Goal: Task Accomplishment & Management: Manage account settings

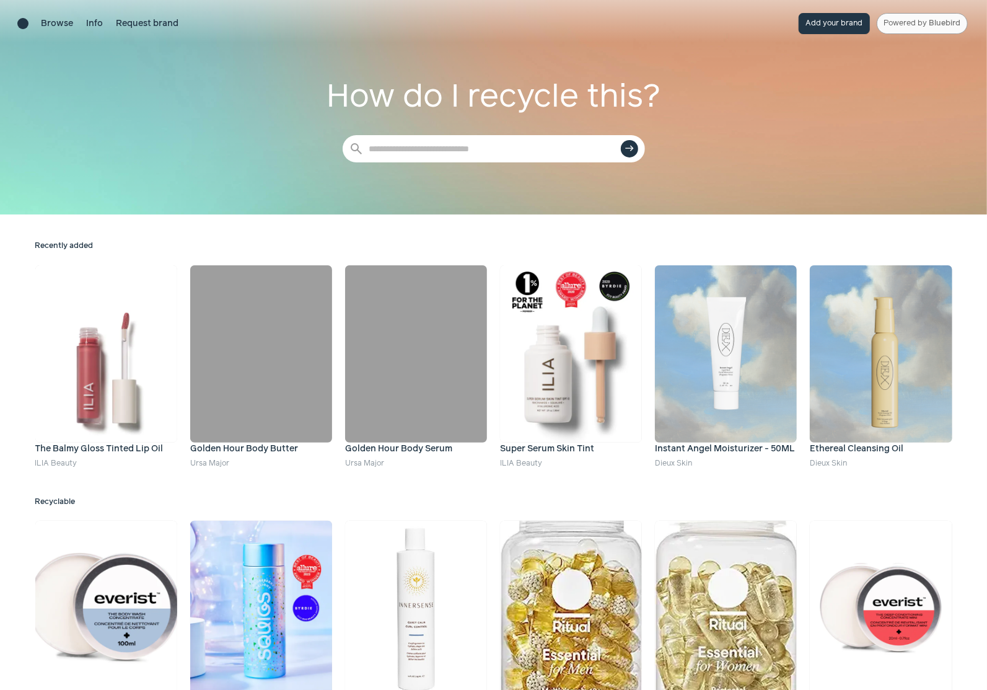
click at [916, 30] on link "Powered by Bluebird" at bounding box center [922, 23] width 91 height 21
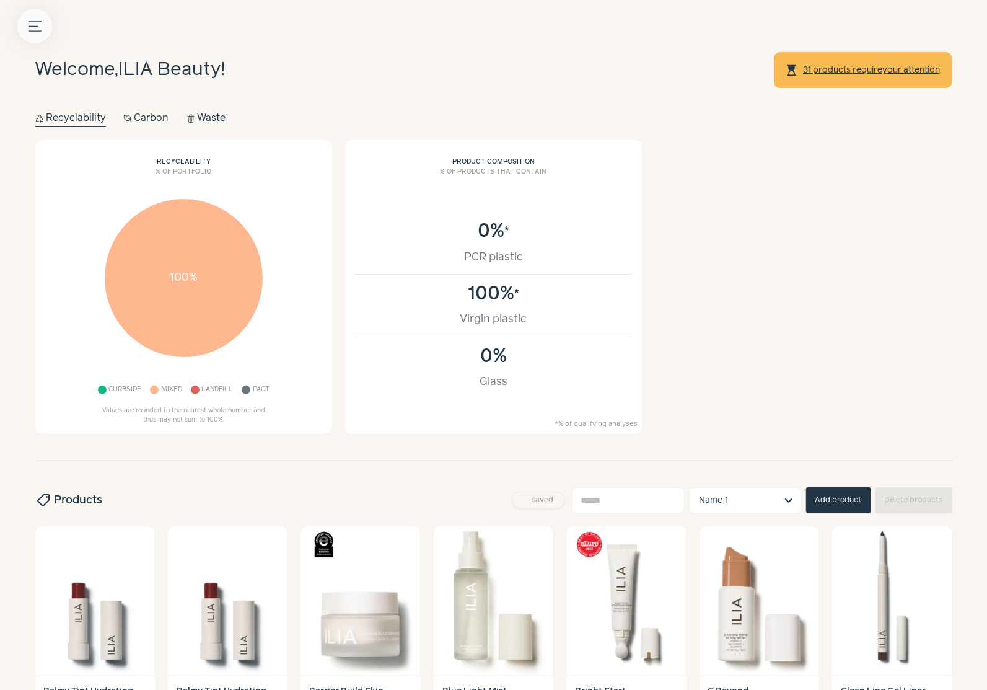
click at [38, 23] on icon "Menu button" at bounding box center [35, 26] width 13 height 13
click at [331, 193] on label at bounding box center [493, 345] width 987 height 690
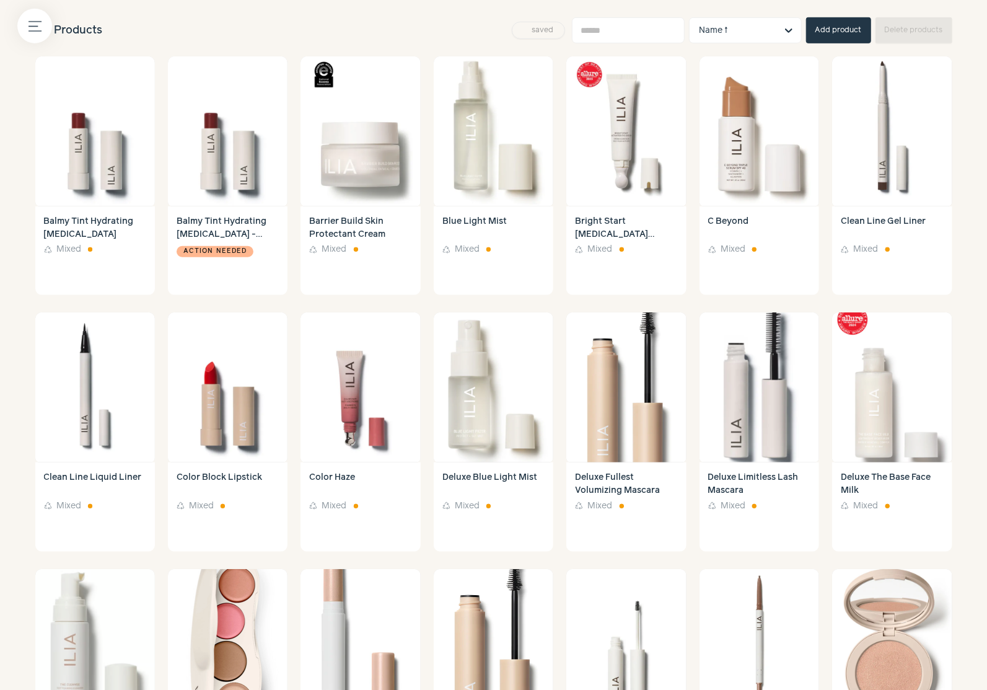
scroll to position [411, 0]
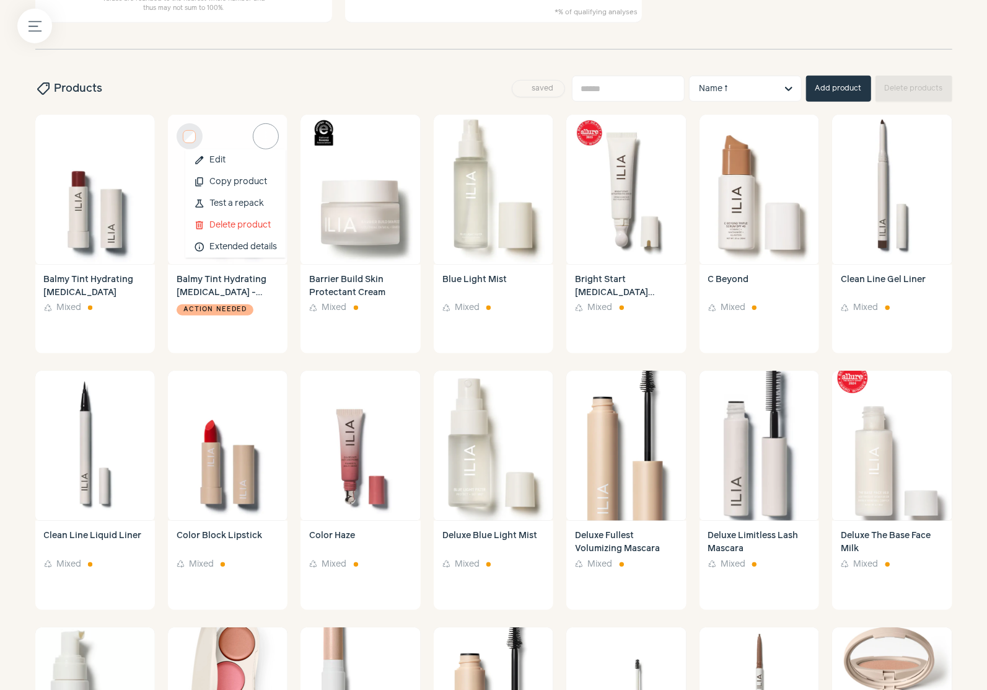
click at [260, 136] on span "more_vert" at bounding box center [265, 136] width 15 height 15
click at [258, 161] on link "edit Edit" at bounding box center [235, 160] width 100 height 22
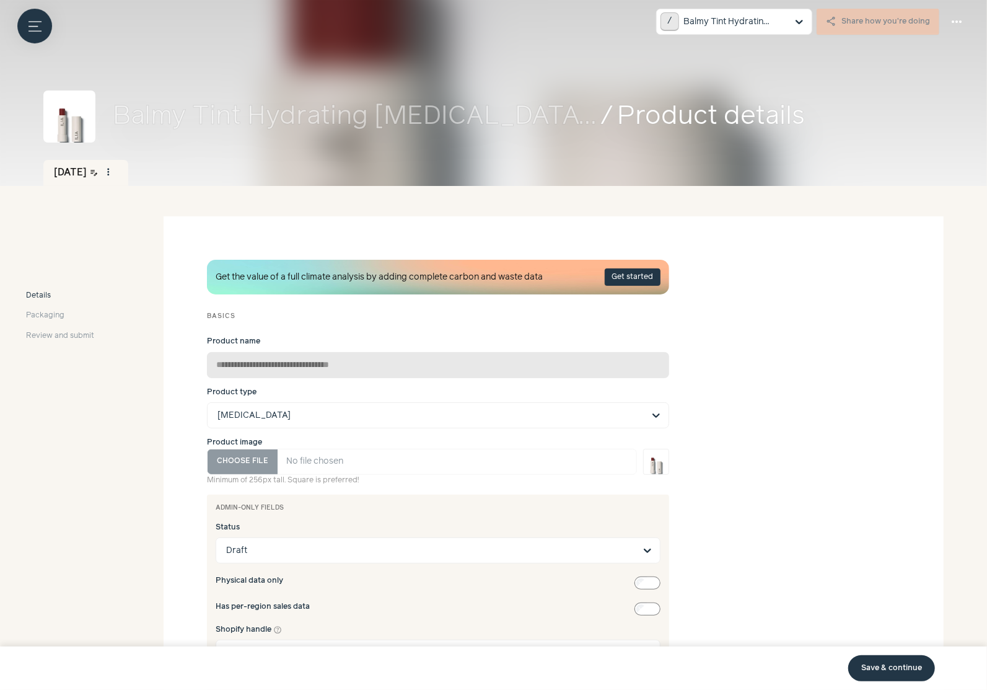
click at [269, 340] on span "edit" at bounding box center [269, 340] width 9 height 9
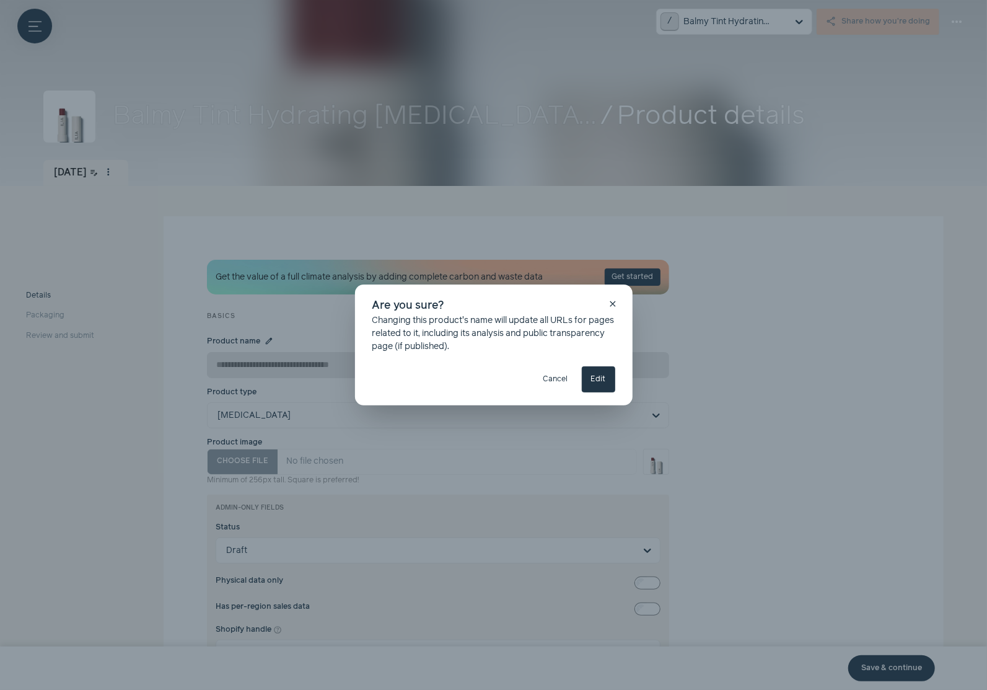
click at [613, 379] on button "Edit" at bounding box center [598, 379] width 33 height 26
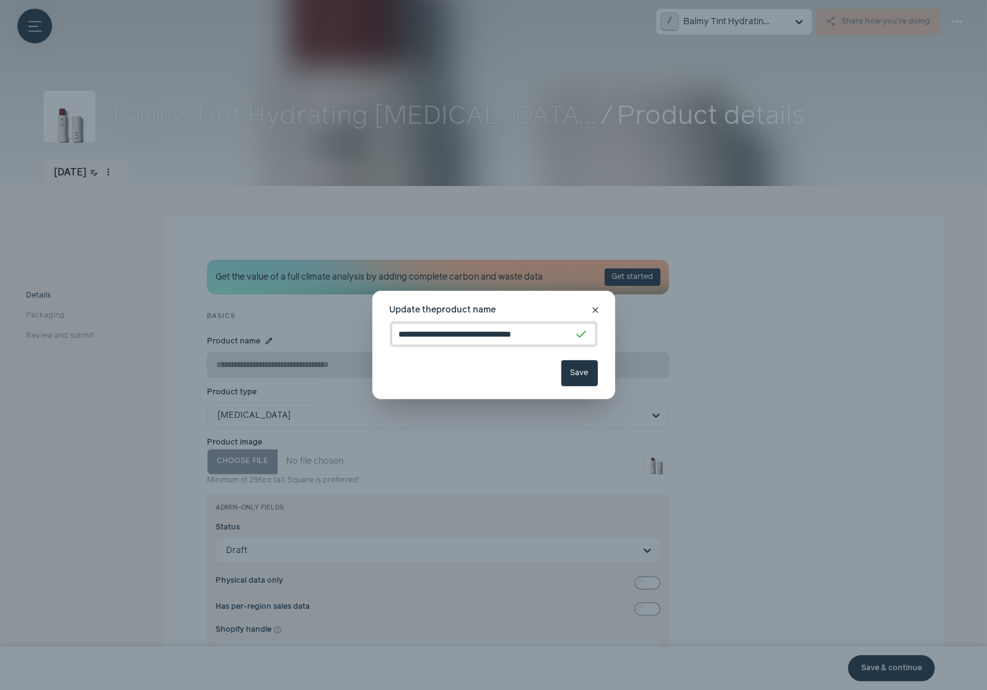
click at [502, 329] on input "**********" at bounding box center [494, 334] width 208 height 26
paste input
type input "**********"
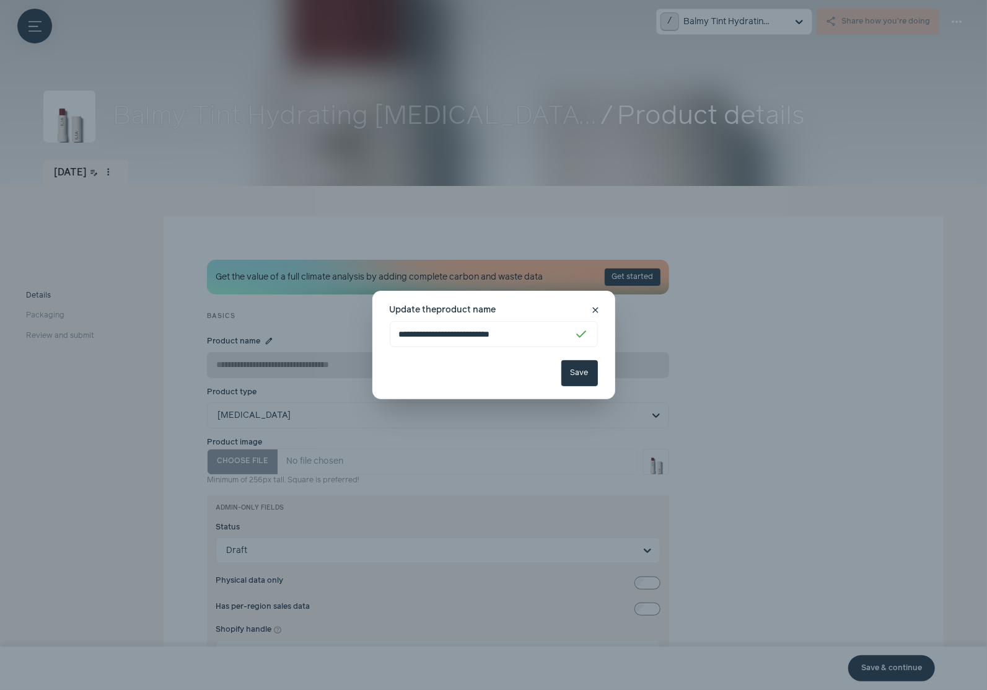
click at [586, 372] on button "Save" at bounding box center [579, 373] width 37 height 26
type input "**********"
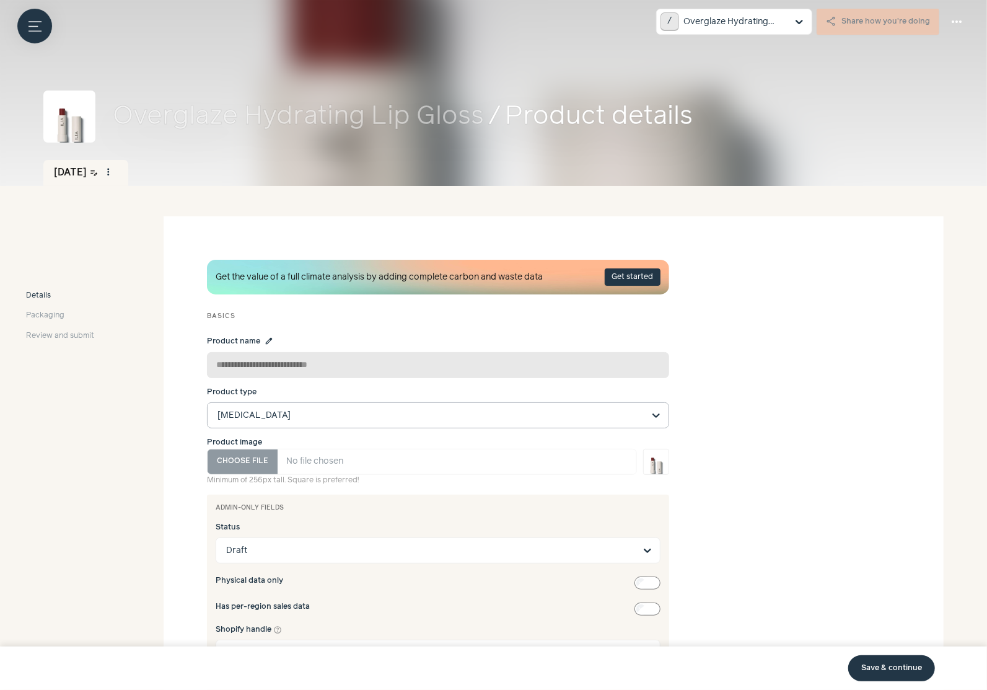
click at [258, 417] on input "Product type Lip Balm" at bounding box center [430, 415] width 426 height 25
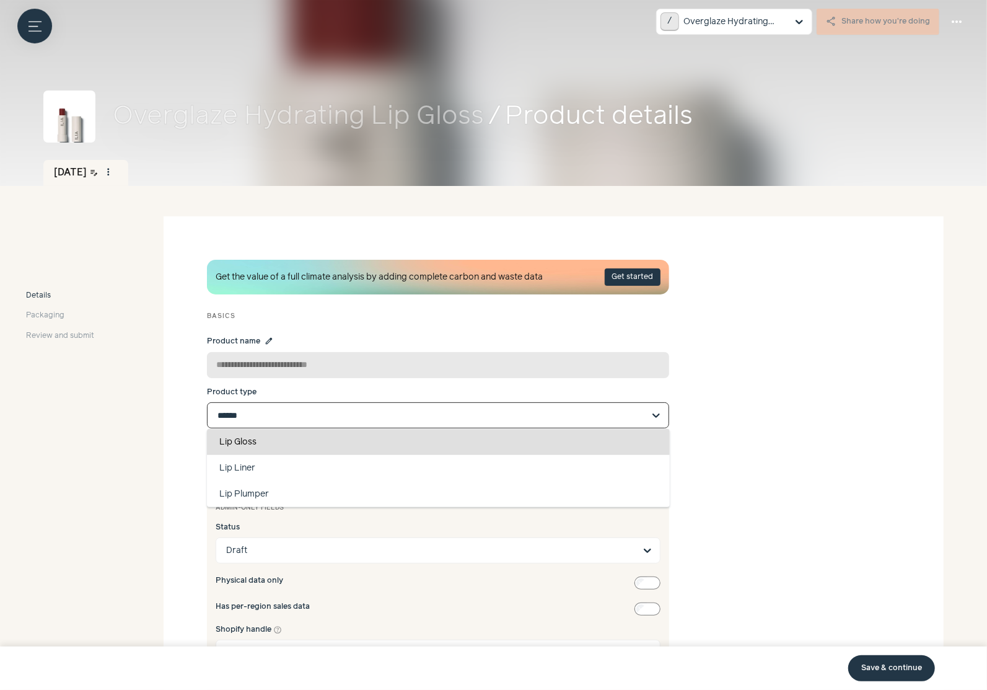
type input "*******"
click at [269, 444] on div "Lip Gloss" at bounding box center [438, 442] width 463 height 26
click at [269, 428] on input "*******" at bounding box center [430, 415] width 426 height 25
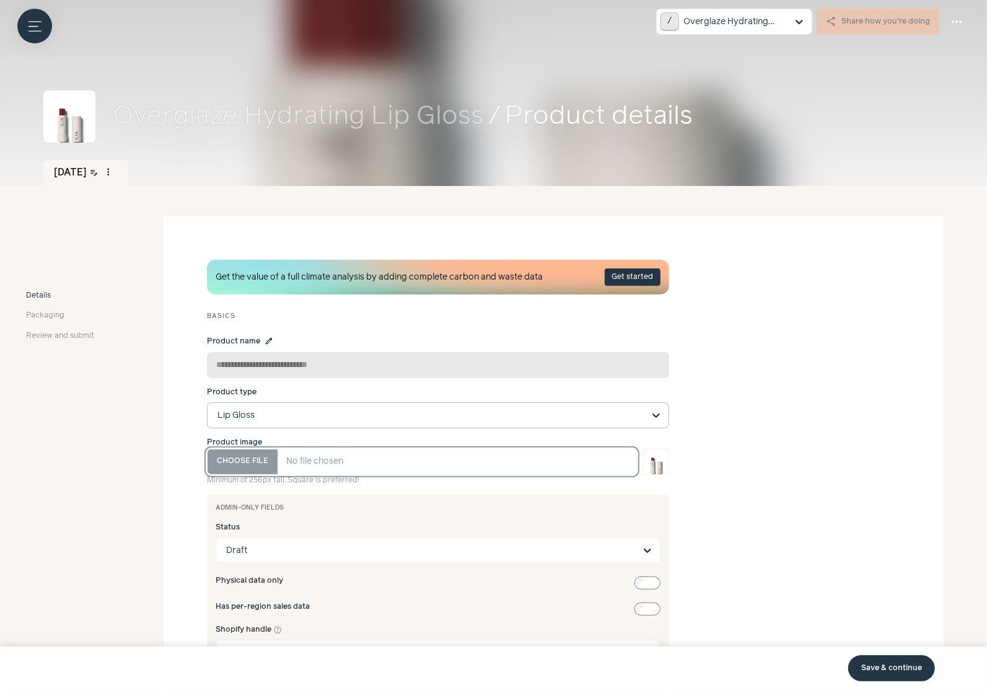
click at [244, 463] on input "Product image" at bounding box center [422, 462] width 430 height 26
type input "**********"
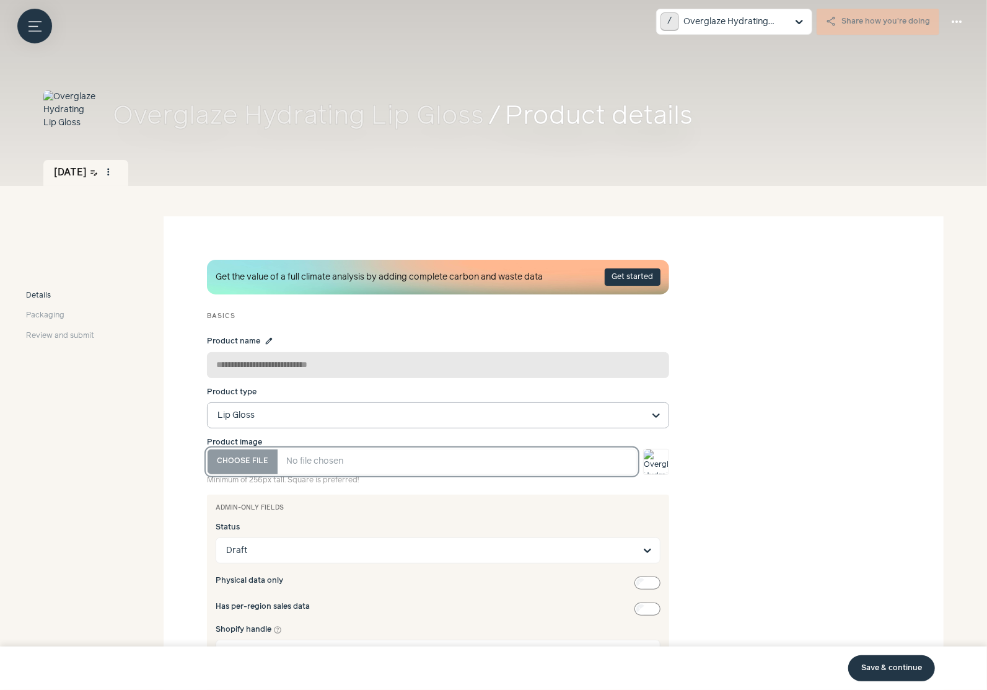
click at [261, 460] on input "Product image" at bounding box center [422, 462] width 430 height 26
click at [256, 463] on input "Product image" at bounding box center [422, 462] width 430 height 26
click at [658, 460] on img at bounding box center [656, 461] width 25 height 25
click at [250, 453] on input "Product image" at bounding box center [422, 462] width 430 height 26
click at [240, 462] on input "Product image" at bounding box center [422, 462] width 430 height 26
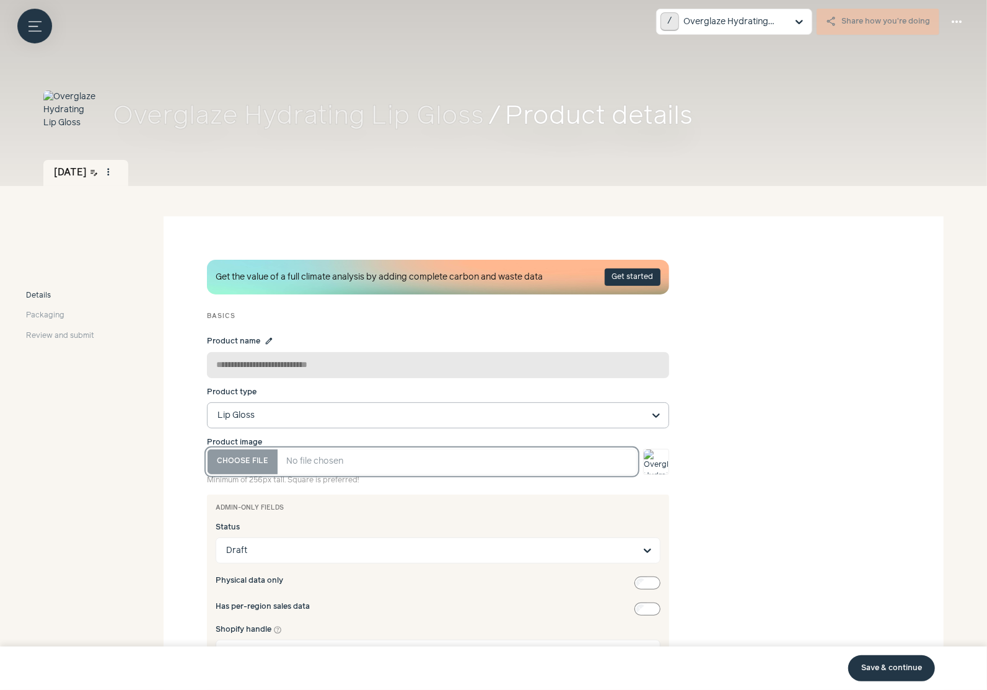
type input "**********"
click at [52, 313] on span "Packaging" at bounding box center [45, 315] width 38 height 11
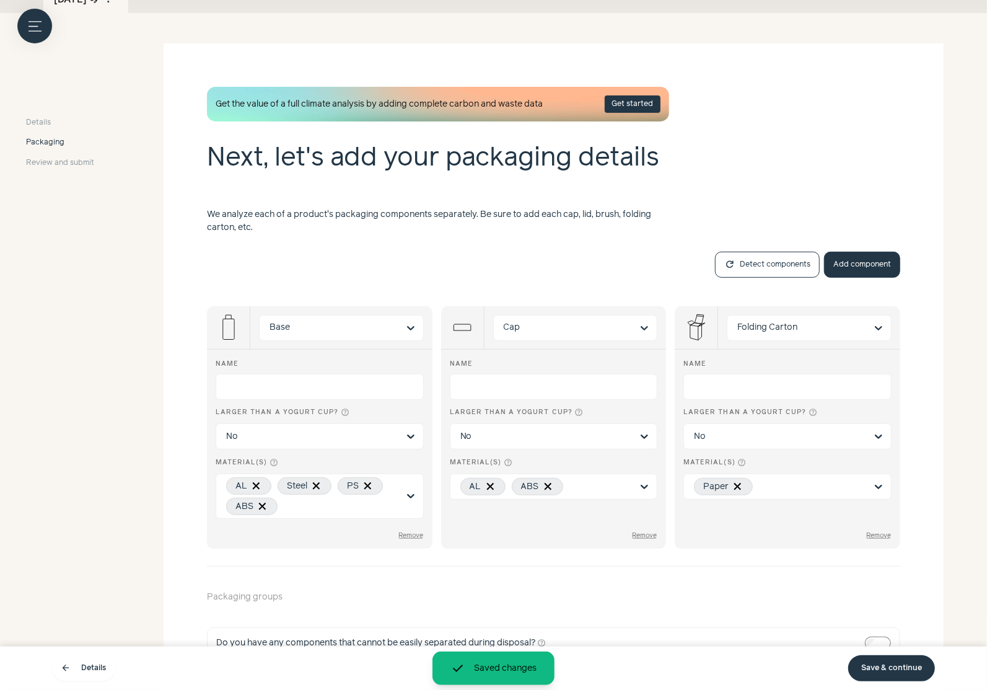
scroll to position [178, 0]
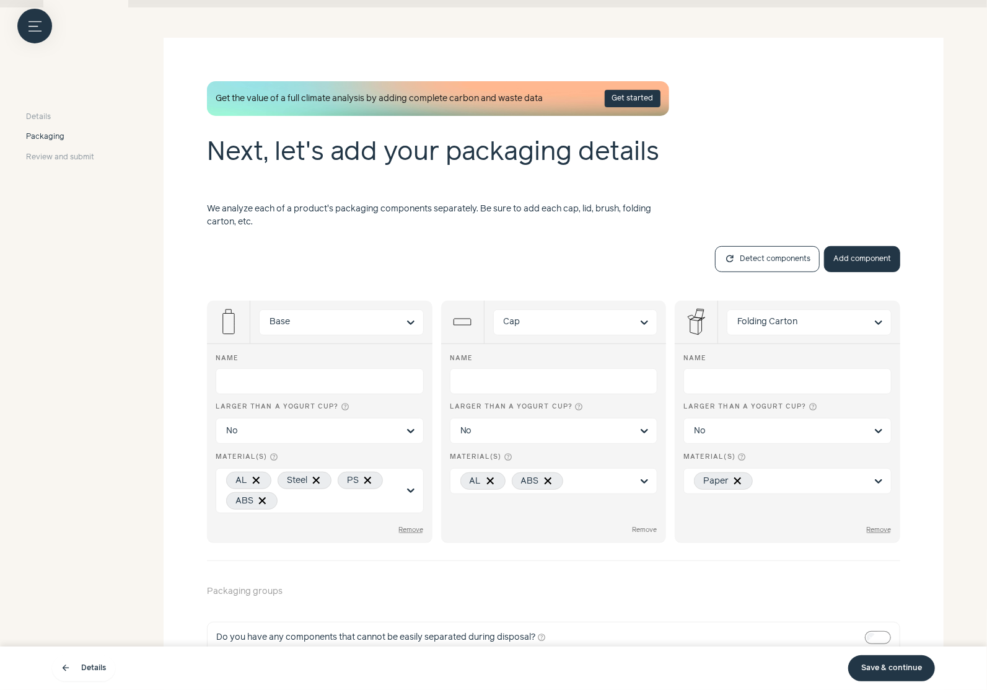
click at [638, 526] on button "Remove" at bounding box center [644, 530] width 26 height 8
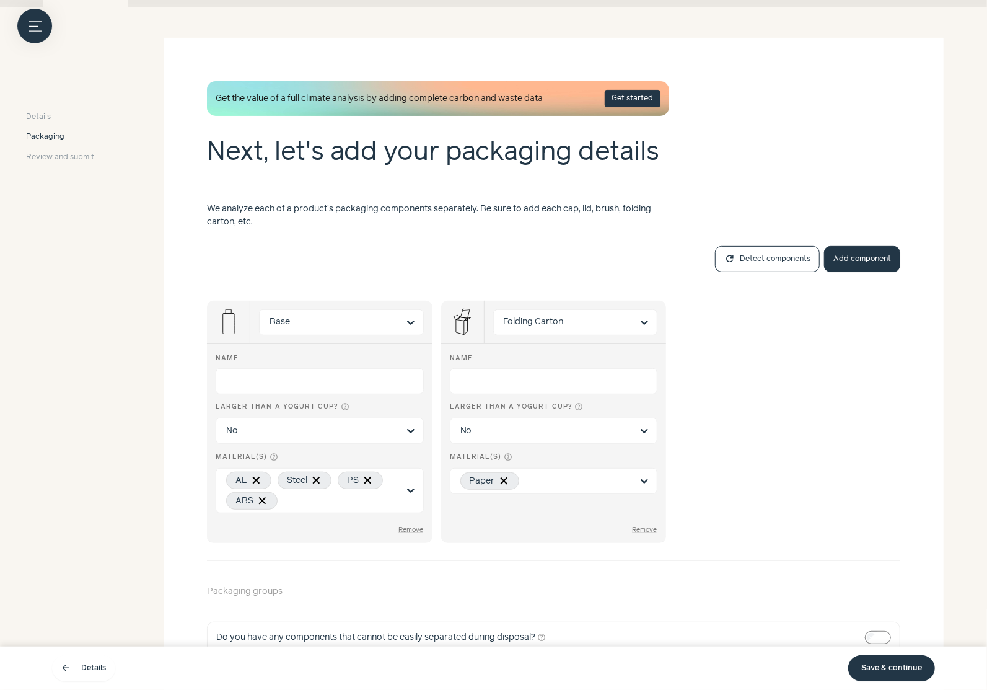
click at [644, 522] on div "Name Larger than a yogurt cup? help_outline No Material(s) help_outline Paper R…" at bounding box center [554, 443] width 226 height 199
click at [416, 527] on button "Remove" at bounding box center [411, 530] width 26 height 8
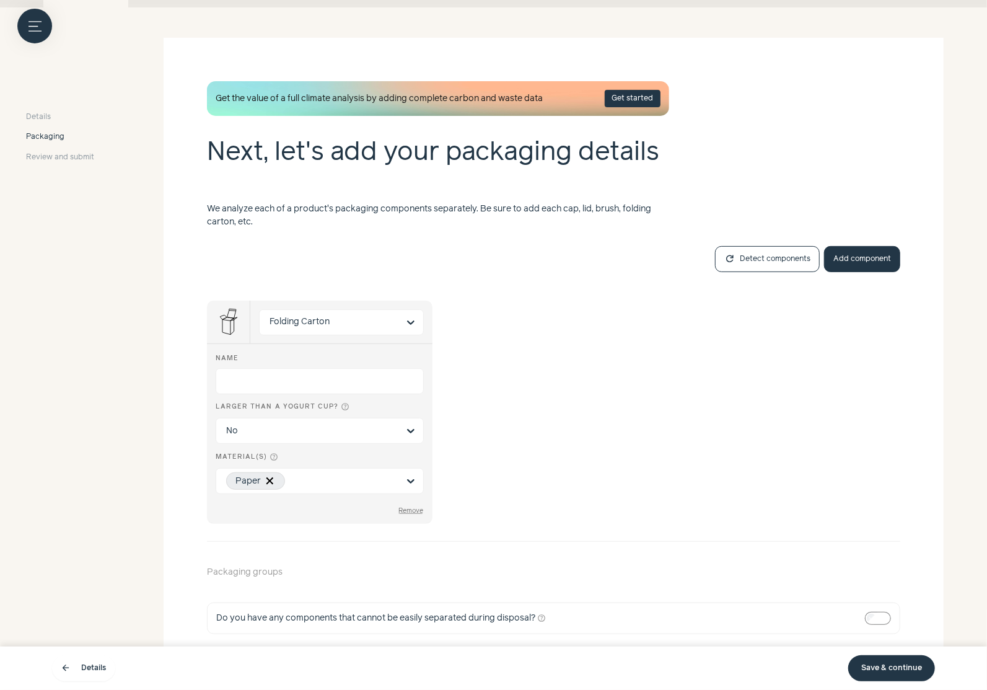
click at [416, 527] on div "Folding Carton Name Larger than a yogurt cup? help_outline No Material(s) help_…" at bounding box center [553, 406] width 693 height 260
click at [415, 512] on button "Remove" at bounding box center [411, 511] width 26 height 8
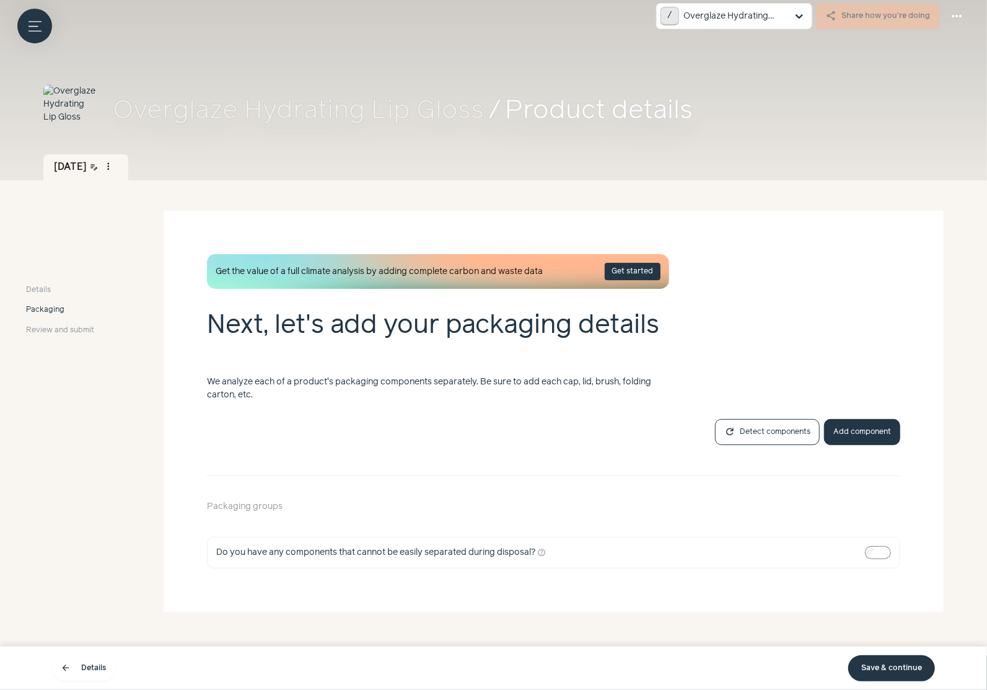
scroll to position [5, 0]
click at [861, 429] on button "Add component" at bounding box center [862, 432] width 76 height 26
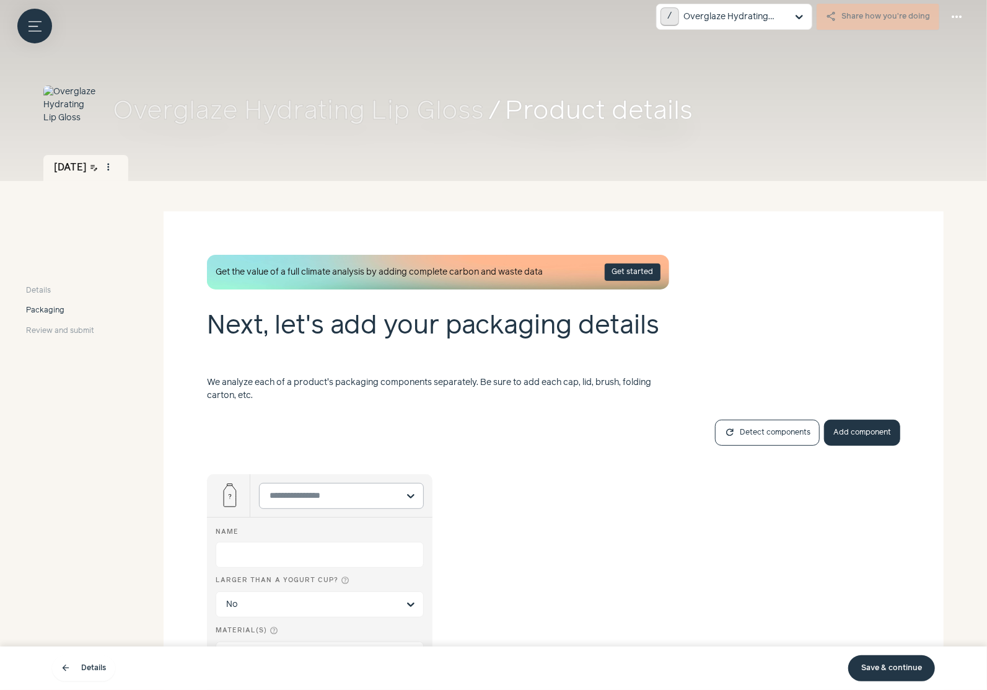
click at [346, 491] on input "text" at bounding box center [334, 495] width 129 height 25
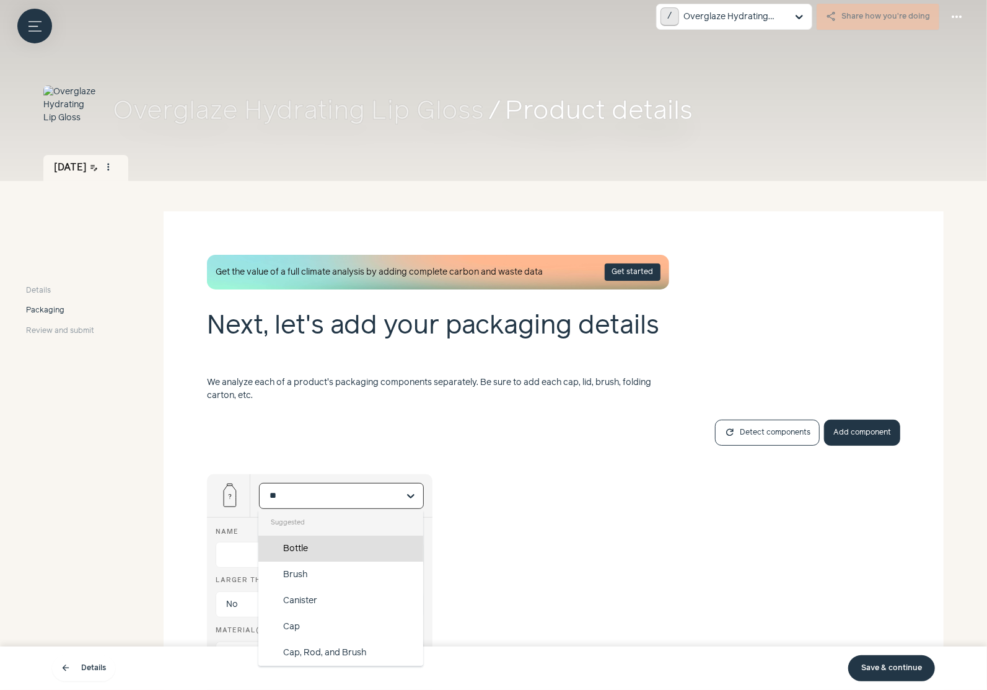
type input "***"
click at [355, 571] on div "Cap, Rod, and Brush" at bounding box center [340, 574] width 165 height 26
click at [355, 508] on input "***" at bounding box center [334, 495] width 129 height 25
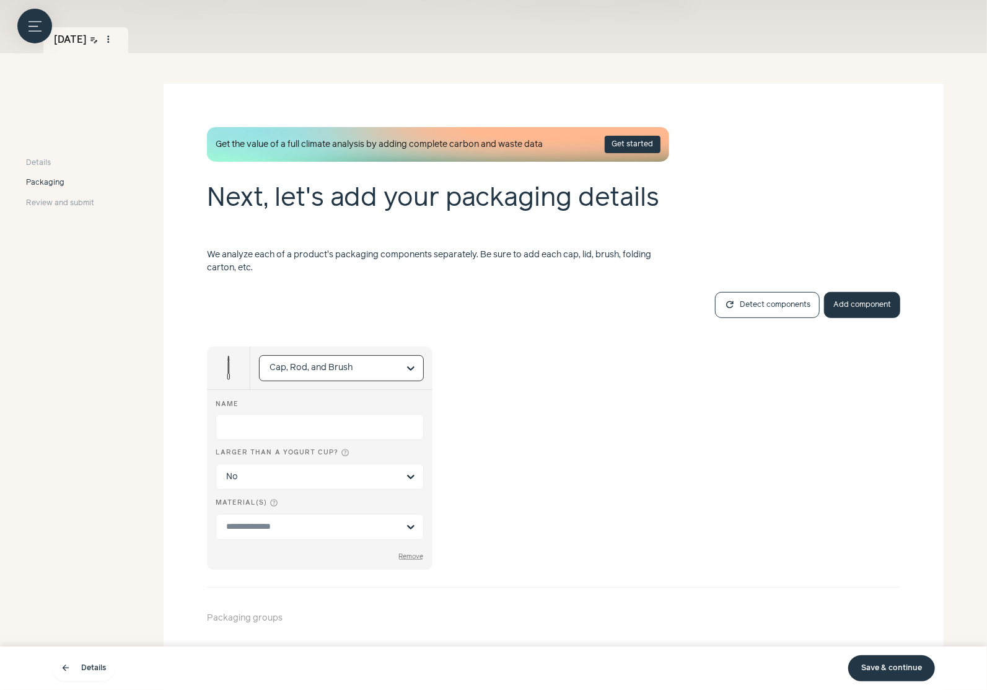
scroll to position [135, 0]
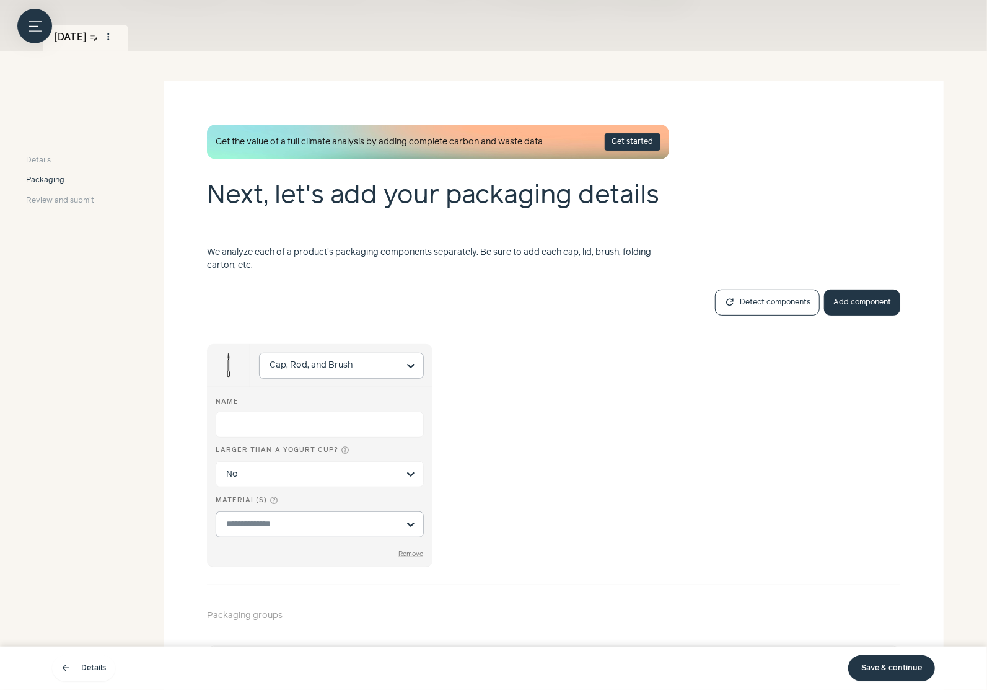
click at [294, 512] on div at bounding box center [312, 524] width 172 height 25
click at [294, 517] on input "Material(s) help_outline" at bounding box center [312, 523] width 172 height 13
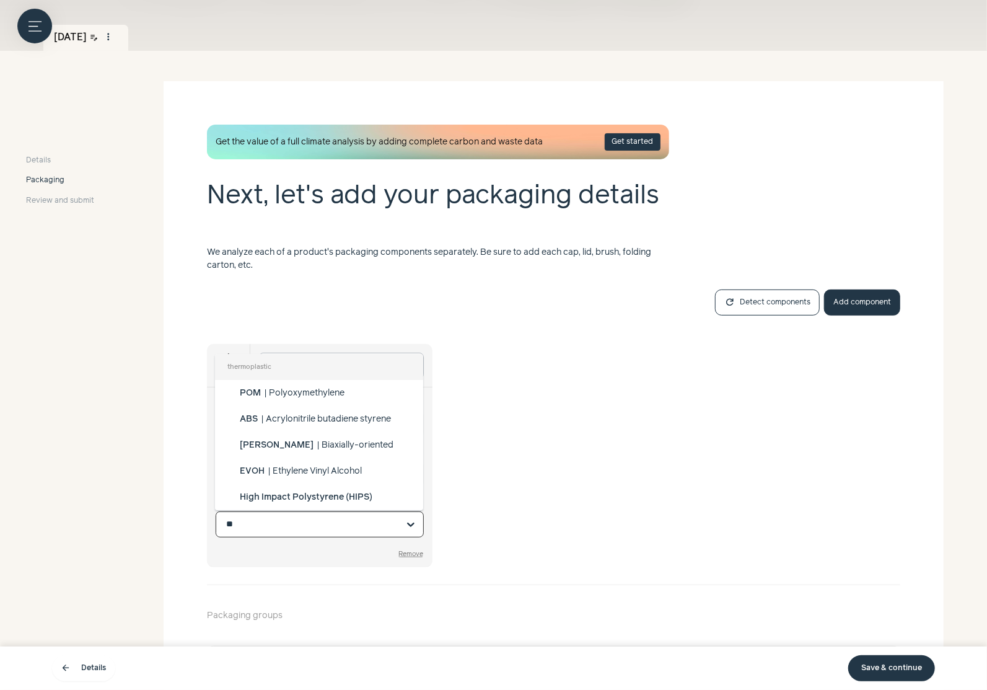
type input "***"
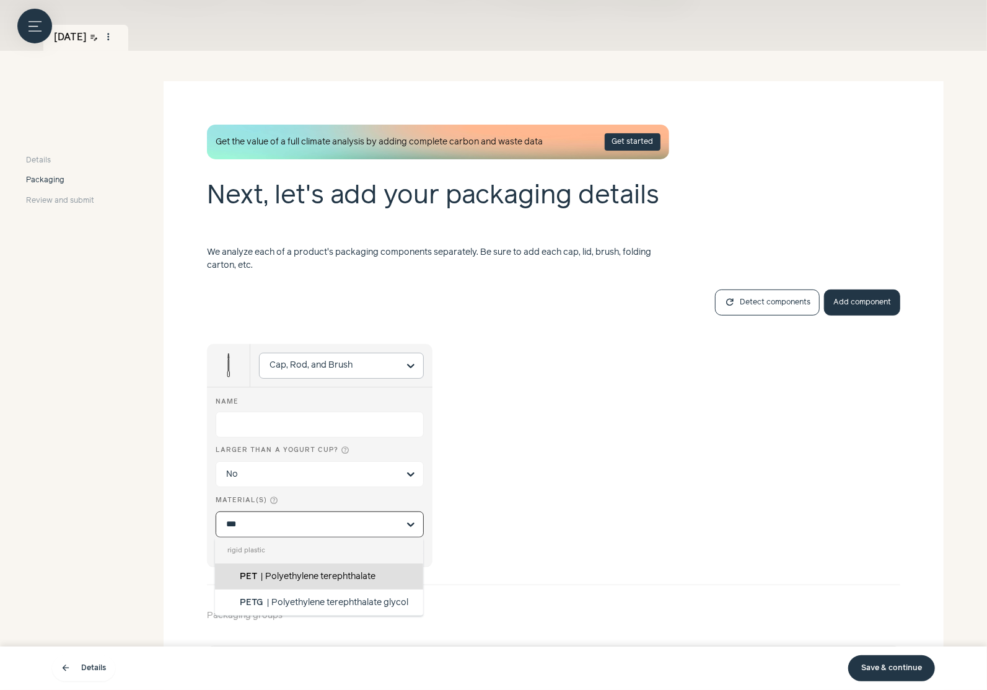
click at [297, 573] on span "Polyethylene terephthalate" at bounding box center [320, 576] width 110 height 9
click at [297, 530] on input "***" at bounding box center [312, 523] width 172 height 13
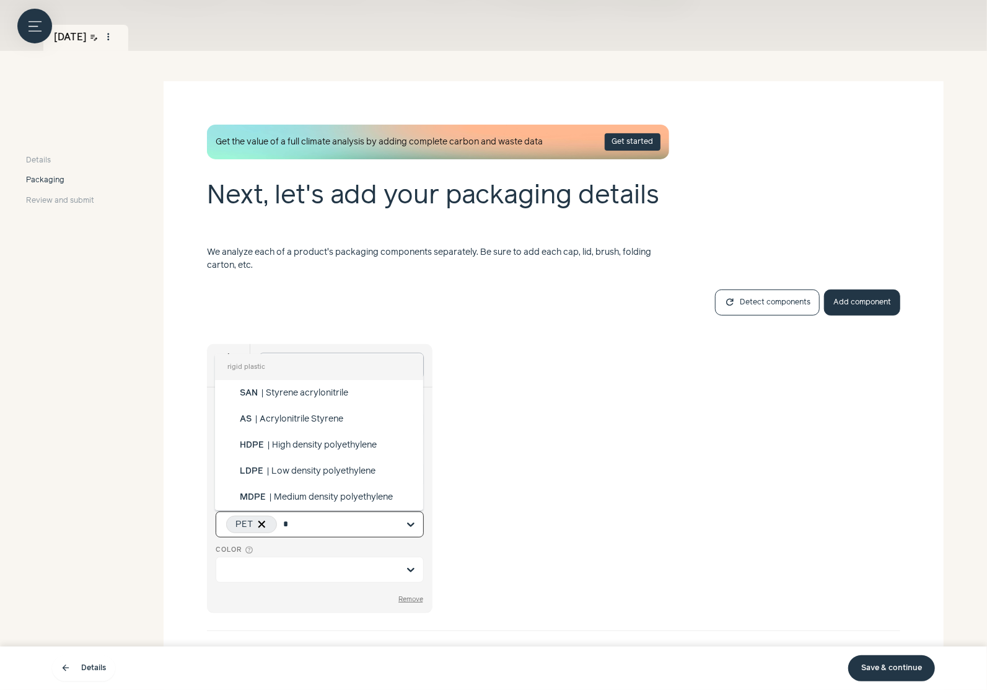
type input "*"
click at [493, 532] on div "Cap, Rod, and Brush Name Larger than a yogurt cup? help_outline No Material(s) …" at bounding box center [553, 473] width 693 height 306
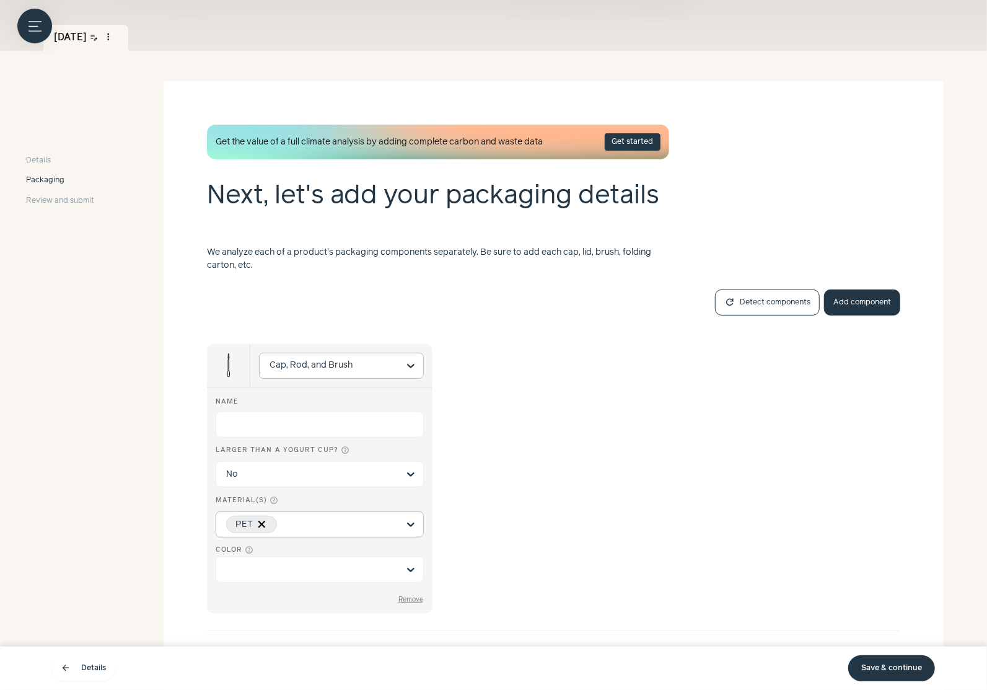
click at [385, 529] on input "Material(s) help_outline PET" at bounding box center [340, 523] width 115 height 13
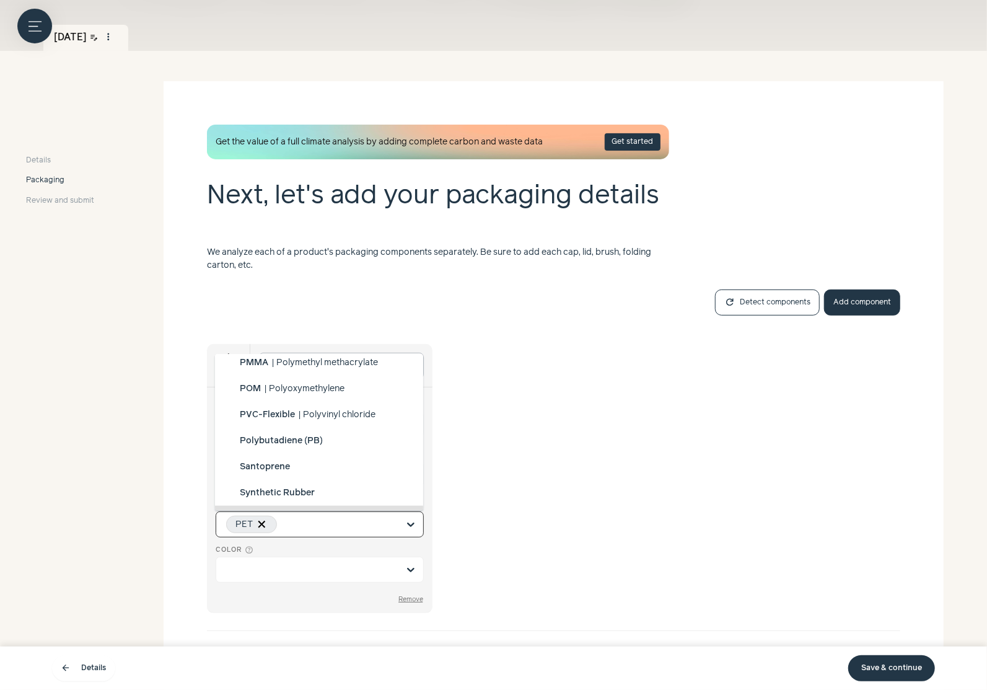
scroll to position [990, 0]
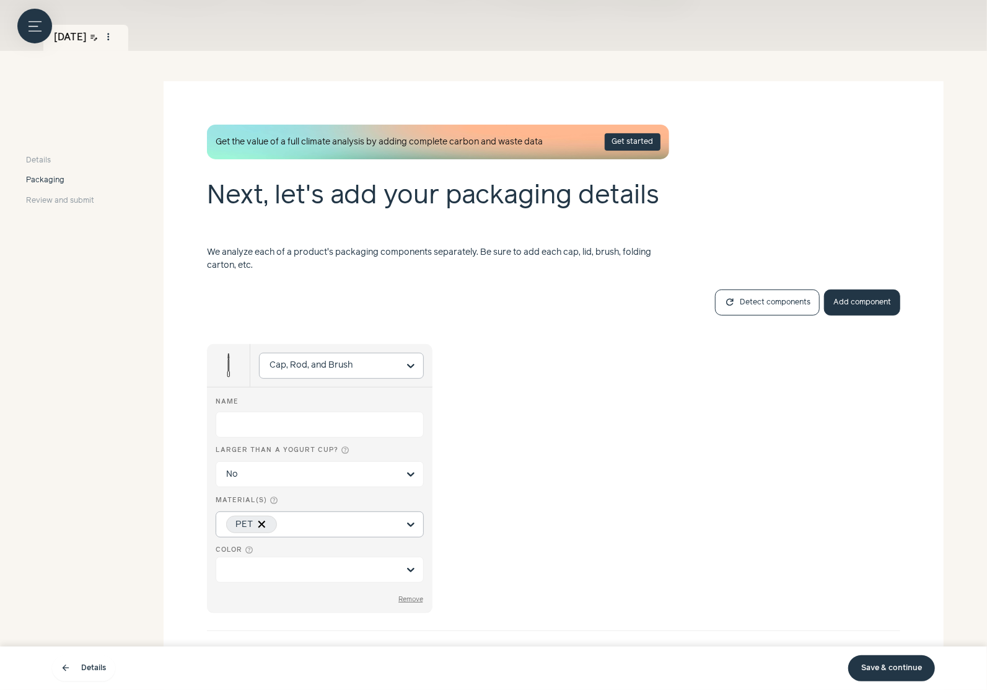
click at [339, 517] on input "Material(s) help_outline PET" at bounding box center [340, 523] width 115 height 13
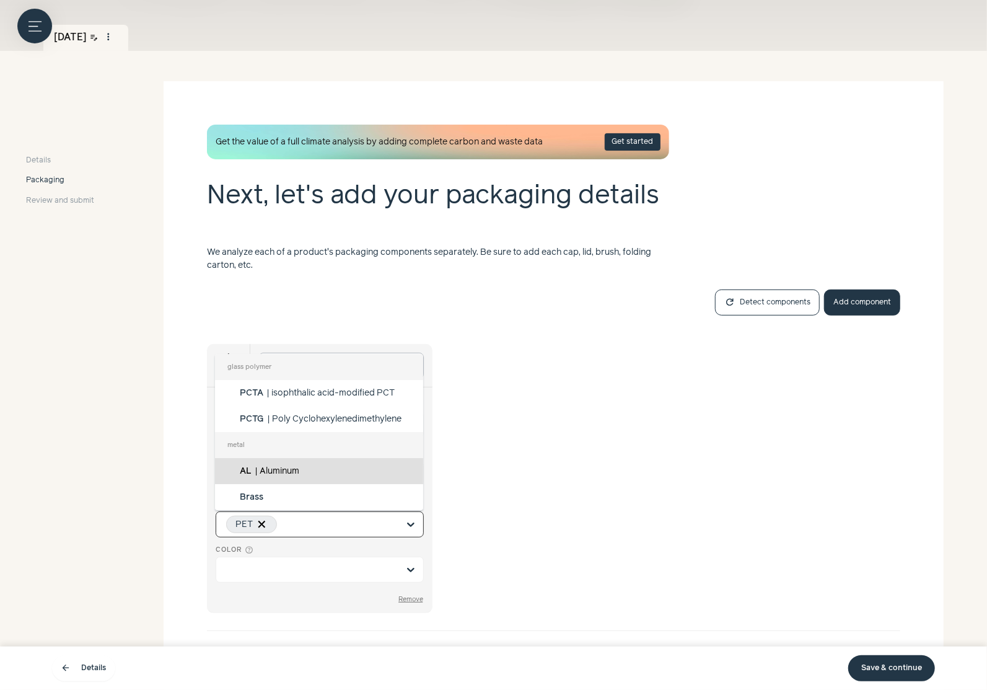
scroll to position [1015, 0]
click at [336, 467] on div "Synthetic Rubber" at bounding box center [319, 471] width 208 height 26
click at [336, 517] on input "Material(s) help_outline glass polymer PCTA | isophthalic acid-modified PCT PCT…" at bounding box center [340, 523] width 115 height 13
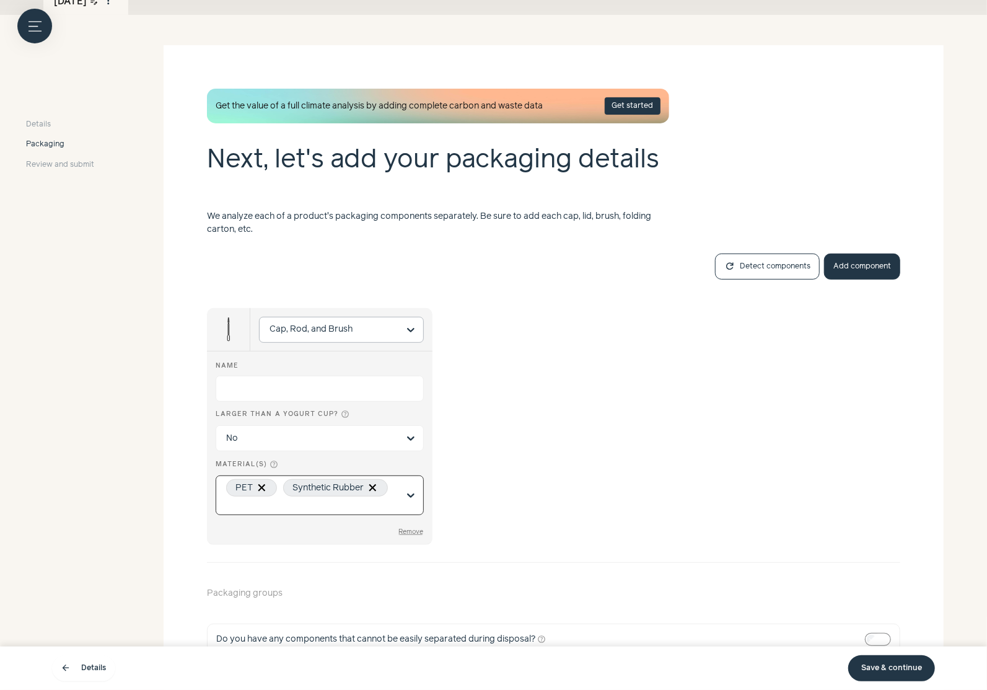
scroll to position [193, 0]
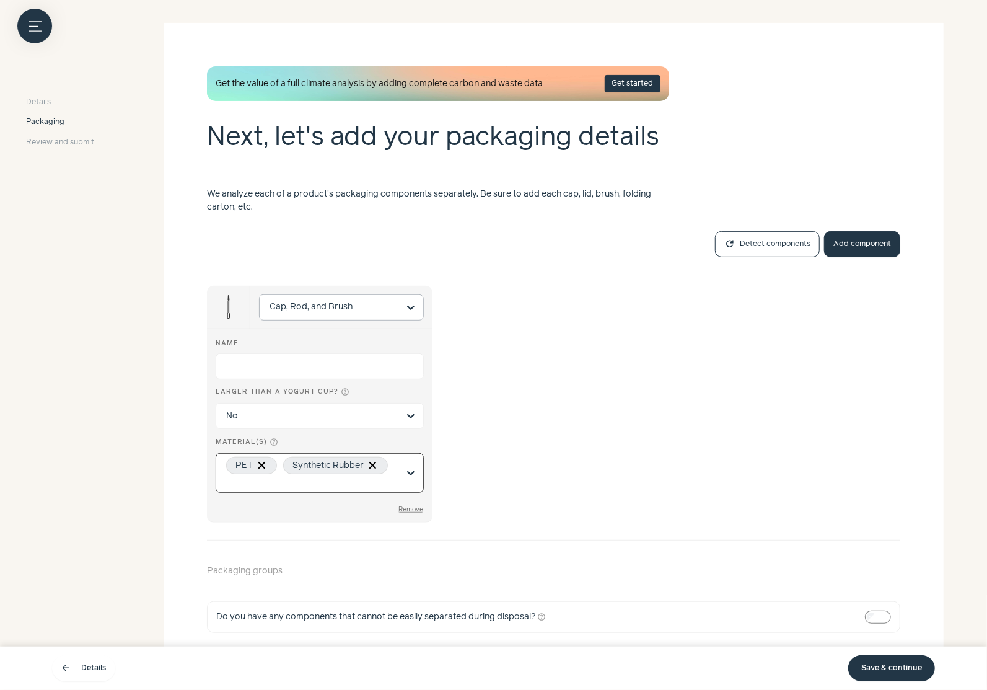
click at [835, 245] on button "Add component" at bounding box center [862, 244] width 76 height 26
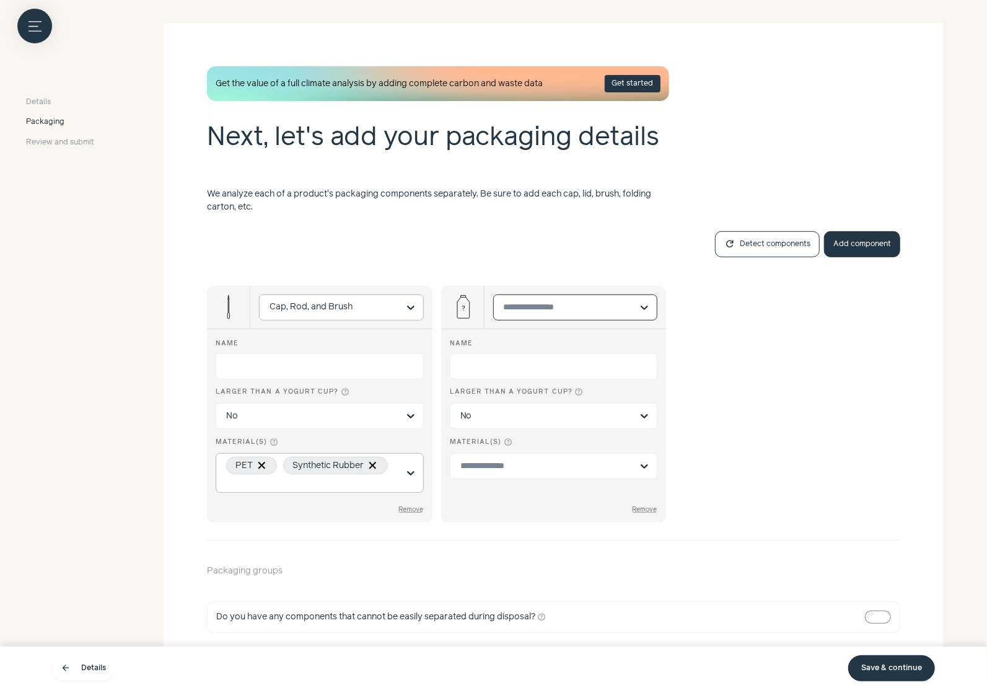
click at [570, 304] on input "Select is focused, type to refine list, press down to open the menu." at bounding box center [568, 307] width 129 height 25
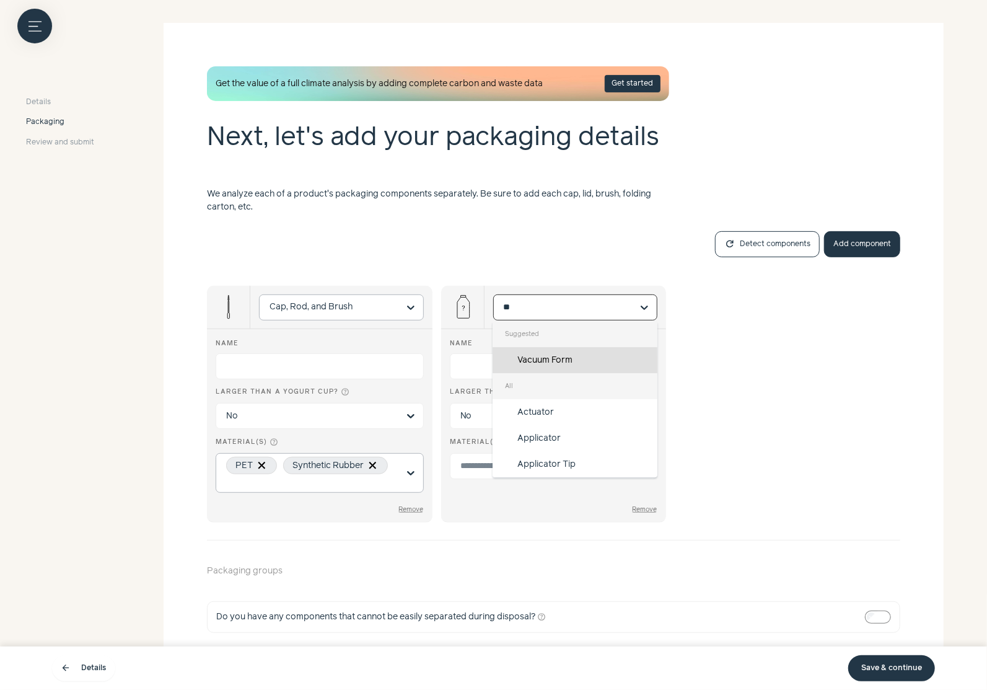
type input "**"
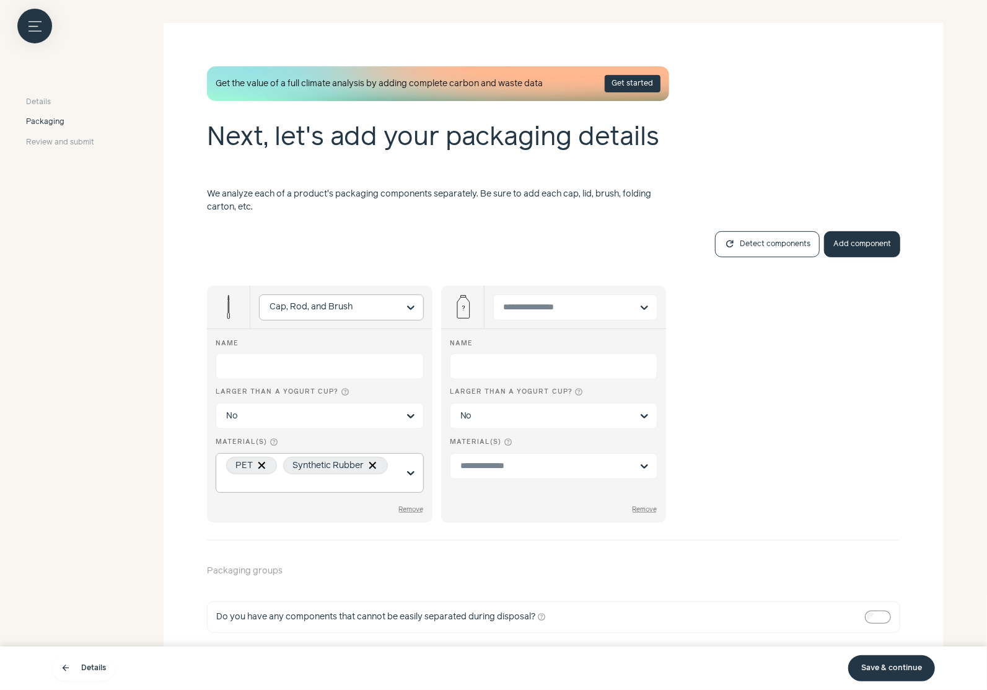
click at [534, 347] on div "Name" at bounding box center [554, 343] width 208 height 11
click at [534, 353] on input "Name" at bounding box center [554, 366] width 208 height 26
click at [534, 307] on input "text" at bounding box center [568, 307] width 129 height 25
type input "**"
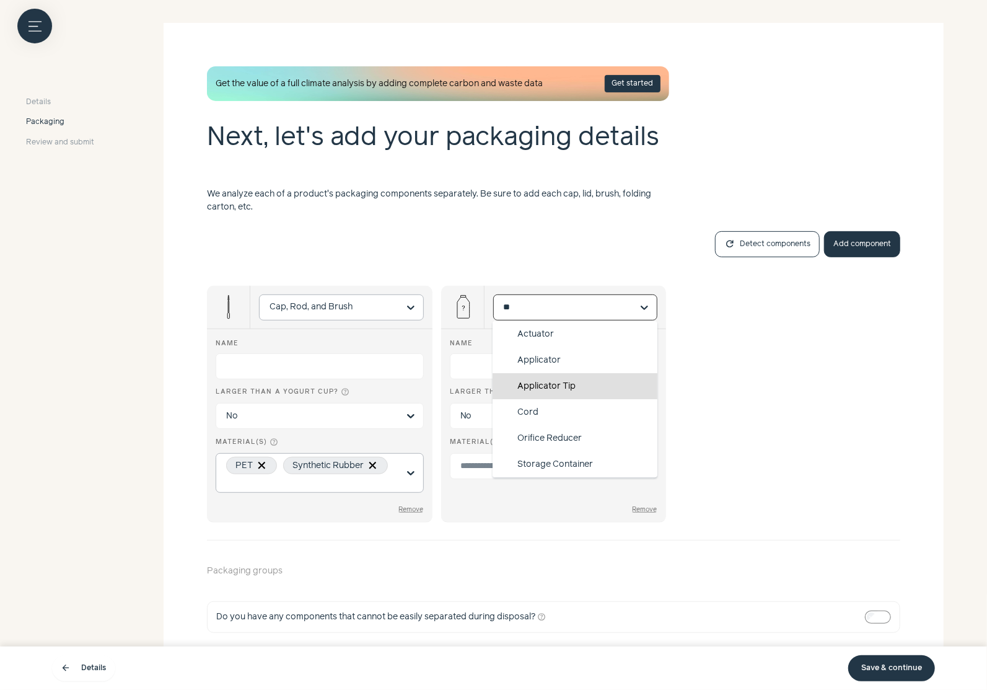
scroll to position [194, 0]
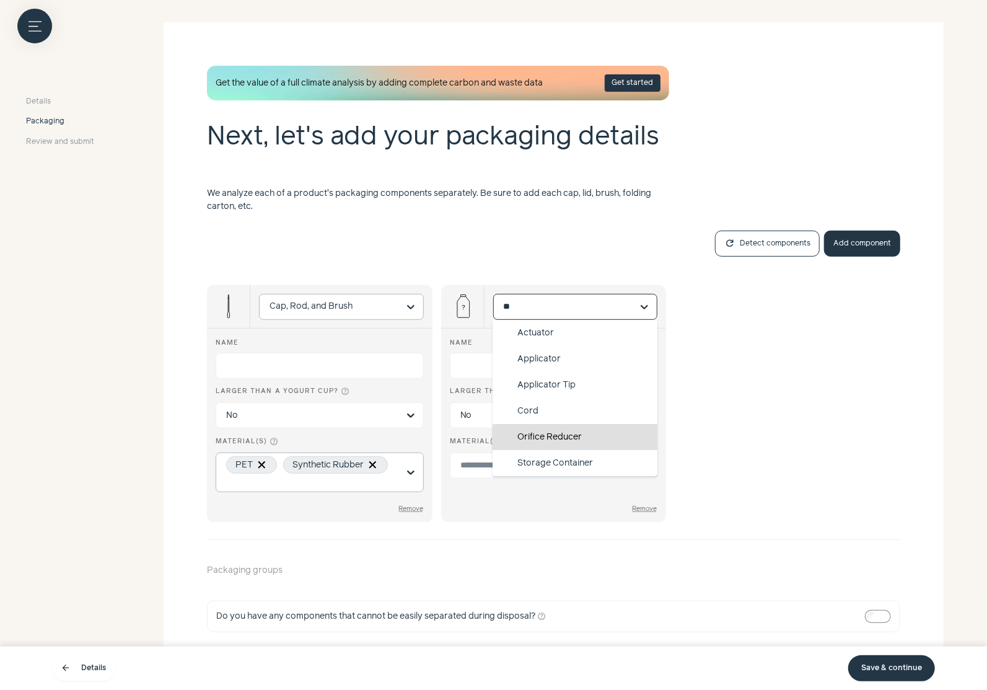
click at [559, 439] on div "Orifice Reducer" at bounding box center [575, 437] width 165 height 26
click at [559, 319] on input "**" at bounding box center [568, 306] width 129 height 25
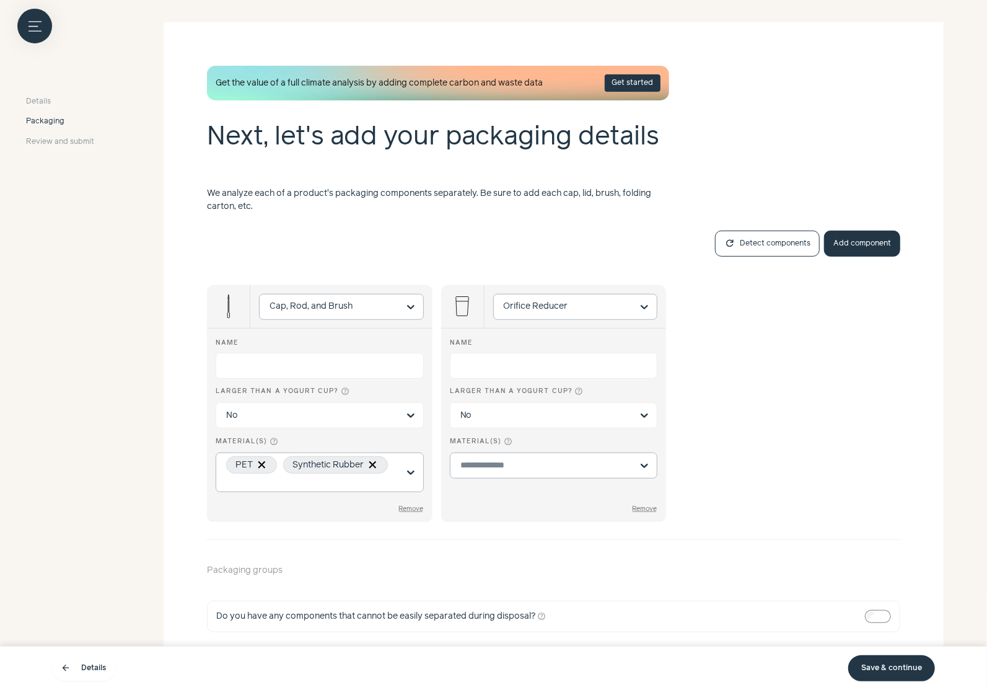
click at [551, 461] on input "Material(s) help_outline" at bounding box center [546, 465] width 172 height 13
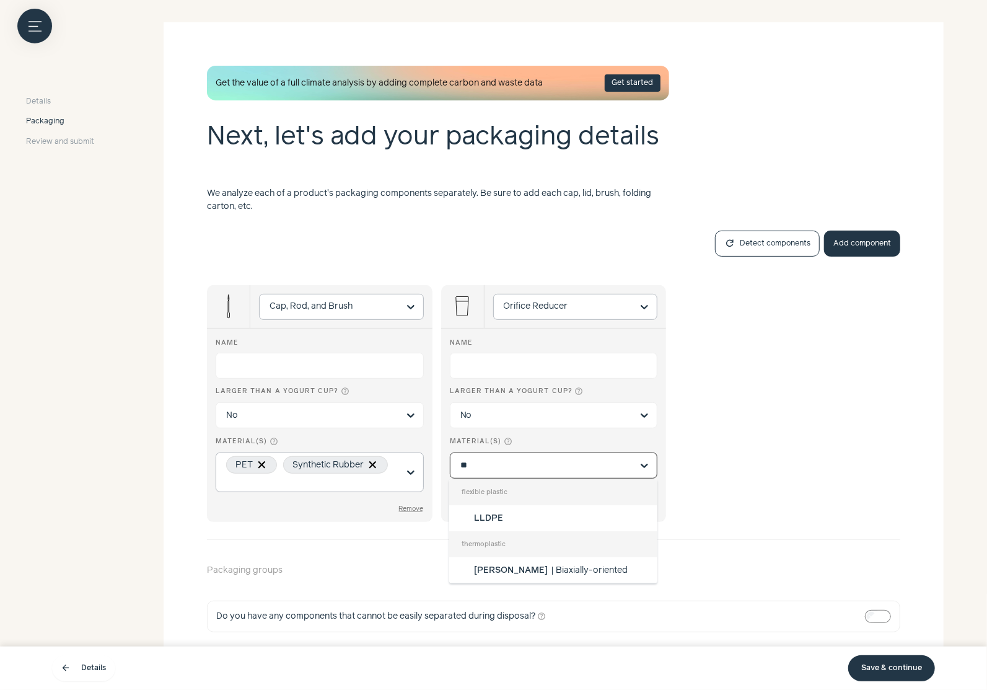
type input "***"
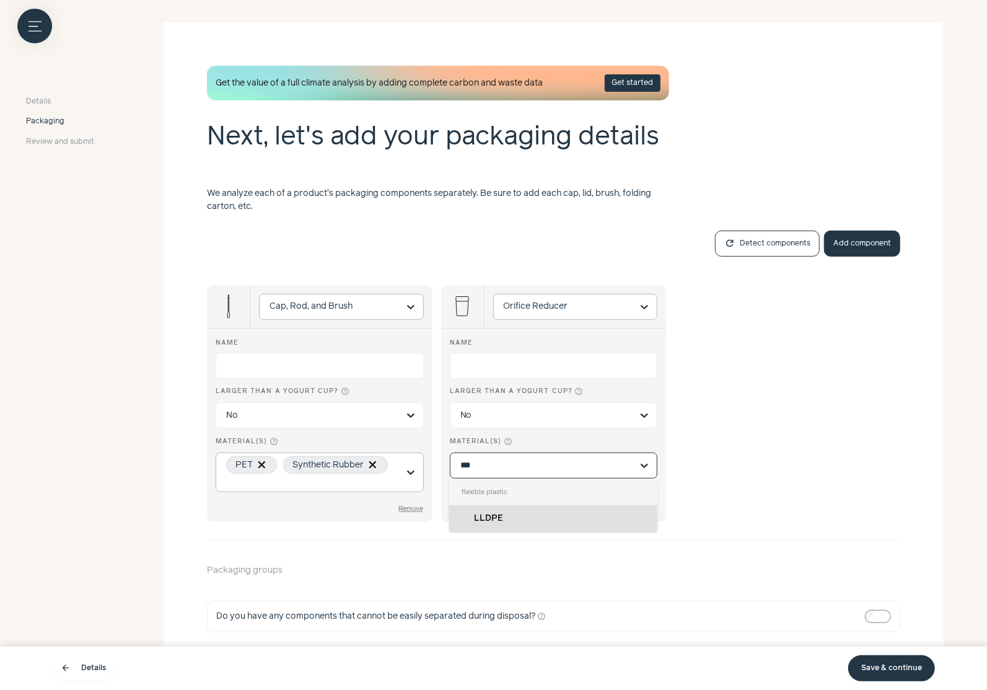
click at [504, 524] on div "LLDPE" at bounding box center [553, 518] width 208 height 26
click at [504, 472] on input "***" at bounding box center [546, 465] width 172 height 13
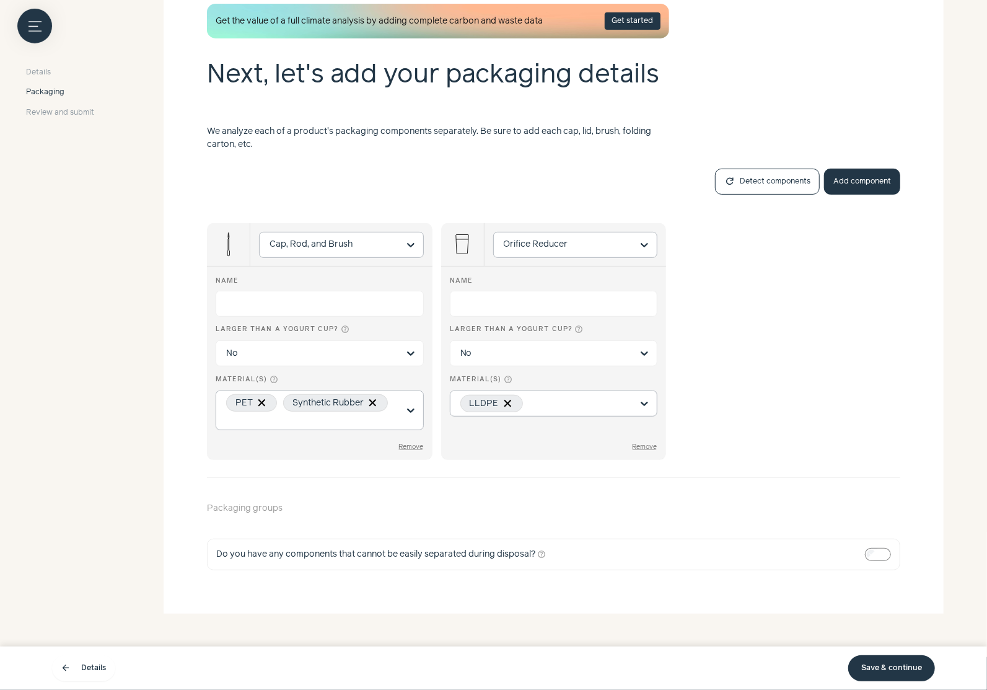
click at [867, 188] on button "Add component" at bounding box center [862, 182] width 76 height 26
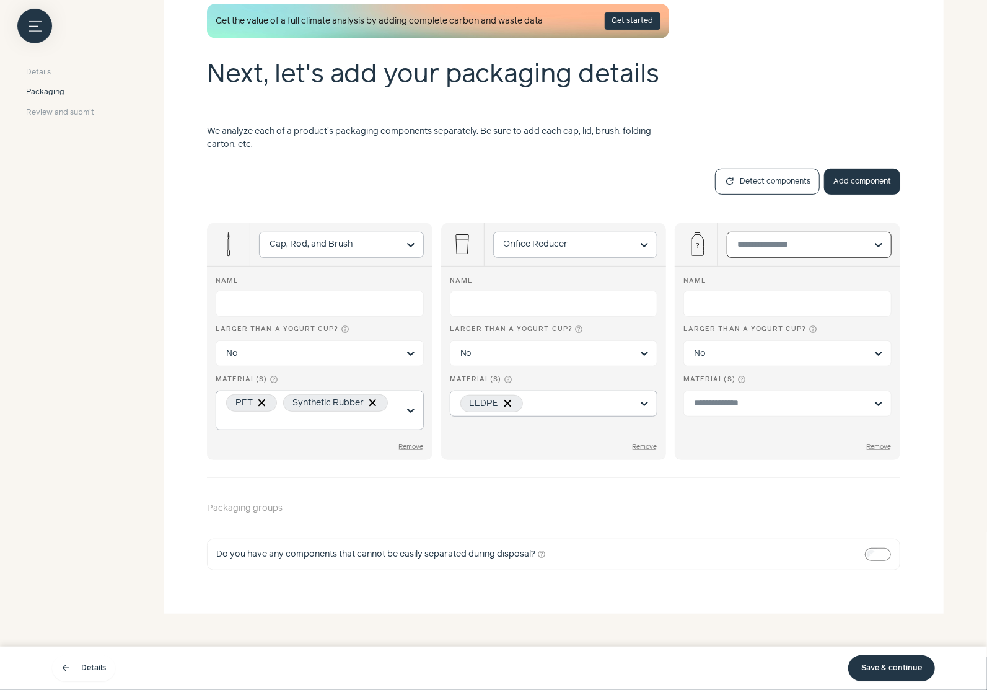
click at [778, 247] on input "Select is focused, type to refine list, press down to open the menu." at bounding box center [801, 244] width 129 height 25
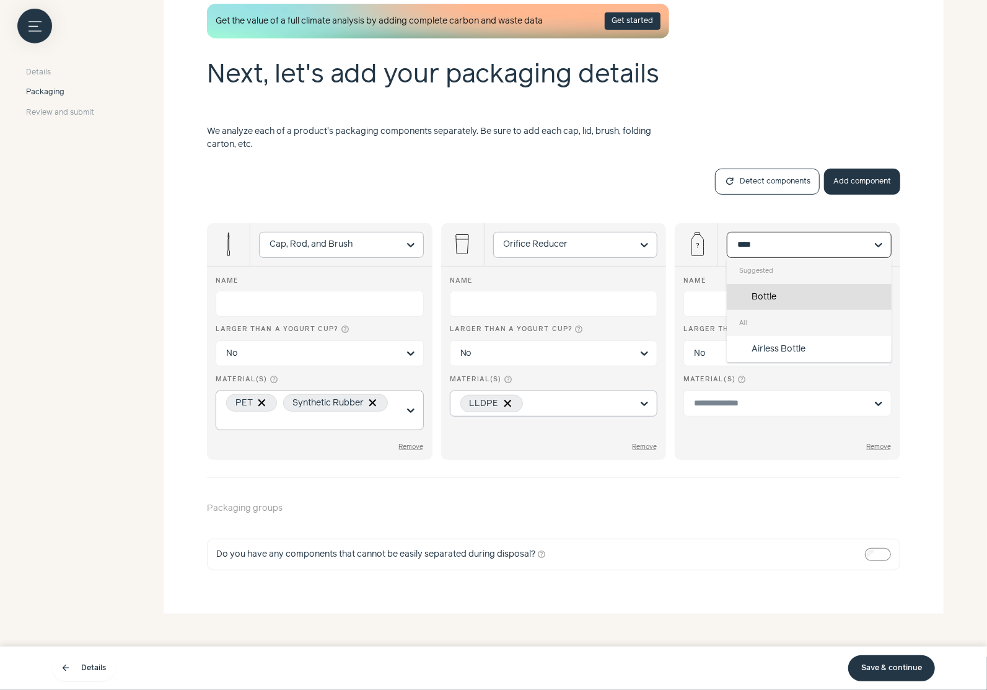
type input "*****"
click at [796, 305] on div "Bottle" at bounding box center [809, 297] width 165 height 26
click at [796, 257] on input "*****" at bounding box center [801, 244] width 129 height 25
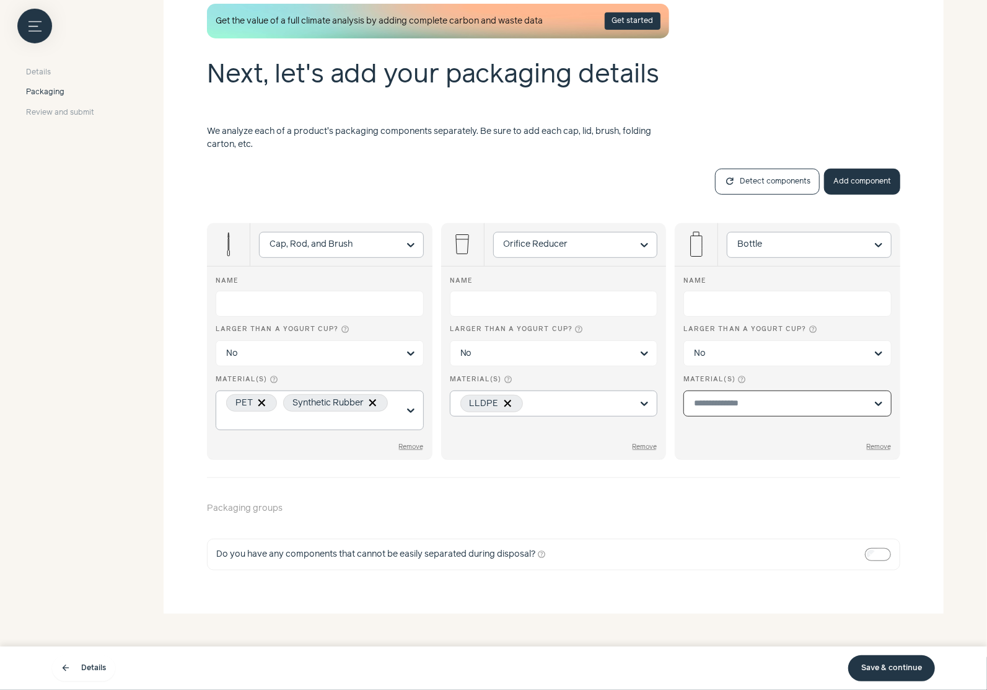
click at [758, 404] on input "Material(s) help_outline Option undefined, selected. Select is focused, type to…" at bounding box center [780, 403] width 172 height 13
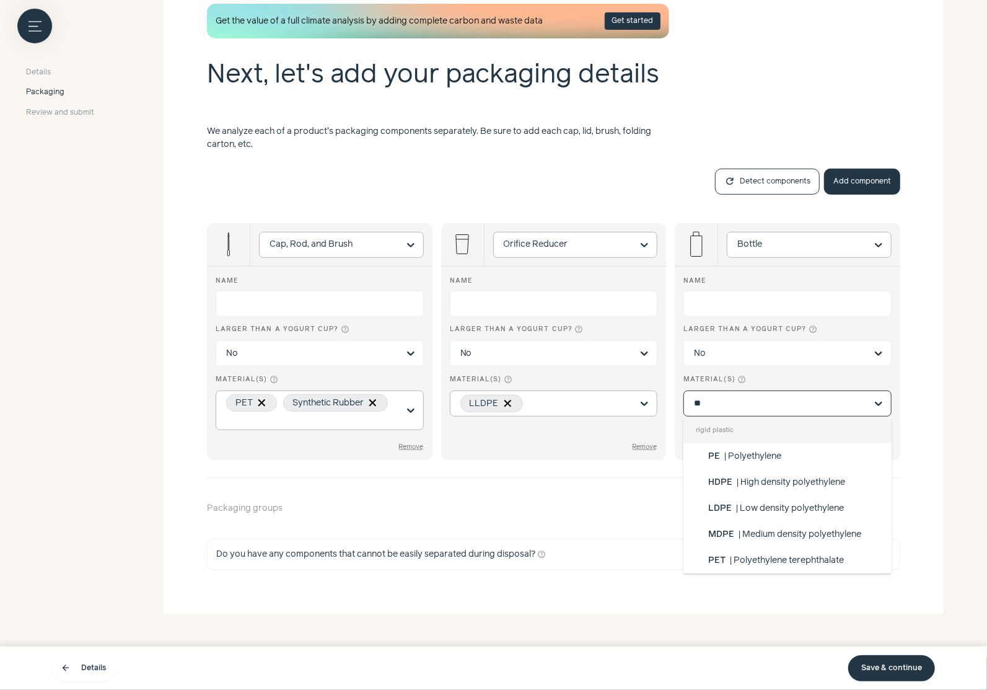
type input "***"
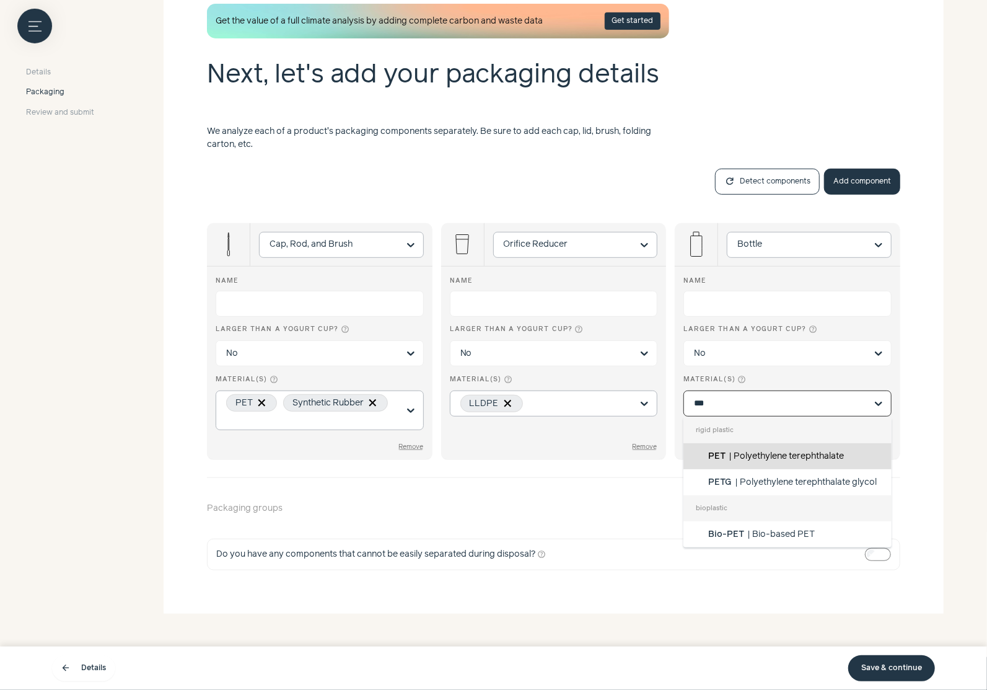
click at [762, 452] on span "Polyethylene terephthalate" at bounding box center [789, 456] width 110 height 9
click at [762, 410] on input "***" at bounding box center [780, 403] width 172 height 13
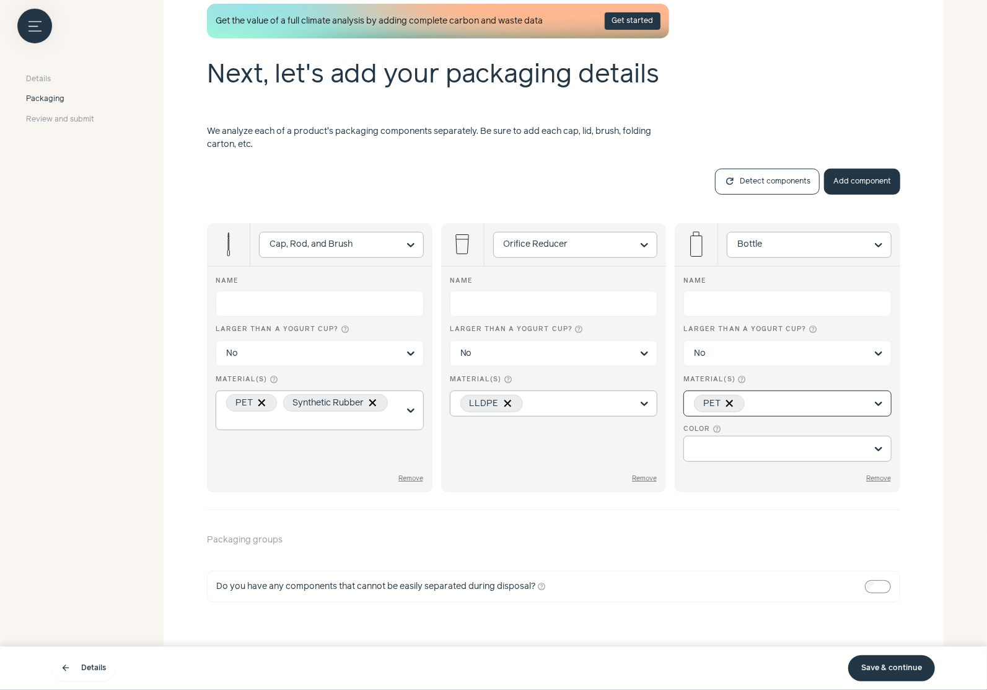
click at [753, 447] on input "Color help_outline" at bounding box center [780, 448] width 172 height 25
click at [750, 470] on div "Clear" at bounding box center [787, 475] width 208 height 26
click at [750, 461] on input "Color help_outline Clear White Light color Dark color You are currently focused…" at bounding box center [780, 448] width 172 height 25
click at [876, 172] on button "Add component" at bounding box center [862, 182] width 76 height 26
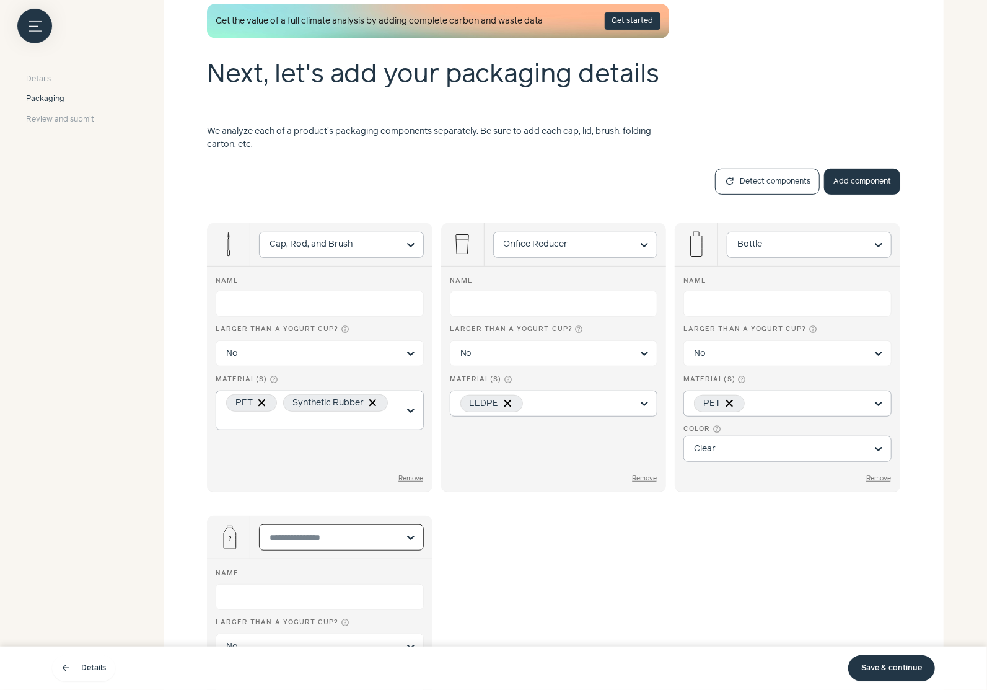
click at [318, 532] on input "Select is focused, type to refine list, press down to open the menu." at bounding box center [334, 537] width 129 height 25
type input "****"
click at [310, 588] on div "Folding Carton" at bounding box center [340, 589] width 165 height 26
click at [310, 550] on input "****" at bounding box center [334, 537] width 129 height 25
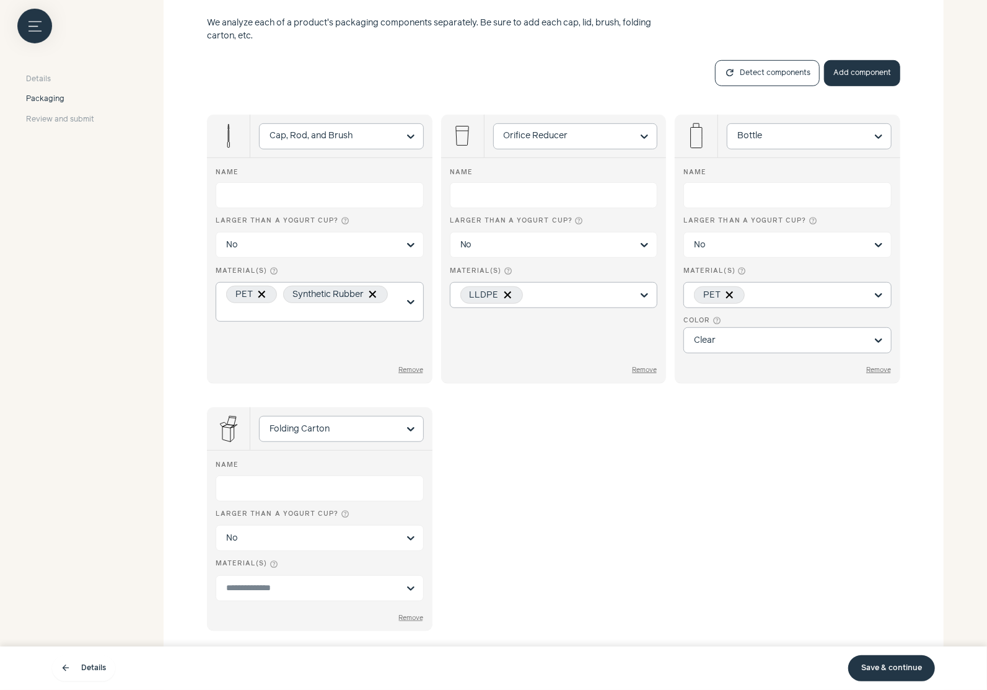
scroll to position [394, 0]
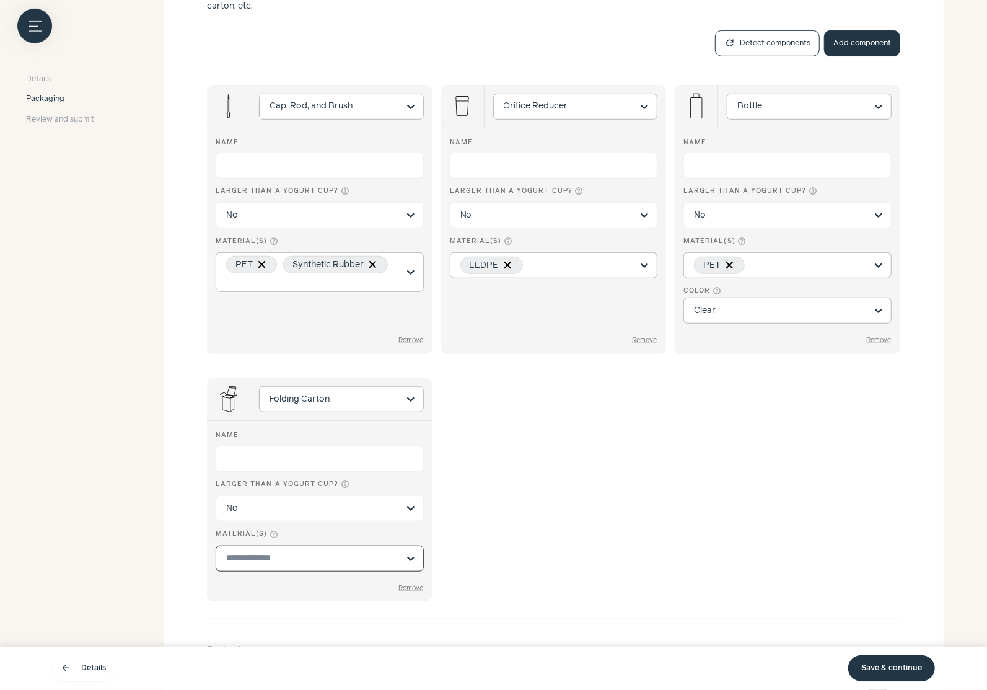
click at [276, 553] on input "Material(s) help_outline Option undefined, selected. Select is focused, type to…" at bounding box center [312, 557] width 172 height 13
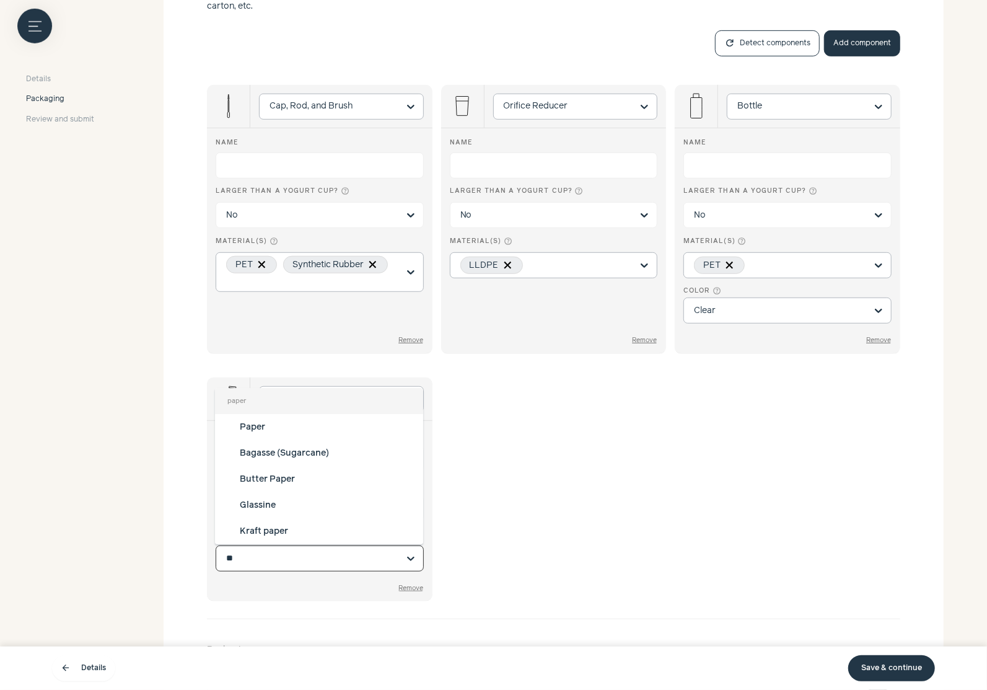
type input "***"
click at [279, 426] on div "Paper" at bounding box center [319, 427] width 208 height 26
click at [279, 551] on input "***" at bounding box center [312, 557] width 172 height 13
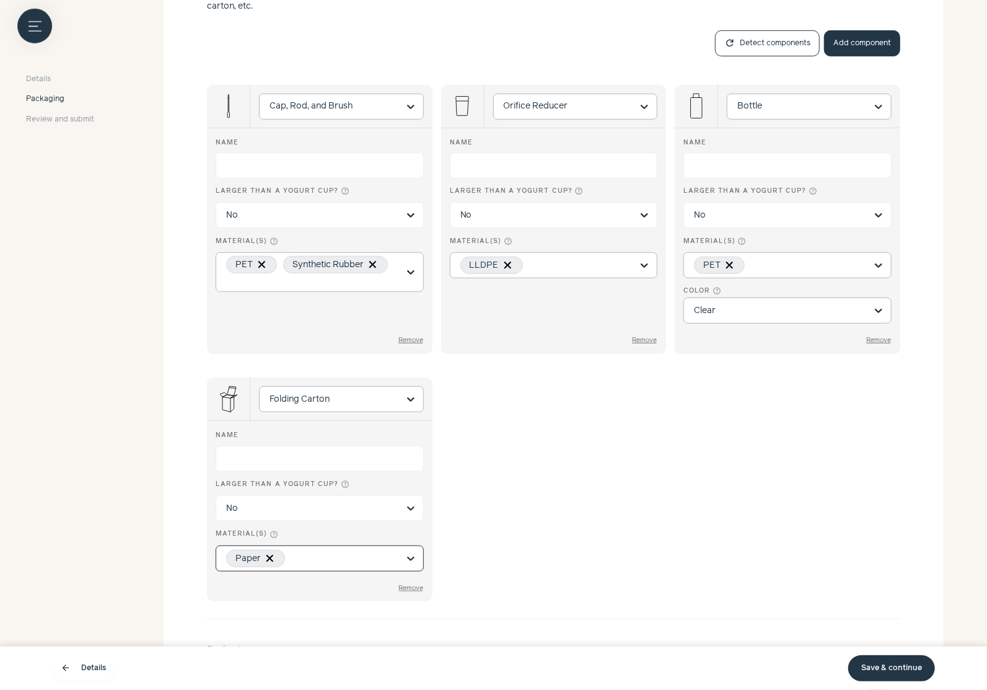
click at [602, 478] on div "Cap, Rod, and Brush Name Larger than a yogurt cup? help_outline No Material(s) …" at bounding box center [553, 337] width 693 height 553
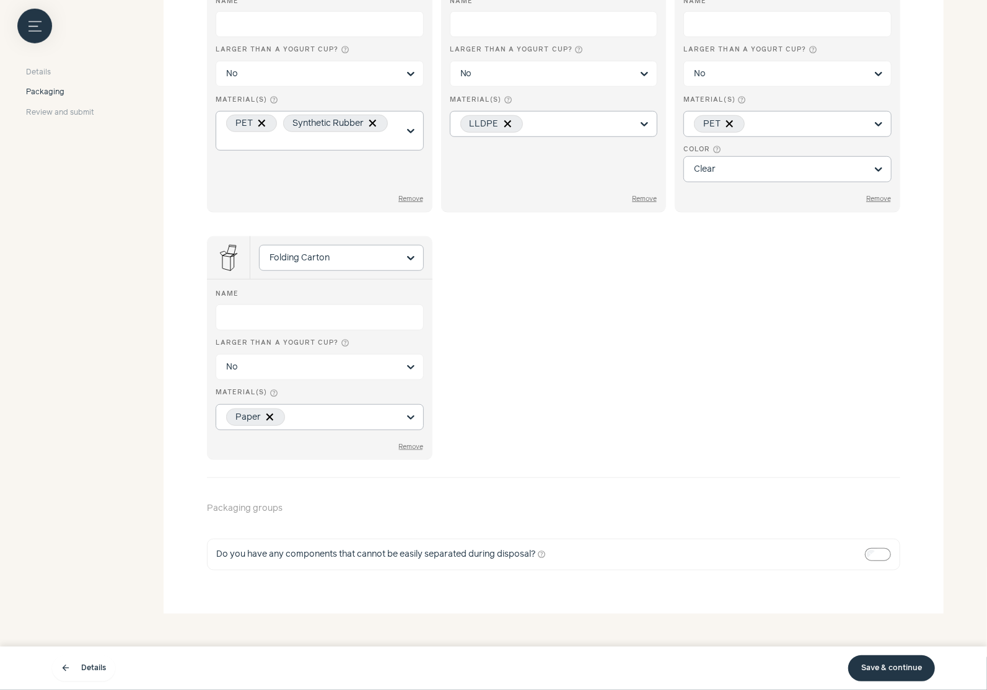
click at [906, 675] on link "Save & continue" at bounding box center [891, 668] width 87 height 26
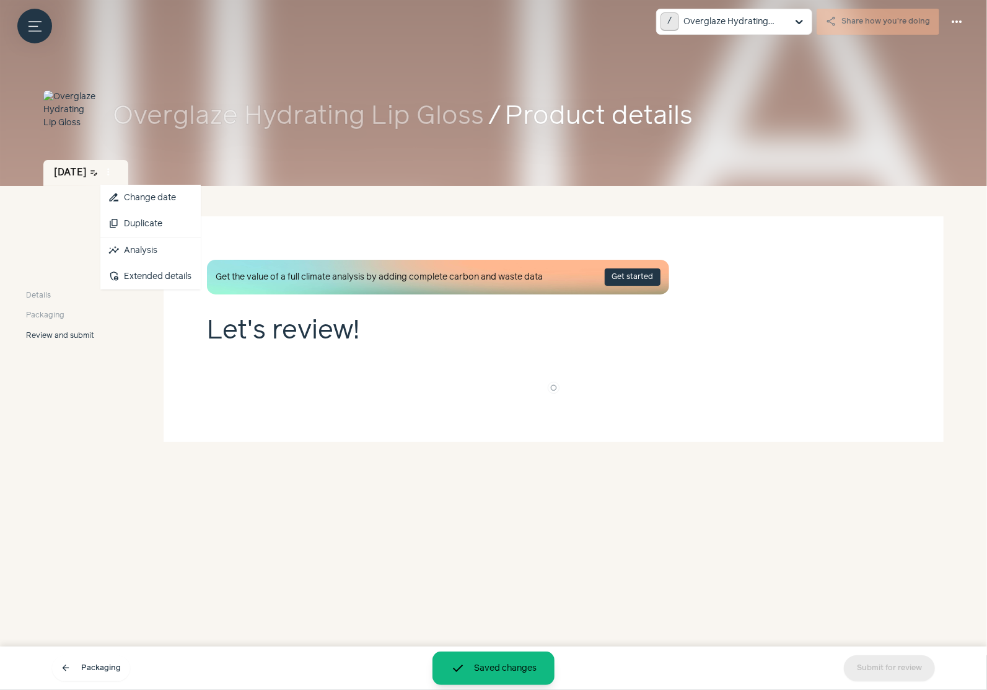
click at [115, 174] on span "more_vert" at bounding box center [108, 172] width 11 height 11
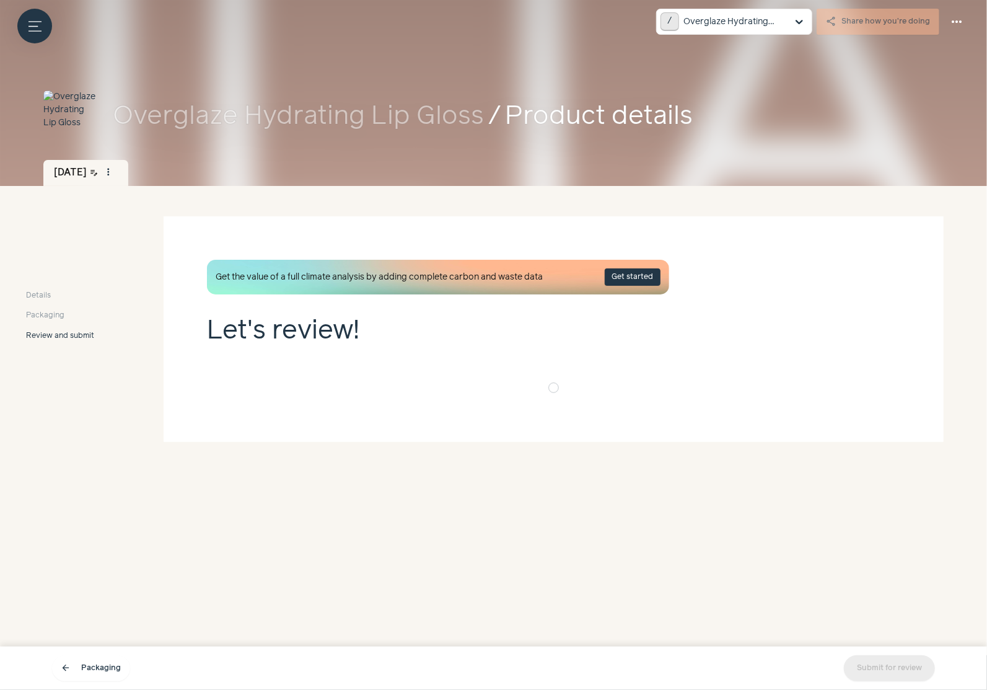
click at [281, 281] on div "Get the value of a full climate analysis by adding complete carbon and waste da…" at bounding box center [438, 277] width 462 height 35
click at [889, 668] on link "Submit for review" at bounding box center [889, 668] width 91 height 26
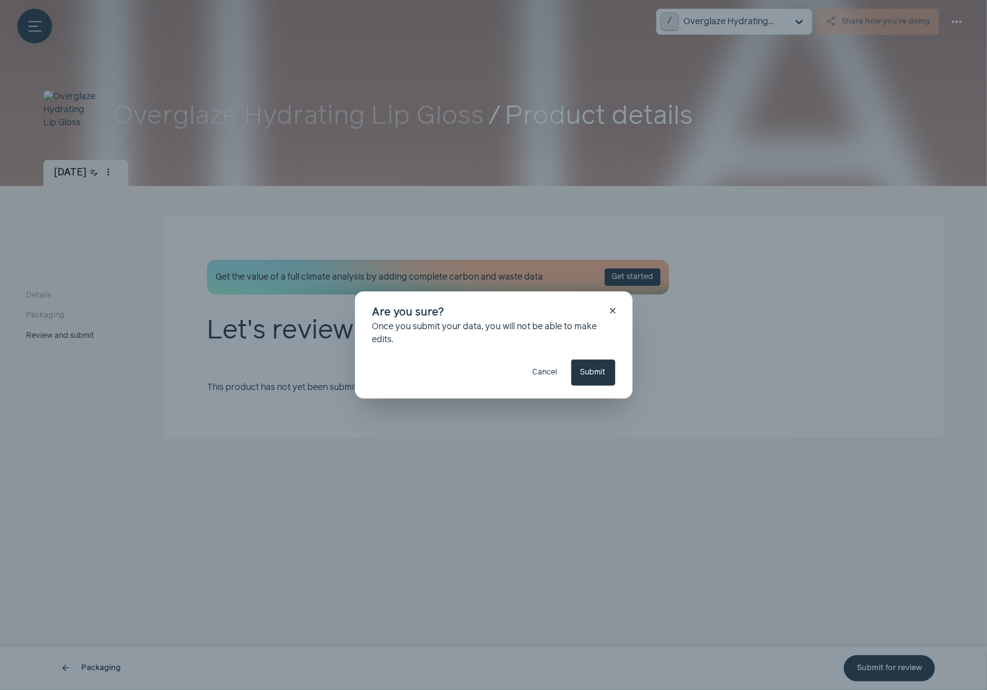
click at [600, 382] on button "Submit" at bounding box center [593, 372] width 44 height 26
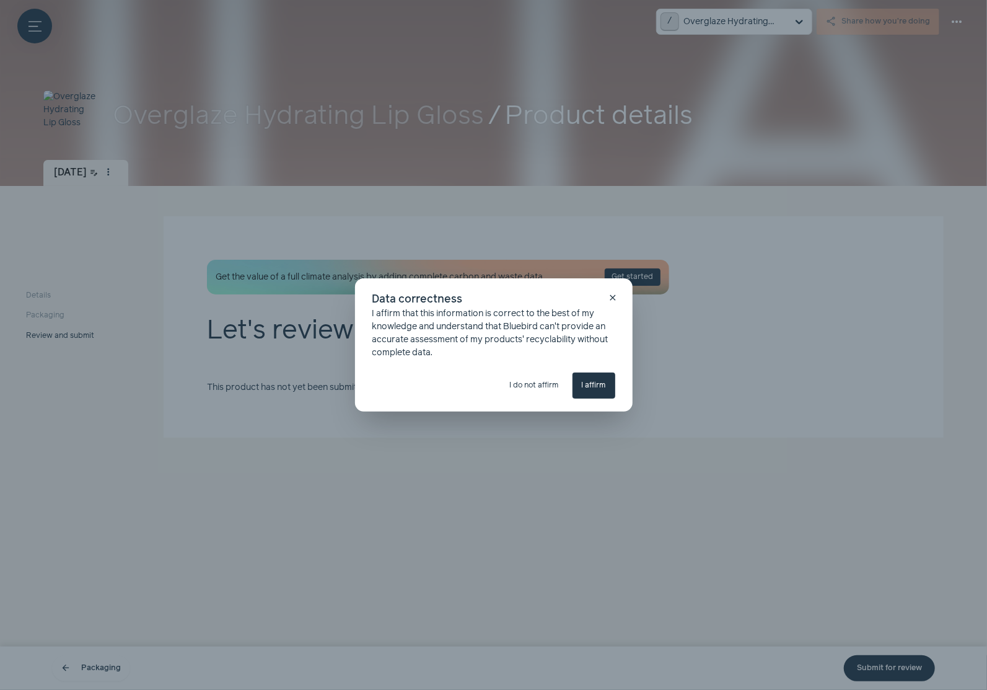
click at [597, 377] on button "I affirm" at bounding box center [594, 385] width 43 height 26
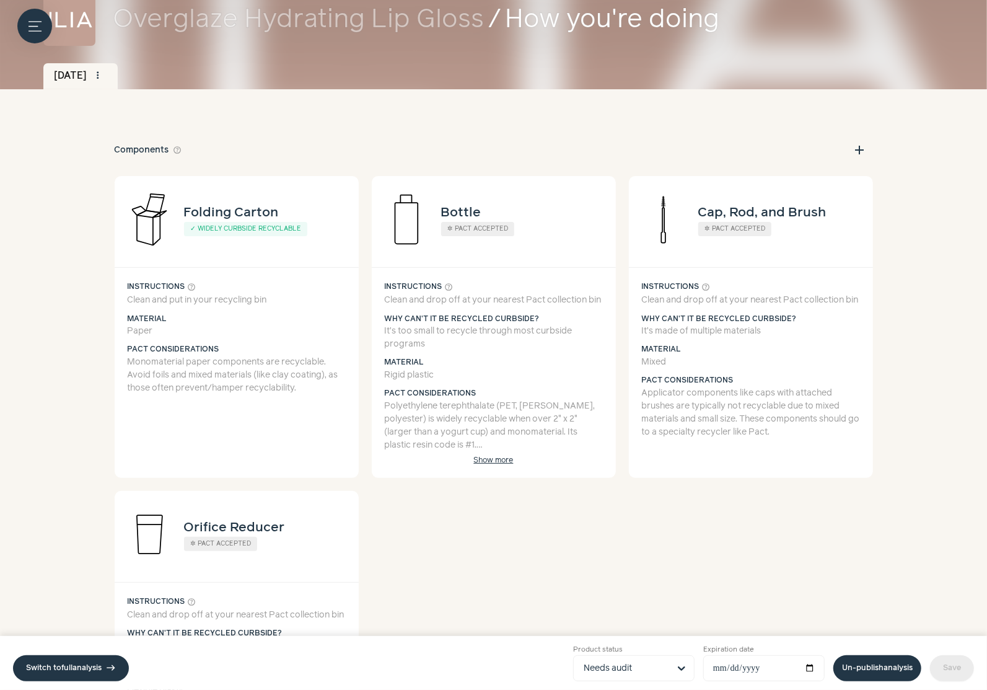
scroll to position [105, 0]
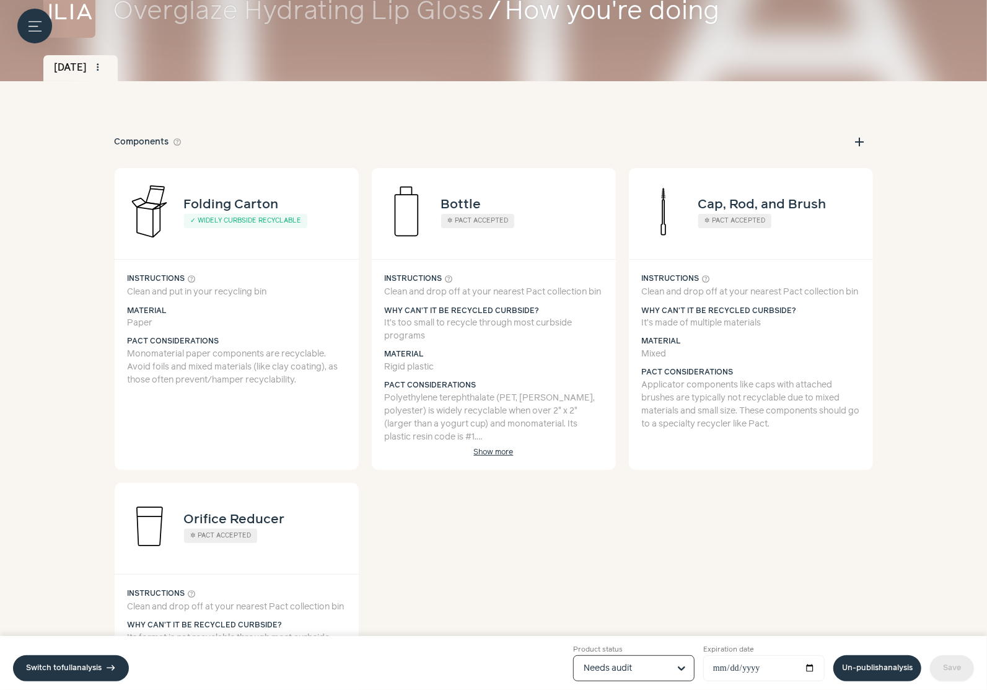
click at [638, 664] on input "Product status Option Needs audit, selected. Select is focused, type to refine …" at bounding box center [627, 668] width 86 height 25
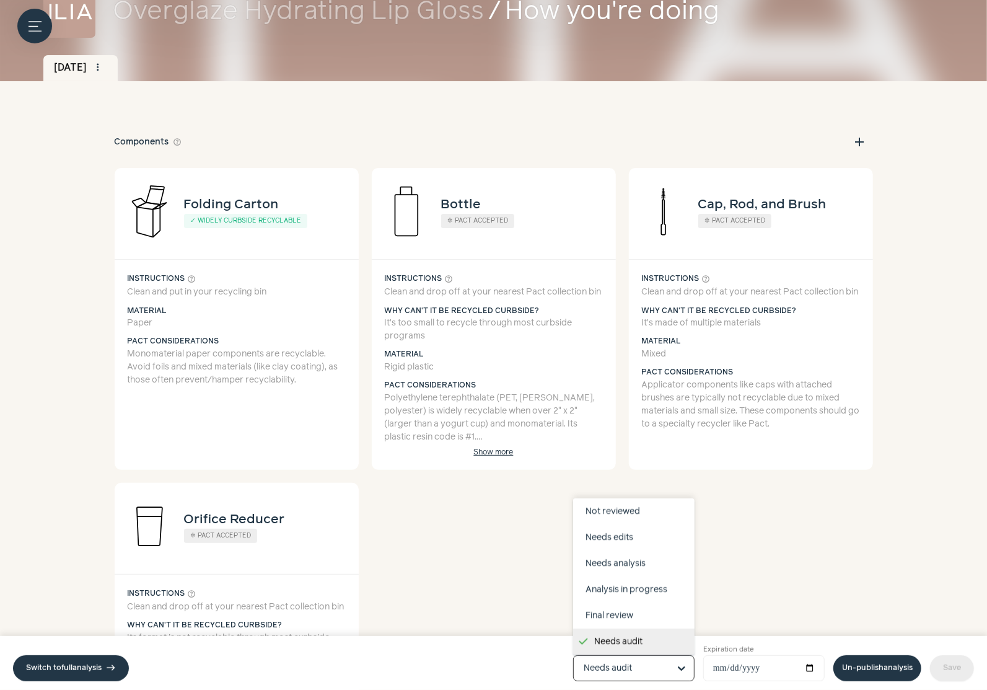
scroll to position [78, 0]
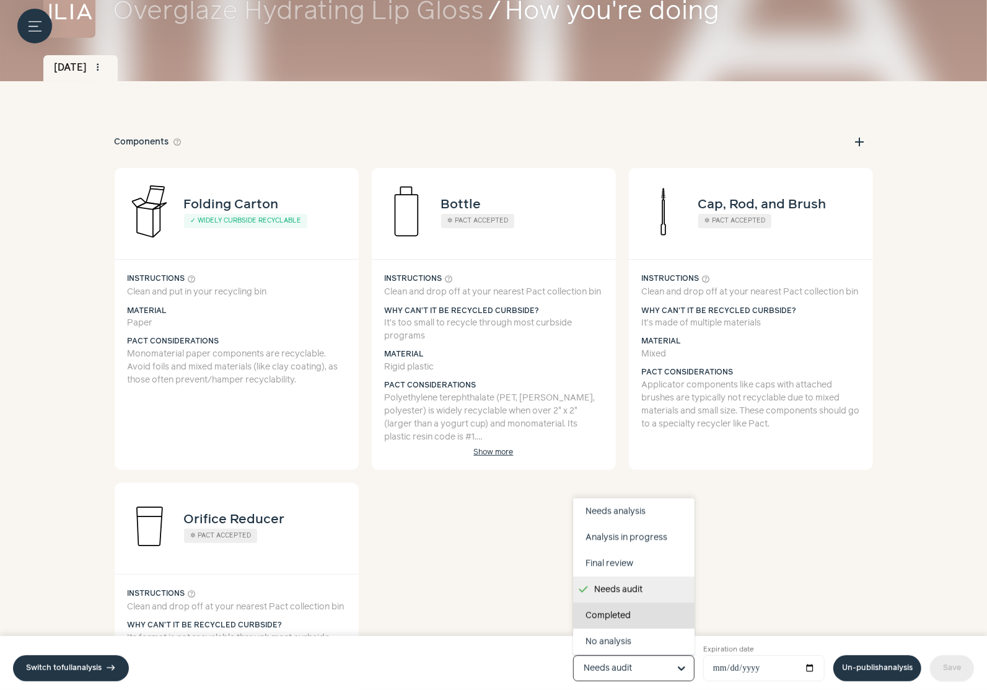
click at [630, 617] on div "Completed" at bounding box center [633, 615] width 121 height 26
click at [630, 656] on input "Product status Draft Not reviewed Needs edits Needs analysis Analysis in progre…" at bounding box center [627, 668] width 86 height 25
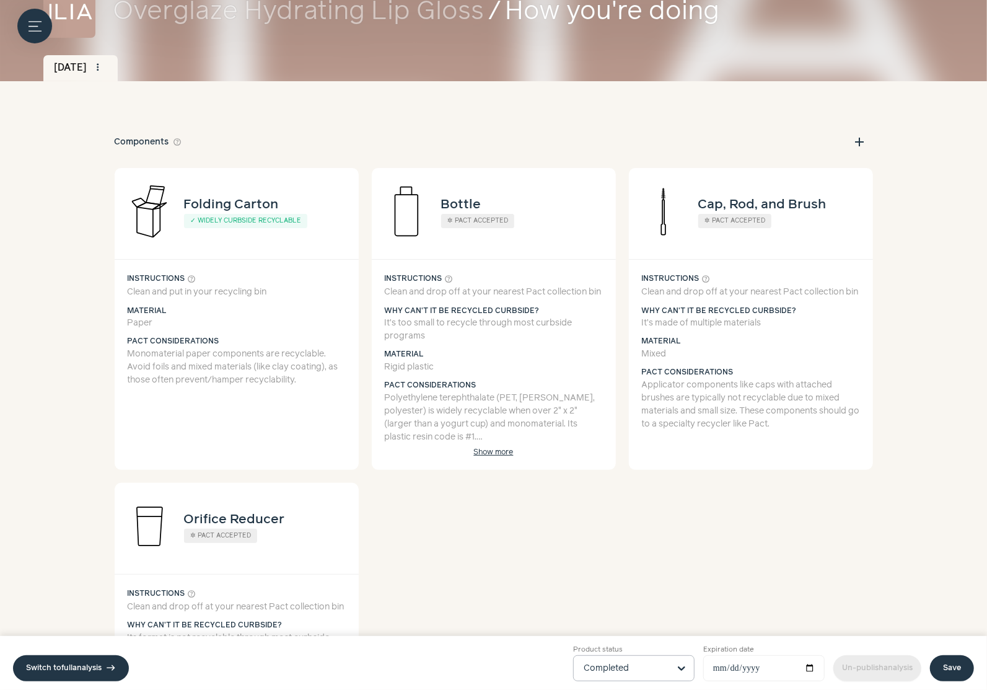
click at [955, 661] on link "Save" at bounding box center [952, 668] width 44 height 26
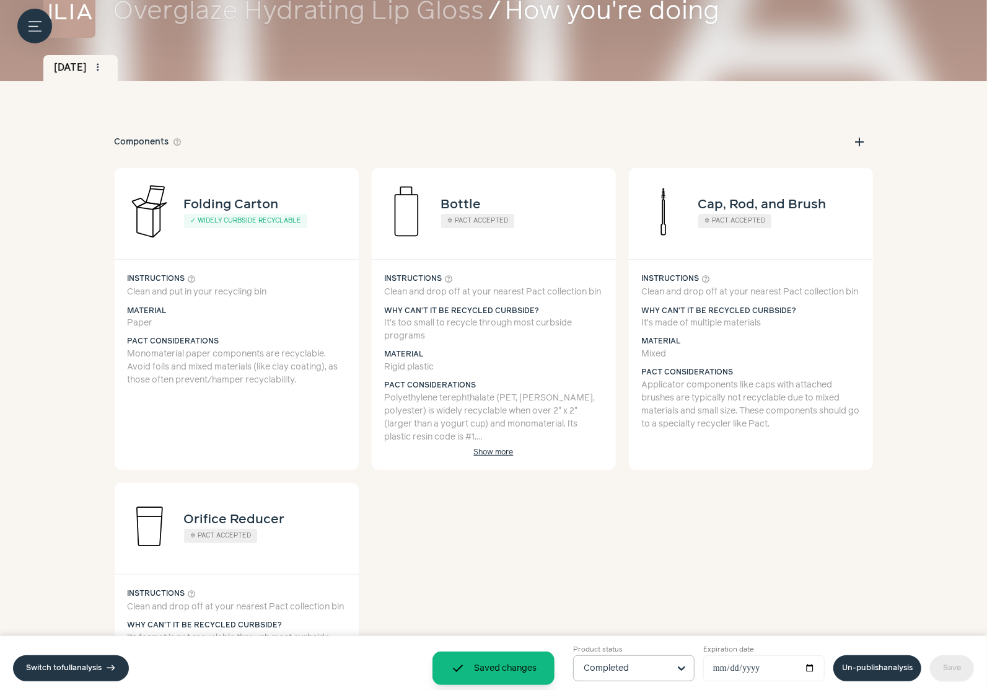
click at [893, 659] on link "Un-publish analysis" at bounding box center [877, 668] width 88 height 26
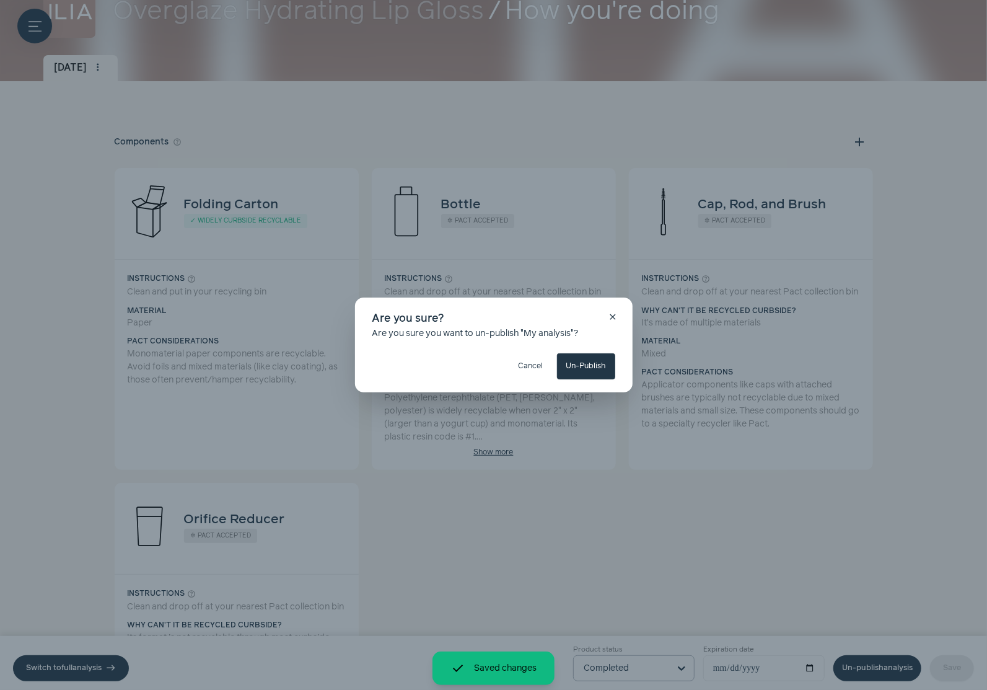
click at [603, 319] on h3 "Are you sure?" at bounding box center [493, 318] width 243 height 16
click at [614, 318] on span "close" at bounding box center [613, 317] width 10 height 10
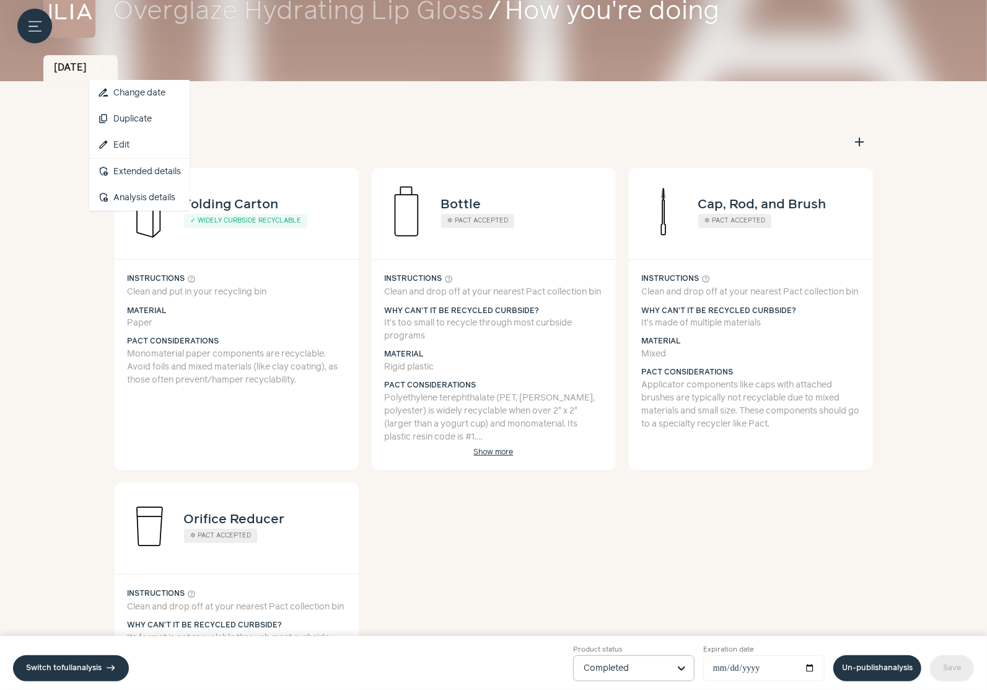
click at [103, 68] on span "more_vert" at bounding box center [97, 67] width 11 height 11
click at [162, 109] on button "content_copy Duplicate" at bounding box center [139, 119] width 100 height 26
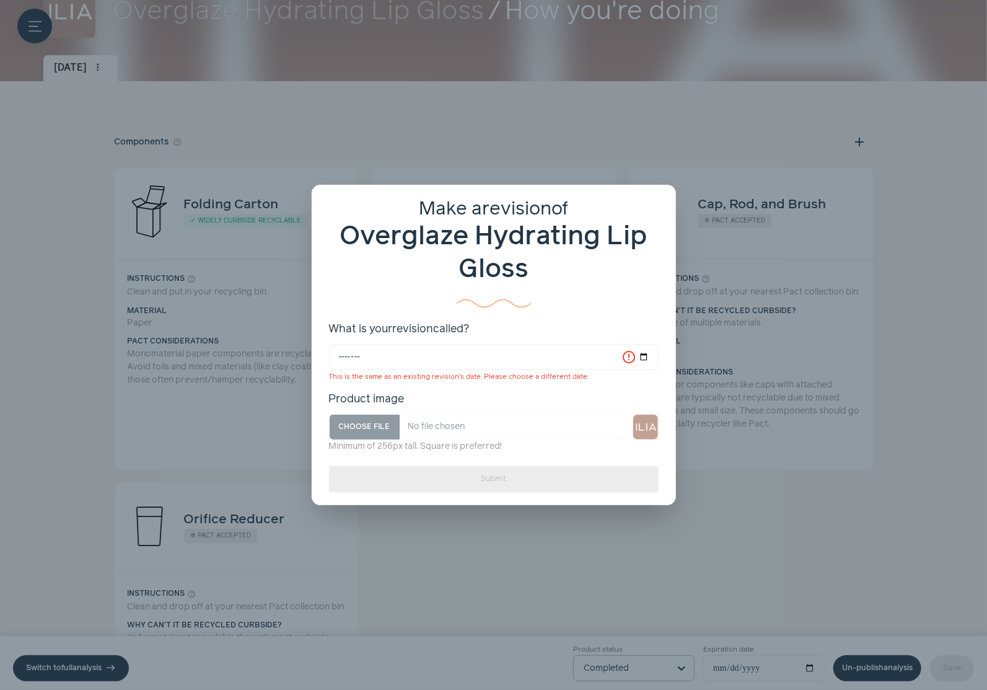
click at [656, 208] on span "close" at bounding box center [656, 205] width 10 height 10
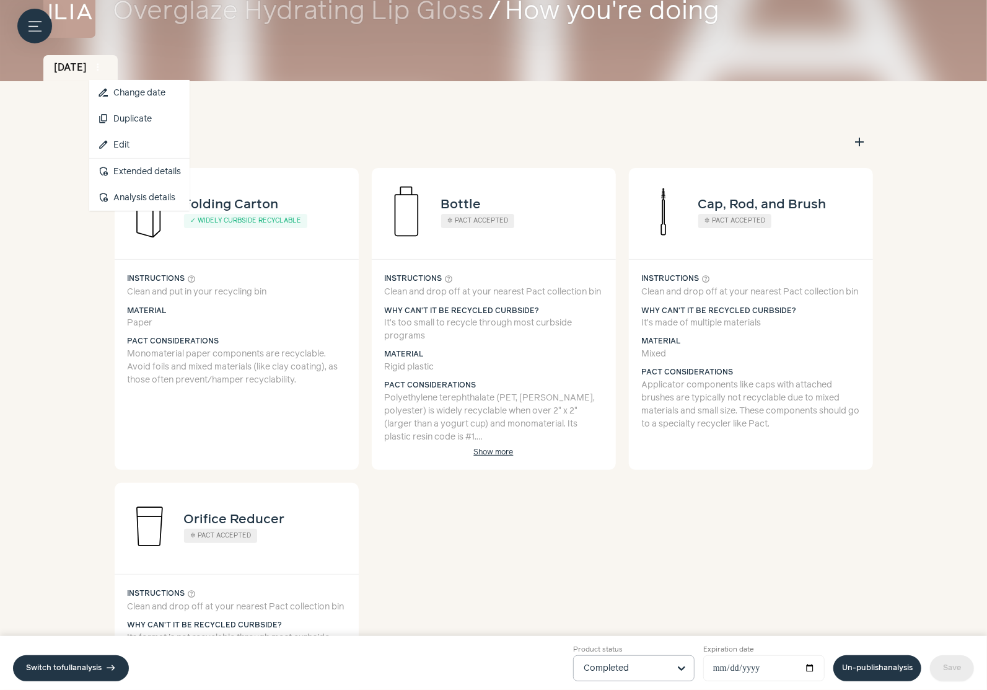
click at [103, 70] on span "more_vert" at bounding box center [97, 67] width 11 height 11
click at [54, 19] on img at bounding box center [69, 12] width 52 height 52
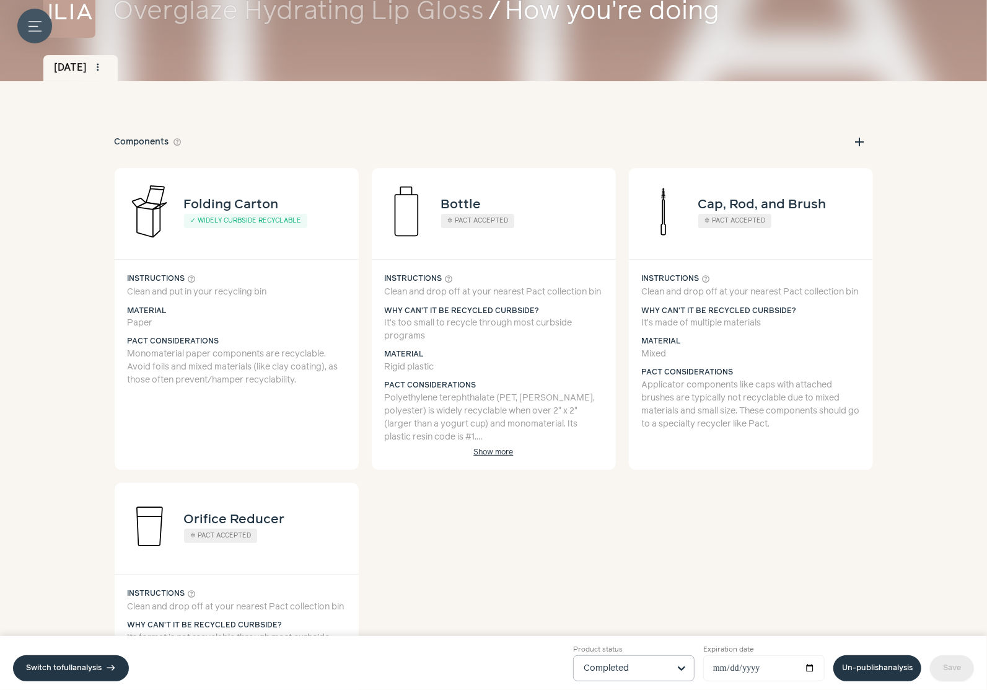
click at [32, 29] on icon "Menu button" at bounding box center [35, 26] width 13 height 13
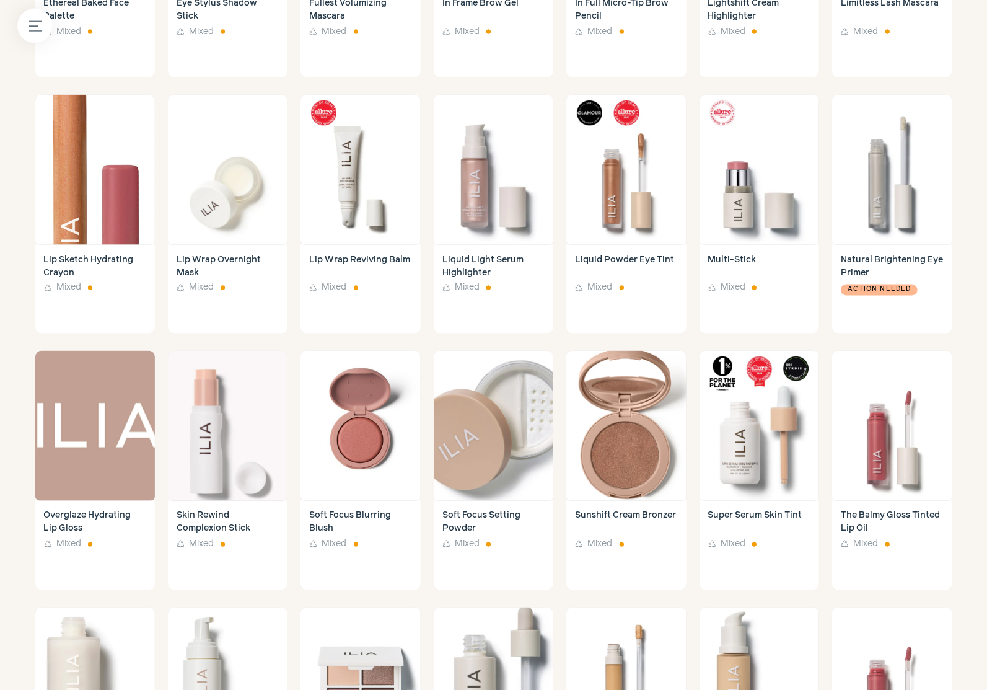
scroll to position [1319, 0]
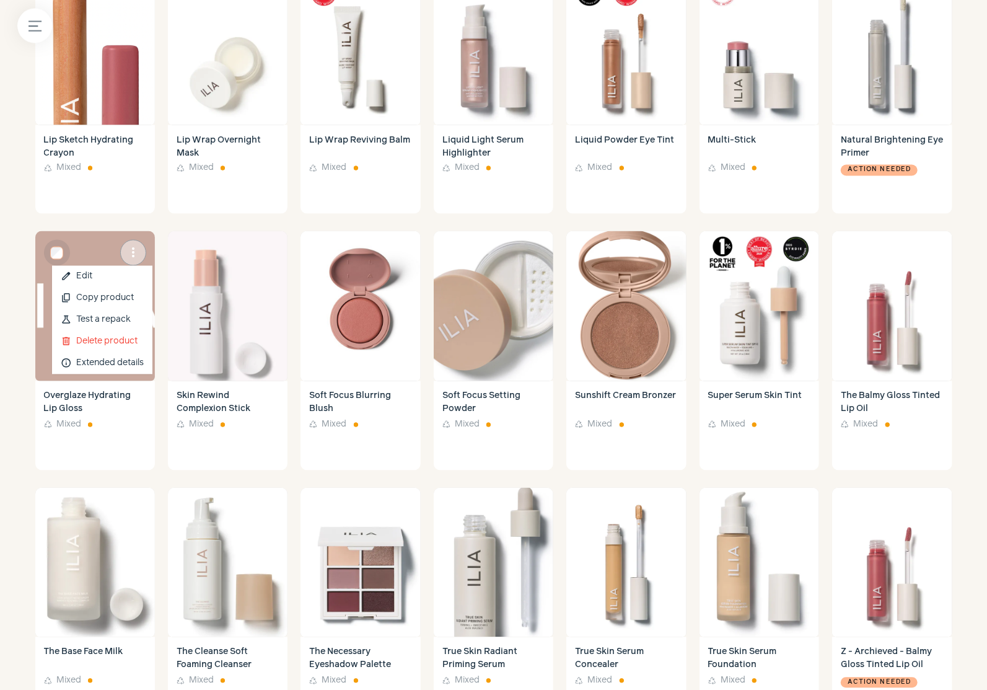
click at [130, 255] on span "more_vert" at bounding box center [133, 252] width 15 height 15
click at [121, 298] on button "content_copy Copy product" at bounding box center [102, 299] width 100 height 22
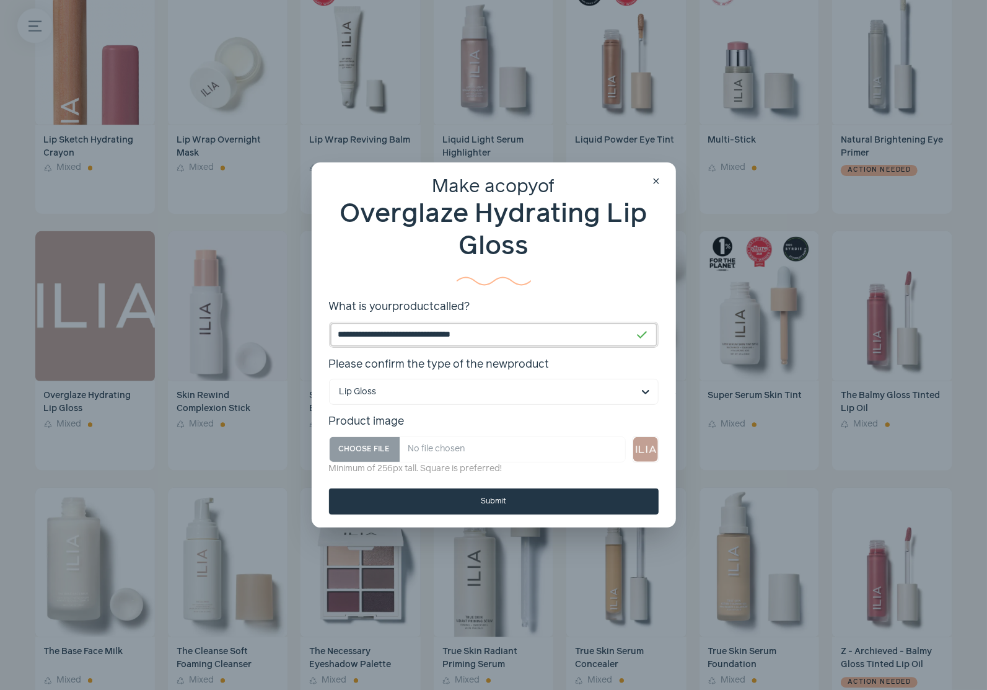
click at [448, 334] on input "**********" at bounding box center [494, 335] width 330 height 26
paste input
type input "**********"
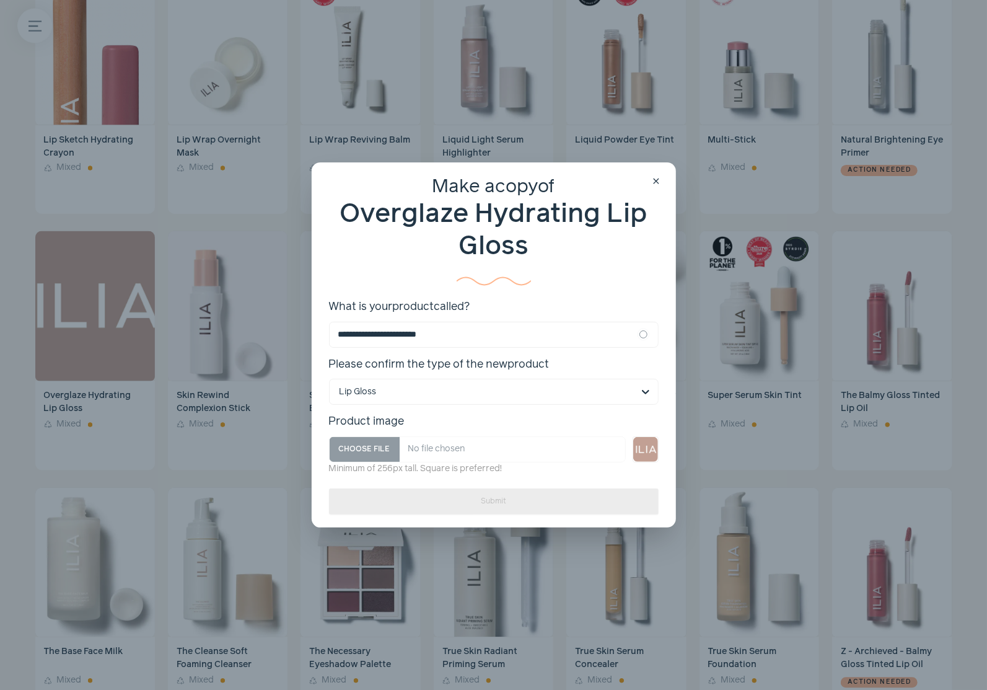
click at [398, 494] on button "Submit" at bounding box center [494, 501] width 330 height 26
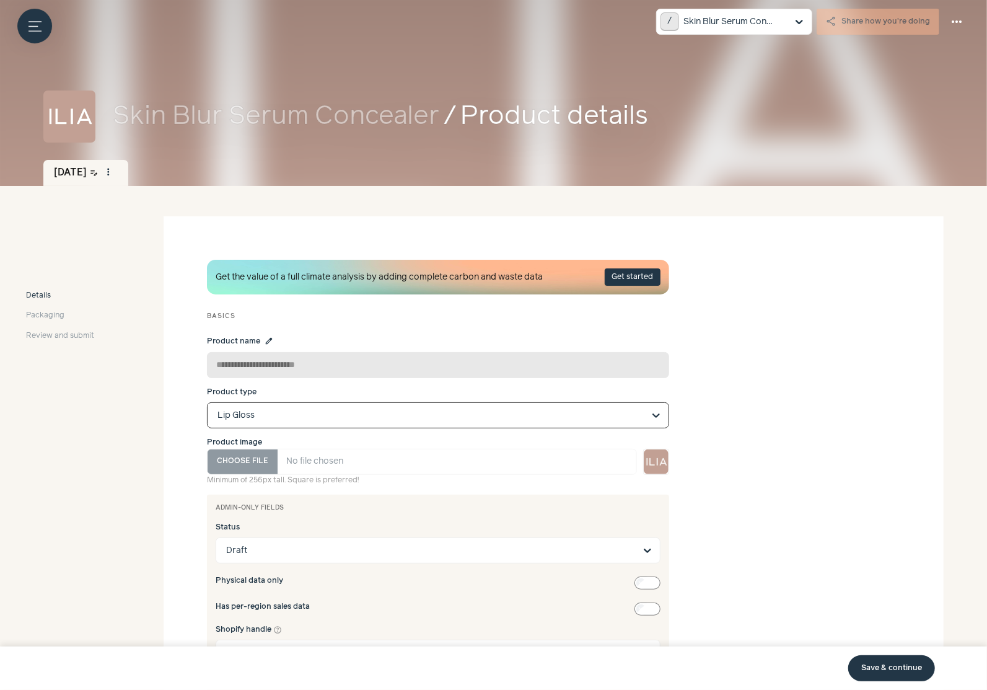
click at [255, 415] on input "Product type Option Lip Gloss, selected. Select is focused, type to refine list…" at bounding box center [430, 415] width 426 height 25
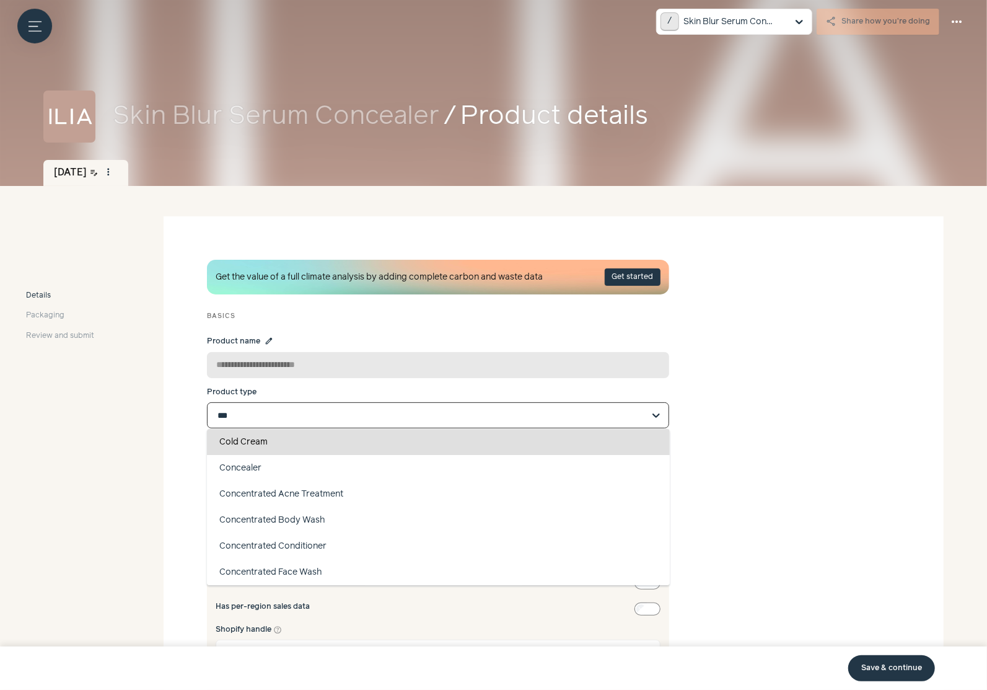
type input "****"
click at [285, 444] on div "Concealer" at bounding box center [438, 442] width 463 height 26
click at [285, 428] on input "****" at bounding box center [430, 415] width 426 height 25
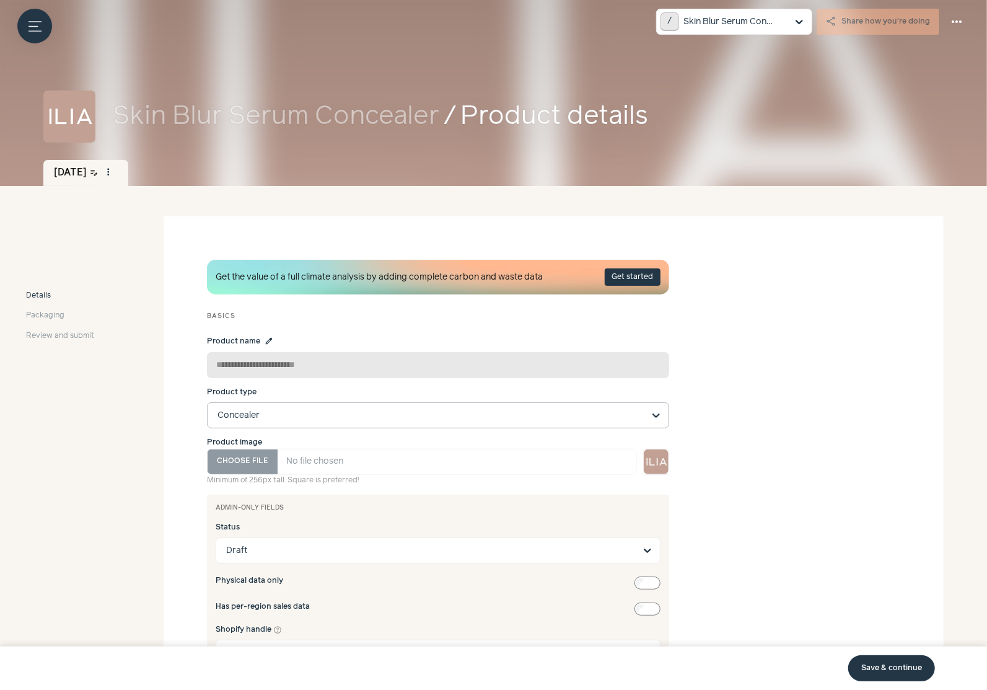
click at [889, 667] on link "Save & continue" at bounding box center [891, 668] width 87 height 26
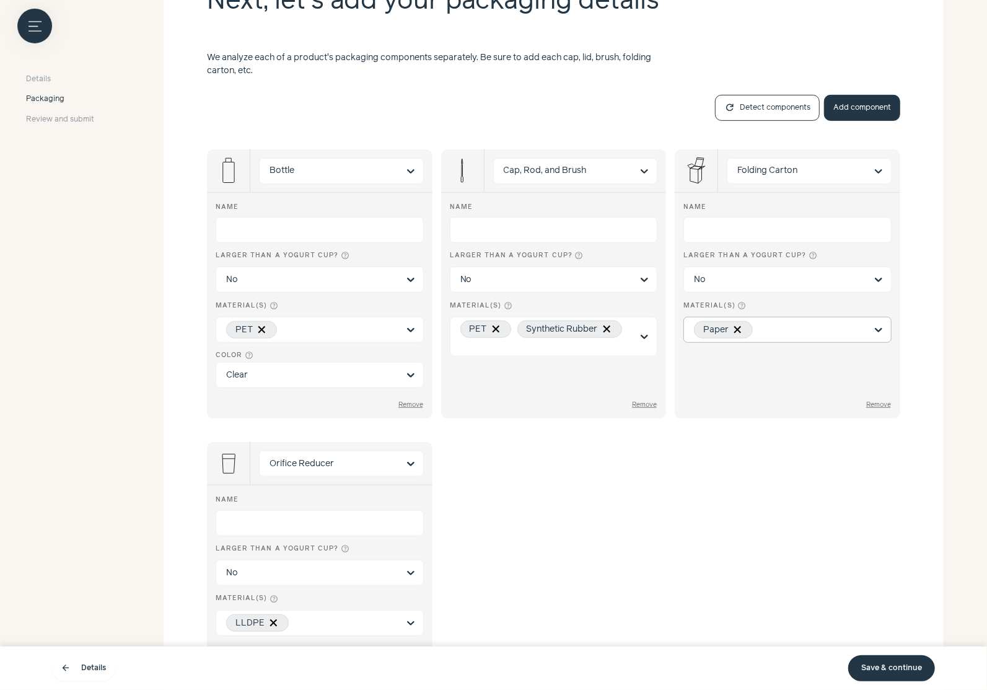
scroll to position [334, 0]
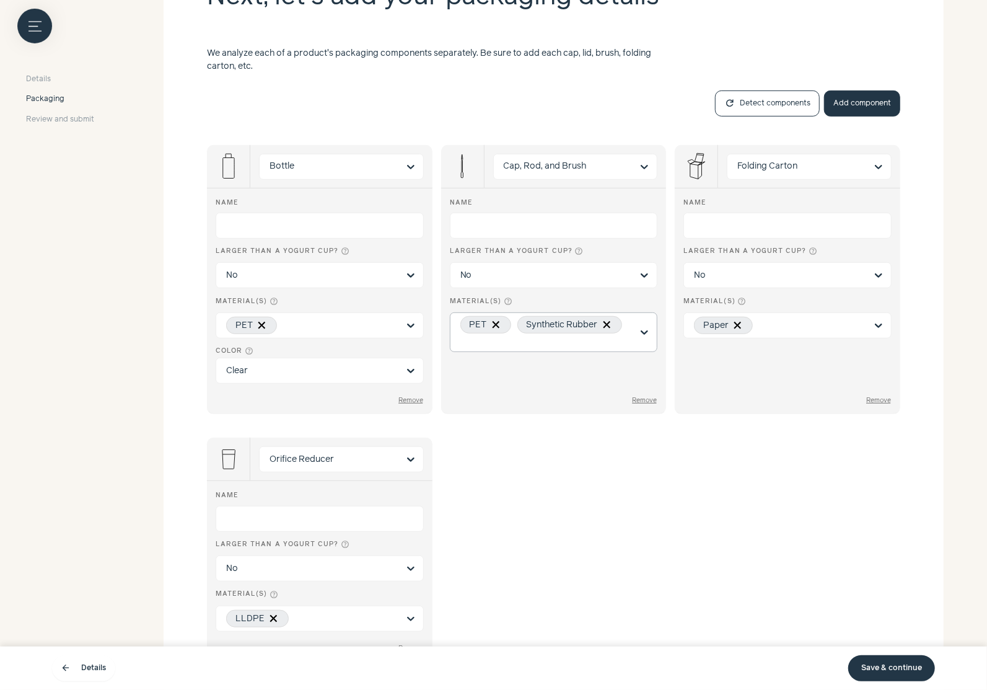
click at [649, 343] on div at bounding box center [644, 332] width 25 height 38
click at [633, 343] on input "Material(s) help_outline PET Synthetic Rubber" at bounding box center [546, 342] width 172 height 13
click at [609, 323] on input "Material(s) help_outline Option PET, selected. Select is focused, type to refin…" at bounding box center [574, 324] width 115 height 13
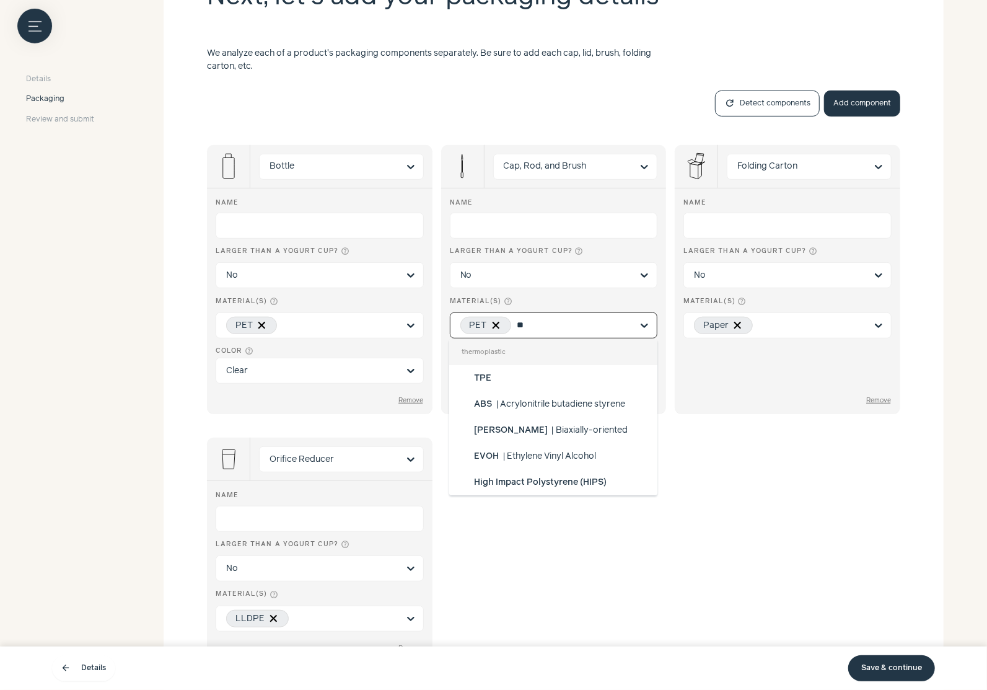
type input "***"
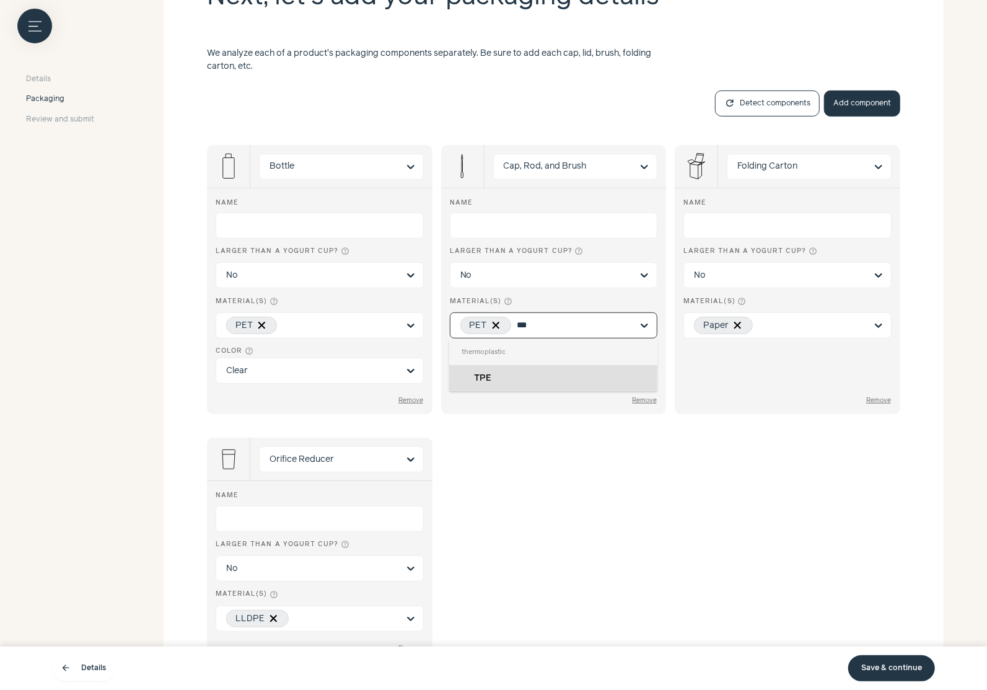
click at [566, 380] on div "TPE" at bounding box center [553, 378] width 208 height 26
click at [566, 331] on input "***" at bounding box center [574, 324] width 115 height 13
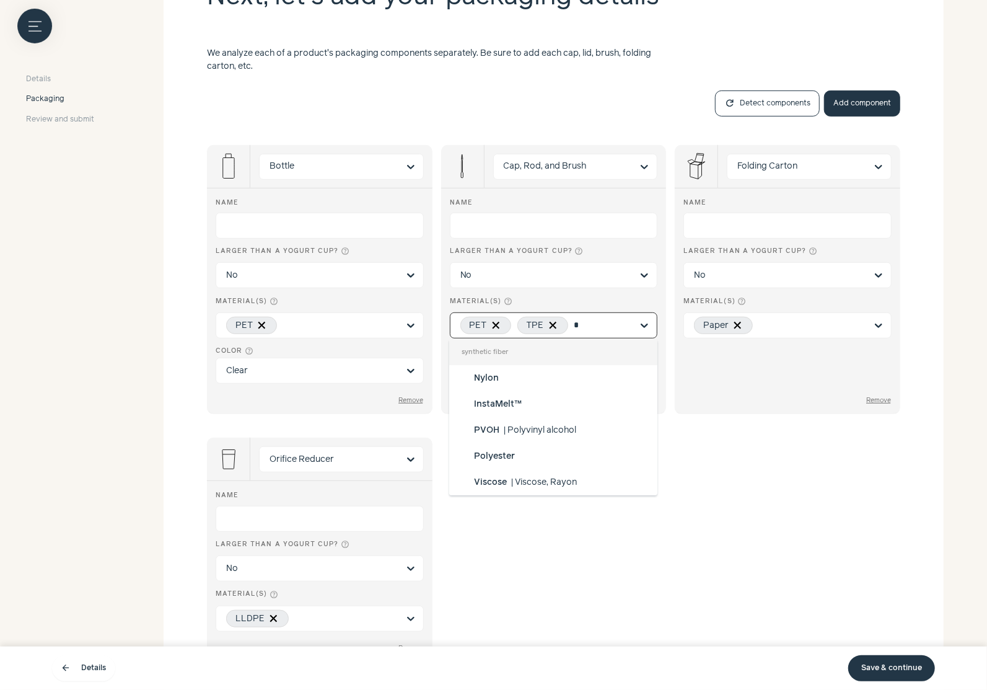
type input "**"
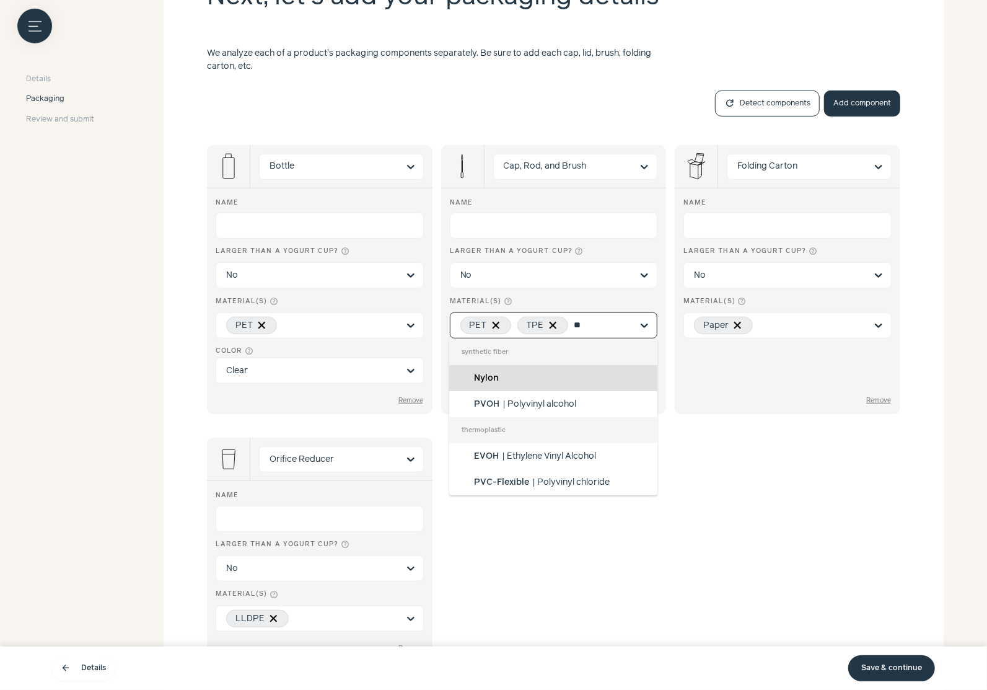
click at [552, 369] on div "Nylon" at bounding box center [553, 378] width 208 height 26
click at [574, 331] on input "**" at bounding box center [603, 324] width 58 height 13
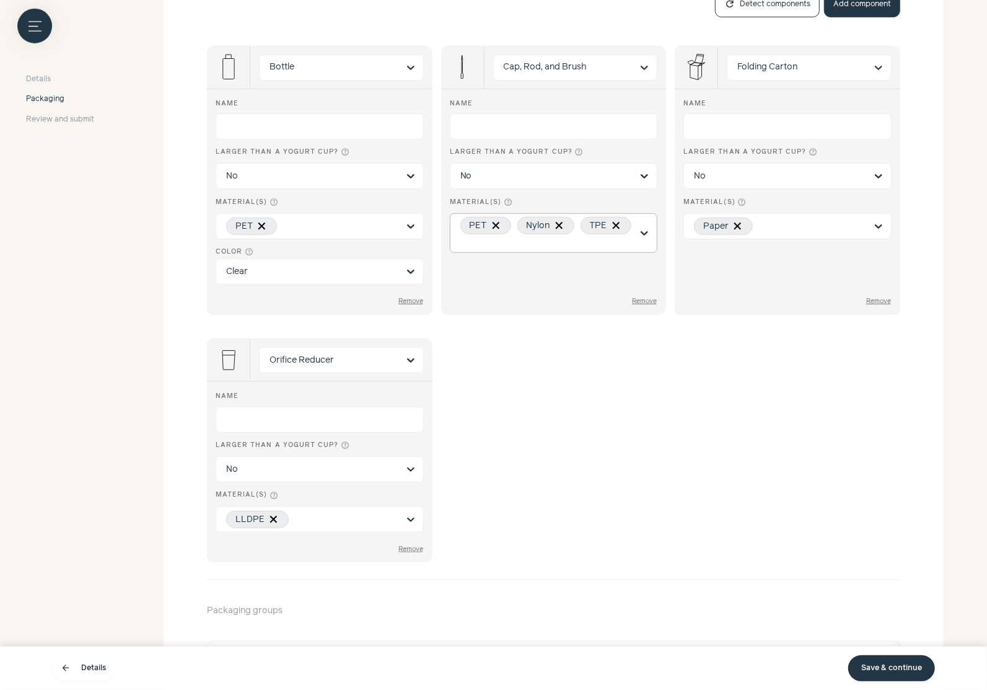
scroll to position [453, 0]
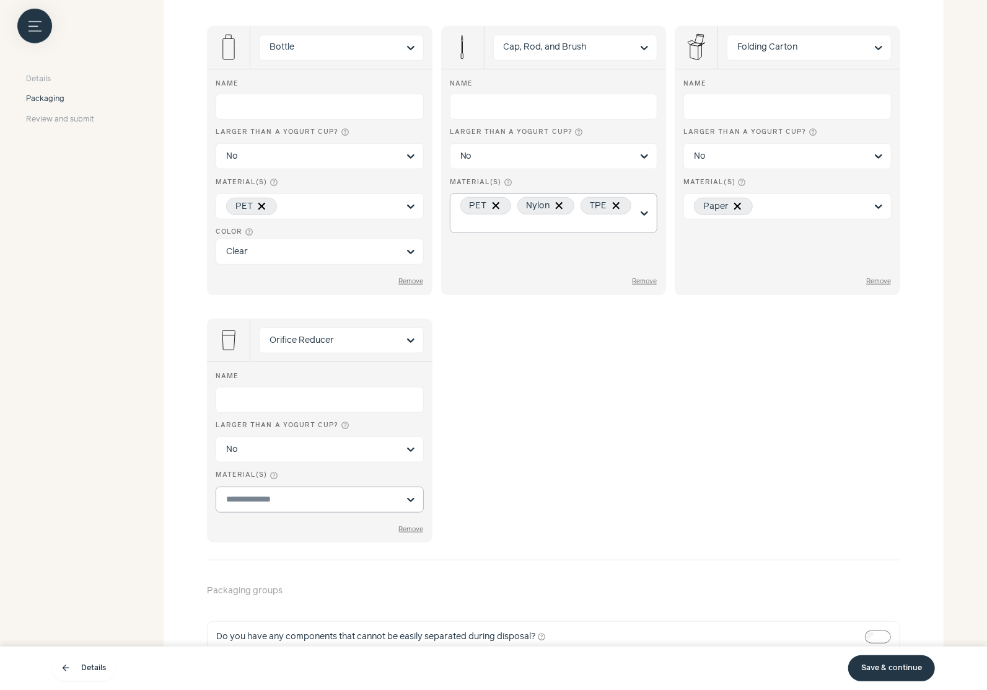
click at [296, 503] on input "Material(s) help_outline" at bounding box center [312, 499] width 172 height 13
type input "*"
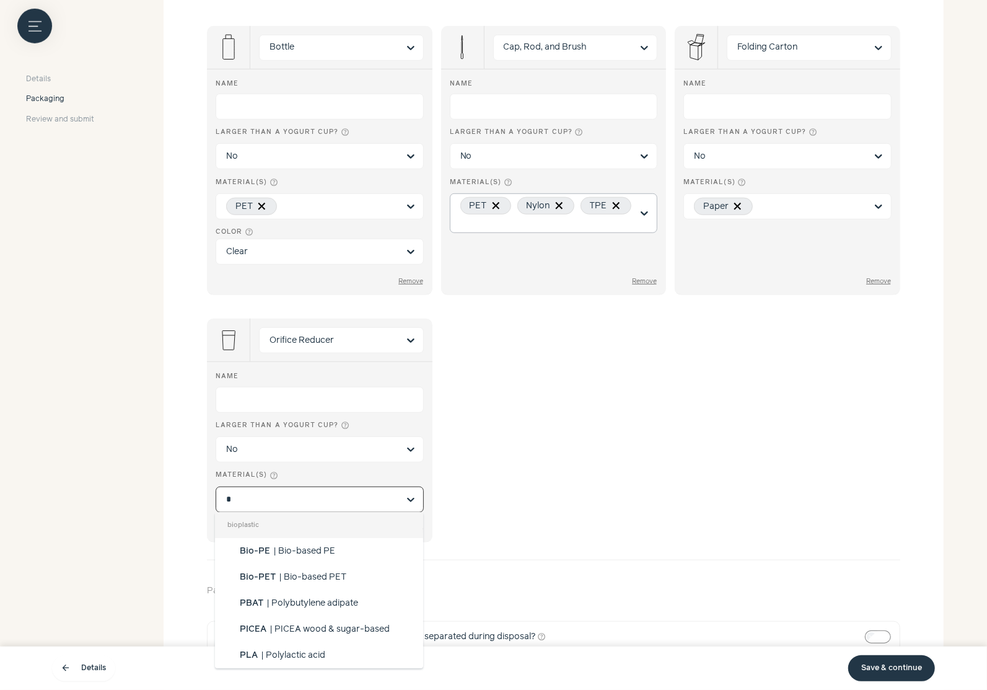
type input "**"
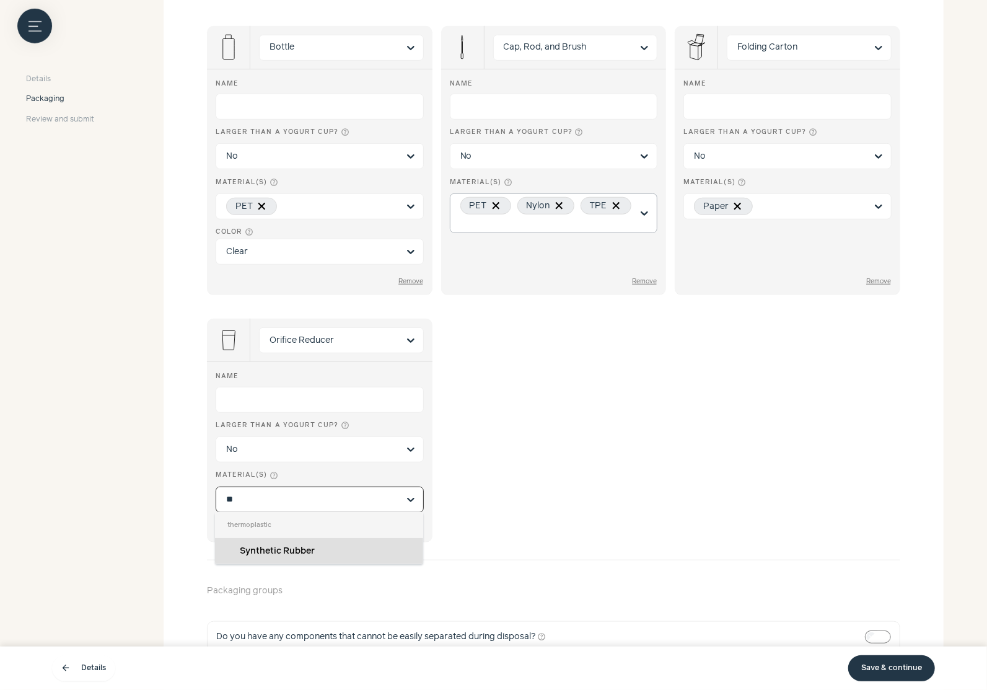
click at [320, 551] on div "Synthetic Rubber" at bounding box center [319, 551] width 208 height 26
click at [320, 506] on input "**" at bounding box center [312, 499] width 172 height 13
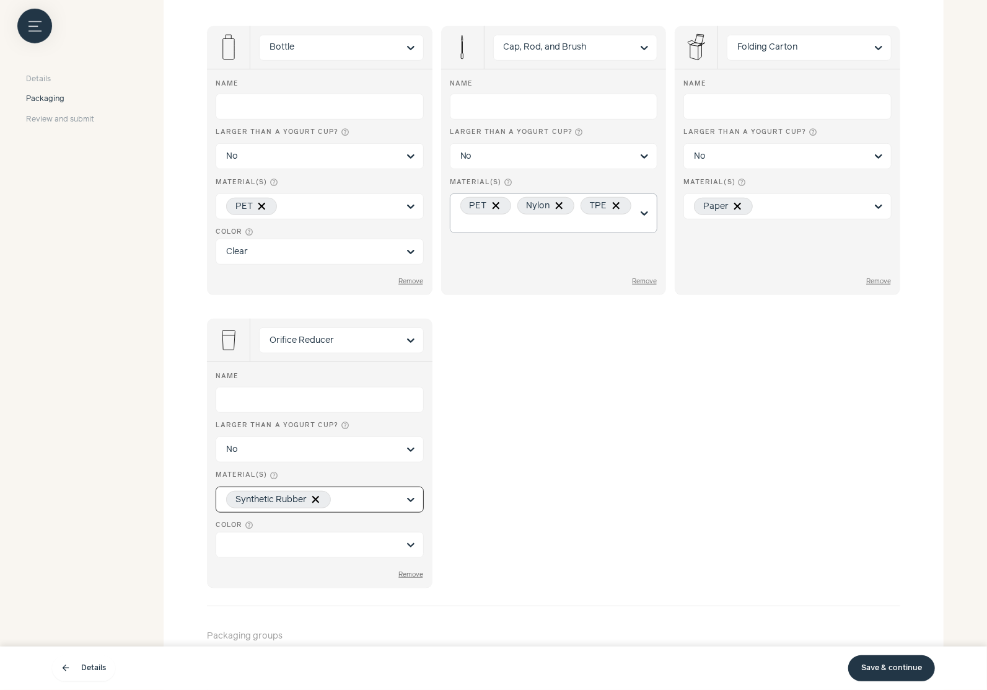
click at [372, 496] on input "Material(s) help_outline Option Synthetic Rubber, selected. Select is focused, …" at bounding box center [367, 499] width 61 height 13
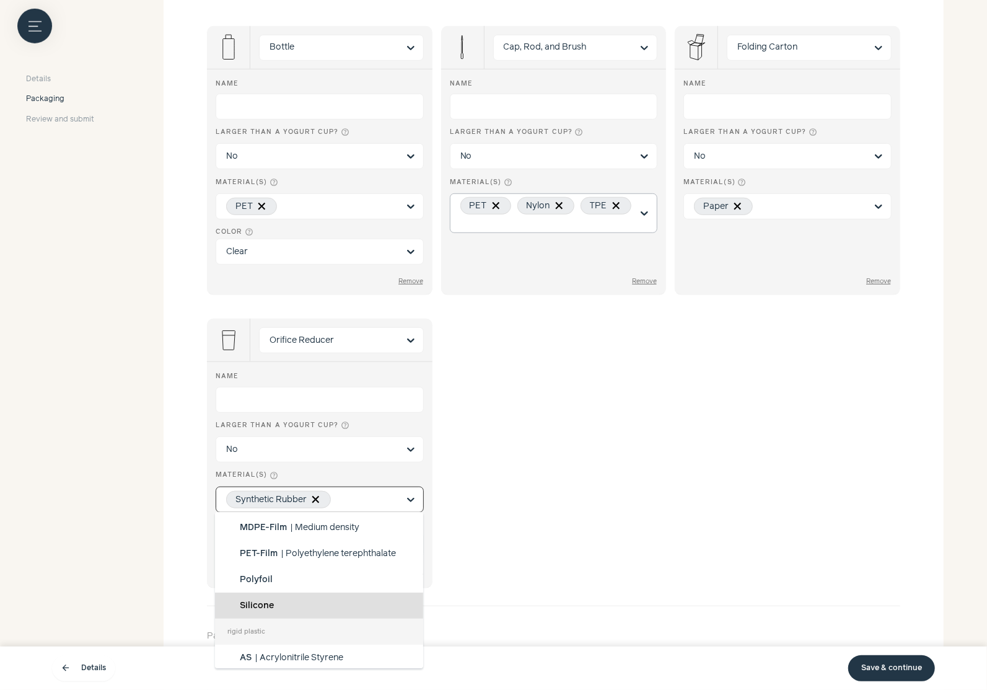
click at [350, 603] on div "Silicone" at bounding box center [319, 605] width 208 height 26
click at [350, 506] on input "Material(s) help_outline bioplastic Bio-PE | Bio-based PE Bio-PET | Bio-based P…" at bounding box center [367, 499] width 61 height 13
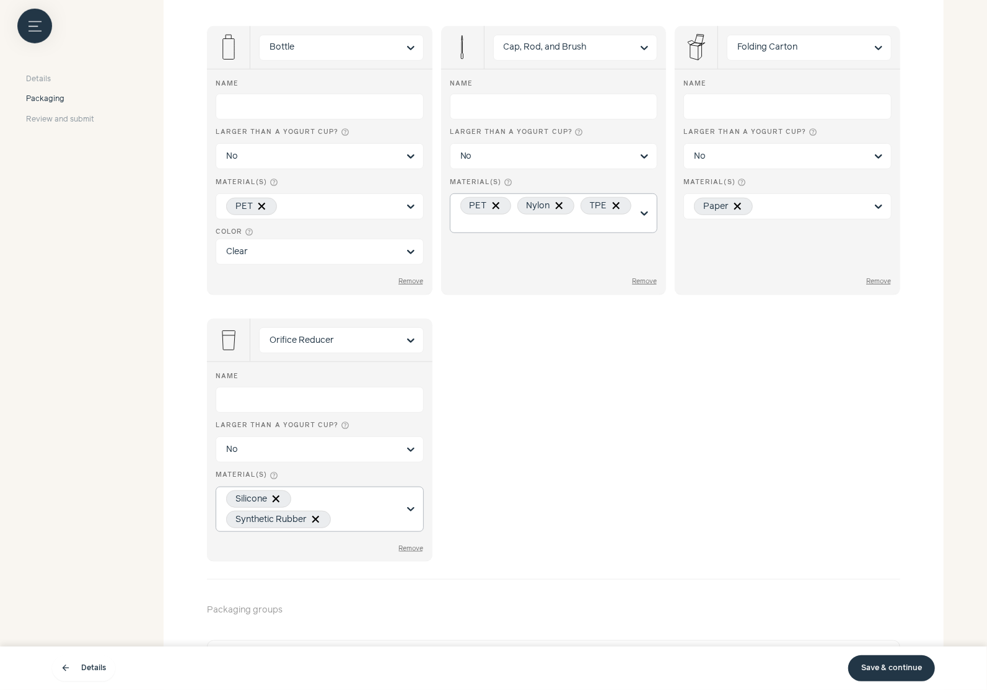
click at [281, 495] on icon at bounding box center [276, 499] width 12 height 12
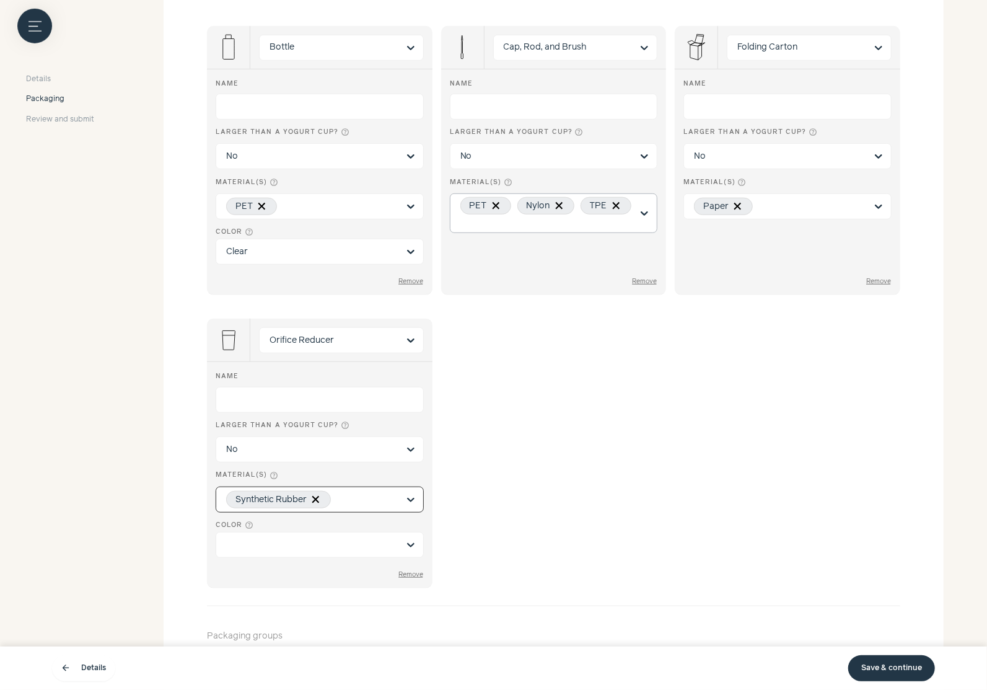
click at [371, 497] on input "Material(s) help_outline Option Synthetic Rubber, selected. Select is focused, …" at bounding box center [367, 499] width 61 height 13
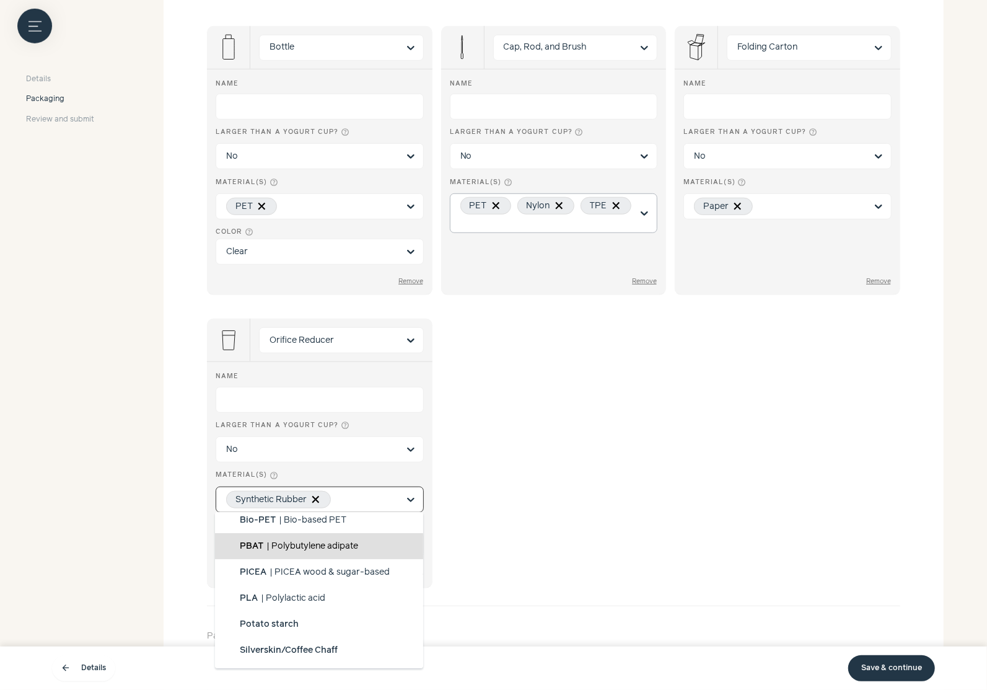
scroll to position [72, 0]
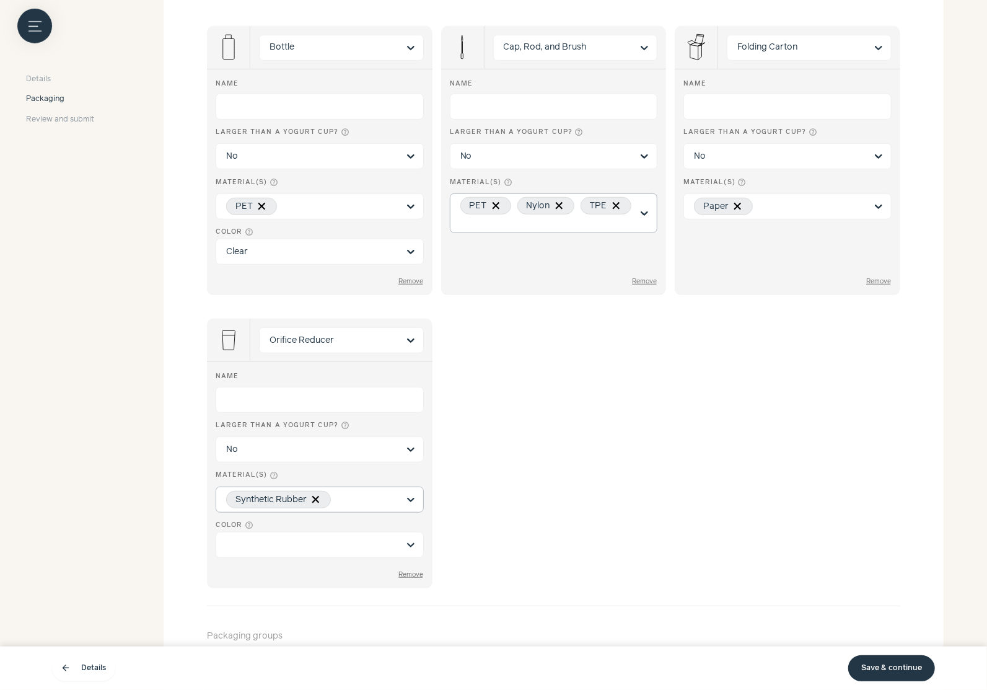
click at [318, 556] on div "Name Larger than a yogurt cup? help_outline No Material(s) help_outline Synthet…" at bounding box center [320, 474] width 226 height 225
click at [315, 540] on input "Color help_outline" at bounding box center [312, 544] width 172 height 25
click at [286, 563] on div "Clear" at bounding box center [319, 571] width 208 height 26
click at [286, 557] on input "Color help_outline Clear White Light color Dark color You are currently focused…" at bounding box center [312, 544] width 172 height 25
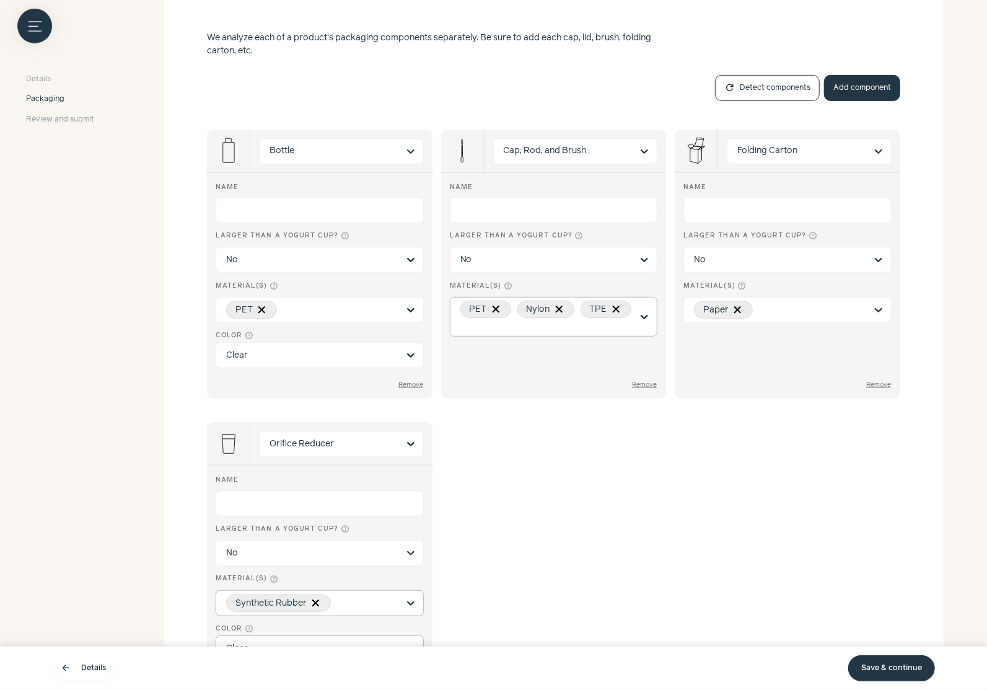
scroll to position [332, 0]
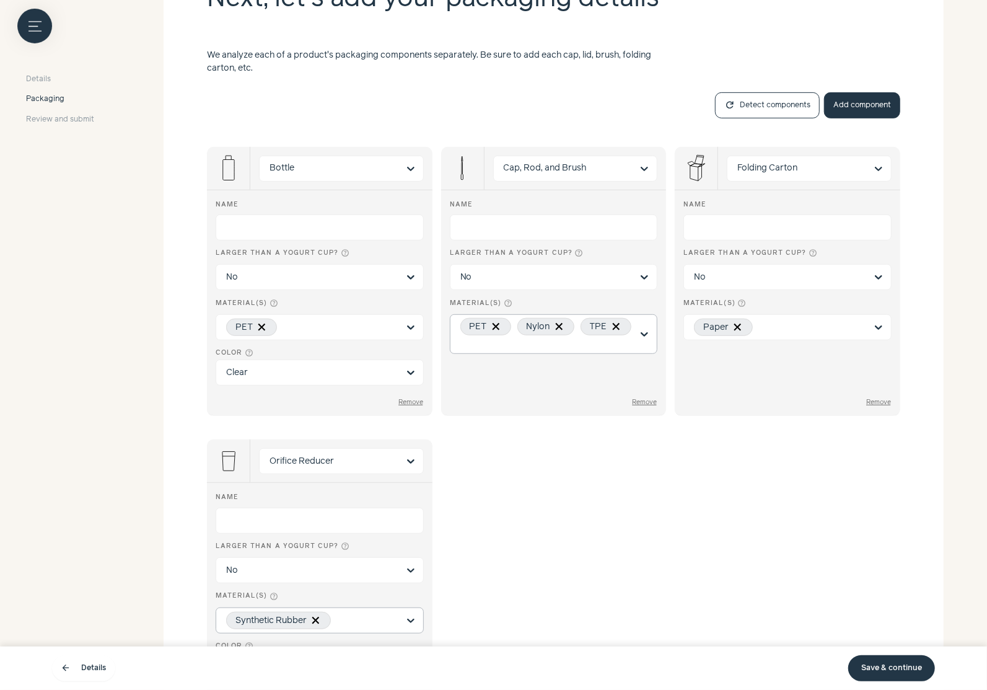
click at [917, 669] on link "Save & continue" at bounding box center [891, 668] width 87 height 26
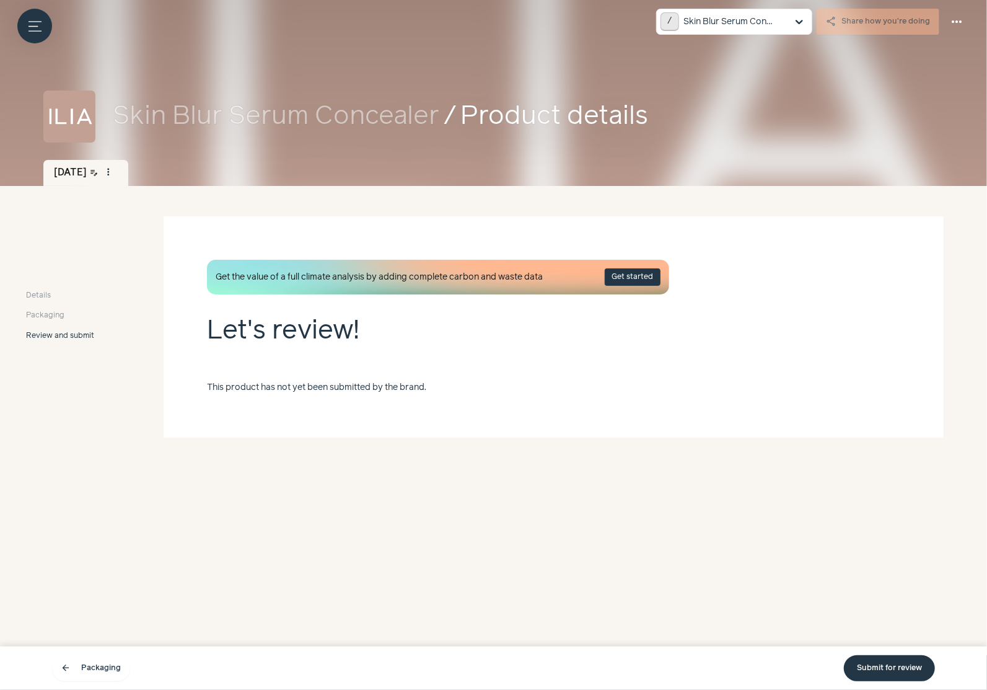
click at [905, 660] on link "Submit for review" at bounding box center [889, 668] width 91 height 26
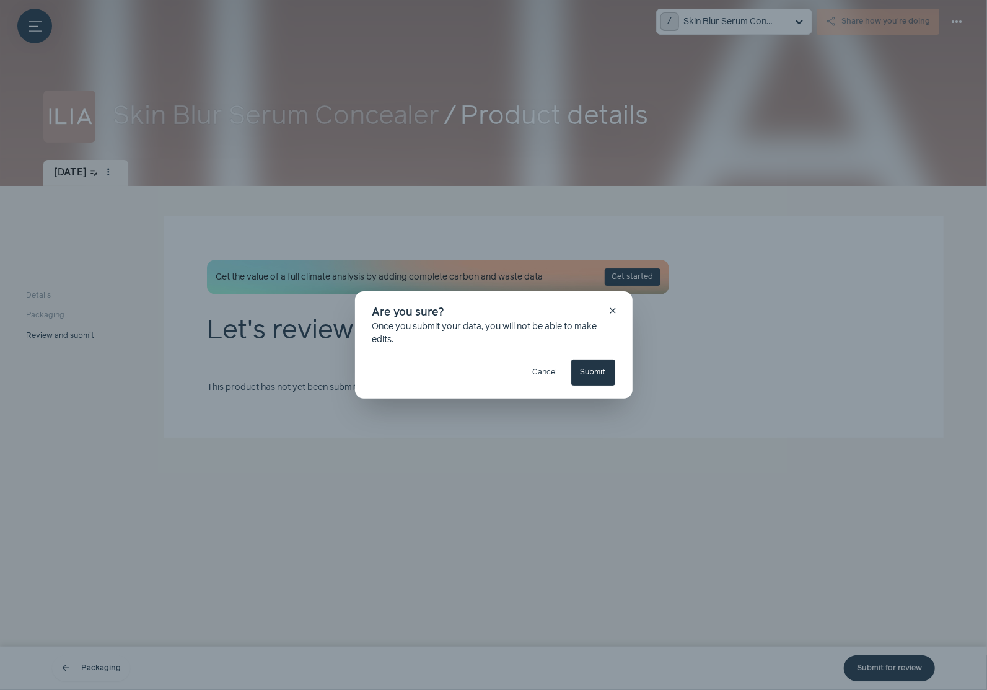
click at [579, 372] on button "Submit" at bounding box center [593, 372] width 44 height 26
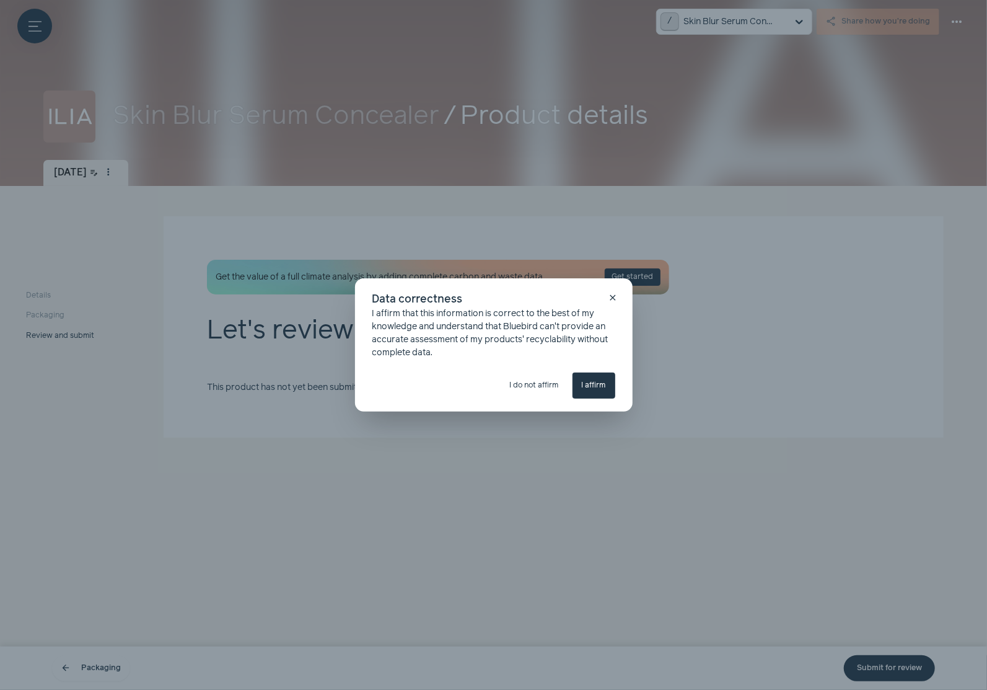
click at [599, 387] on button "I affirm" at bounding box center [594, 385] width 43 height 26
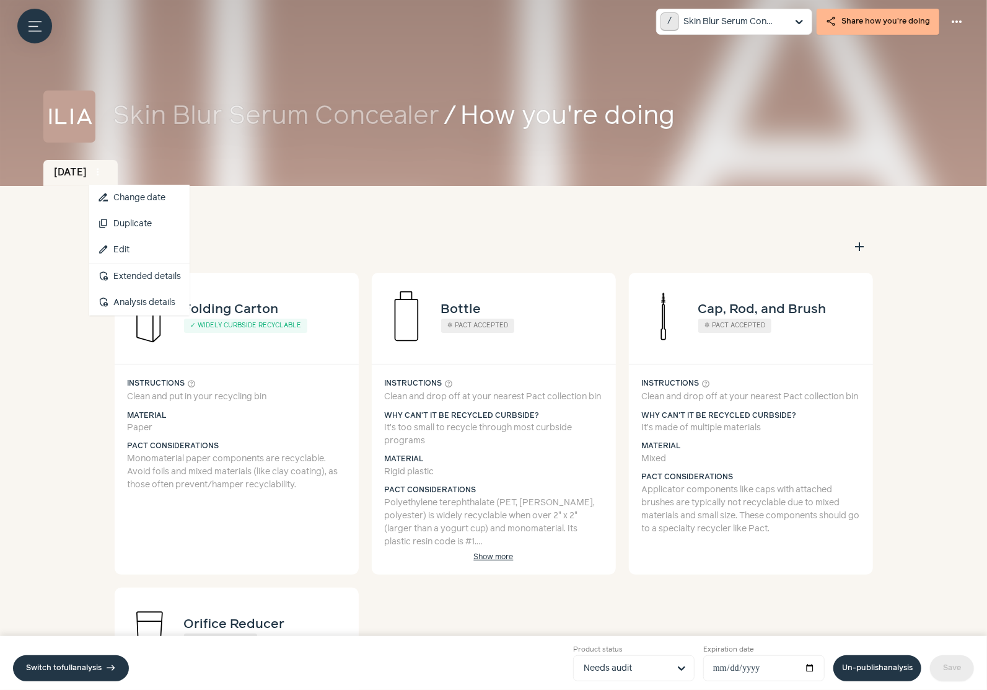
click at [103, 167] on span "more_vert" at bounding box center [97, 172] width 11 height 11
click at [455, 253] on div "Components help_outline add" at bounding box center [494, 247] width 758 height 26
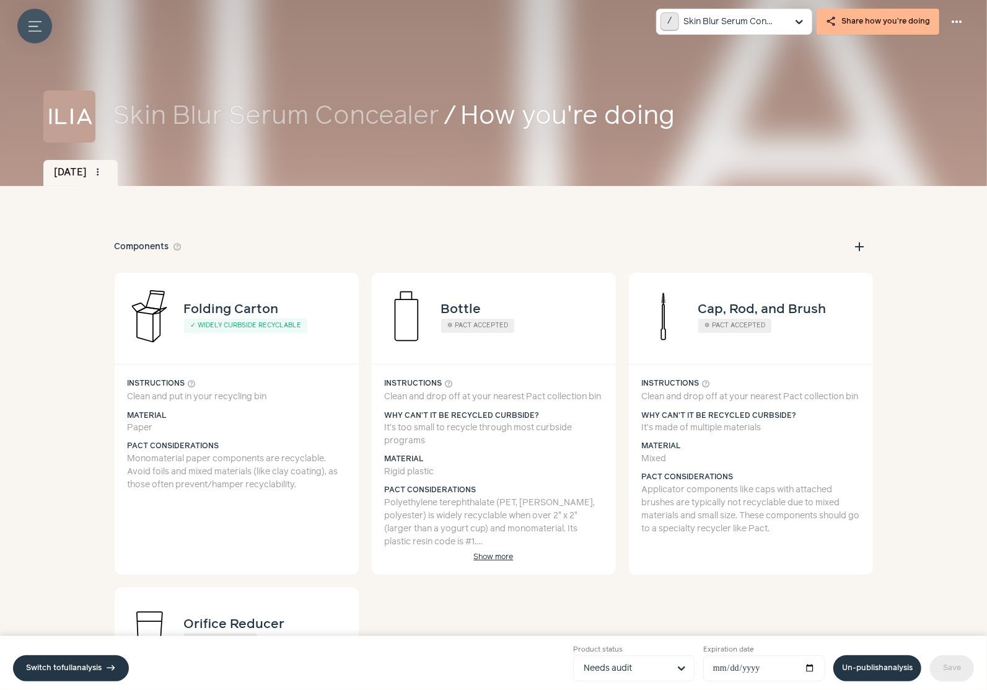
click at [35, 27] on icon "Menu button" at bounding box center [35, 26] width 13 height 13
click at [468, 416] on label at bounding box center [493, 345] width 987 height 690
click at [35, 35] on button "Menu button" at bounding box center [34, 26] width 35 height 35
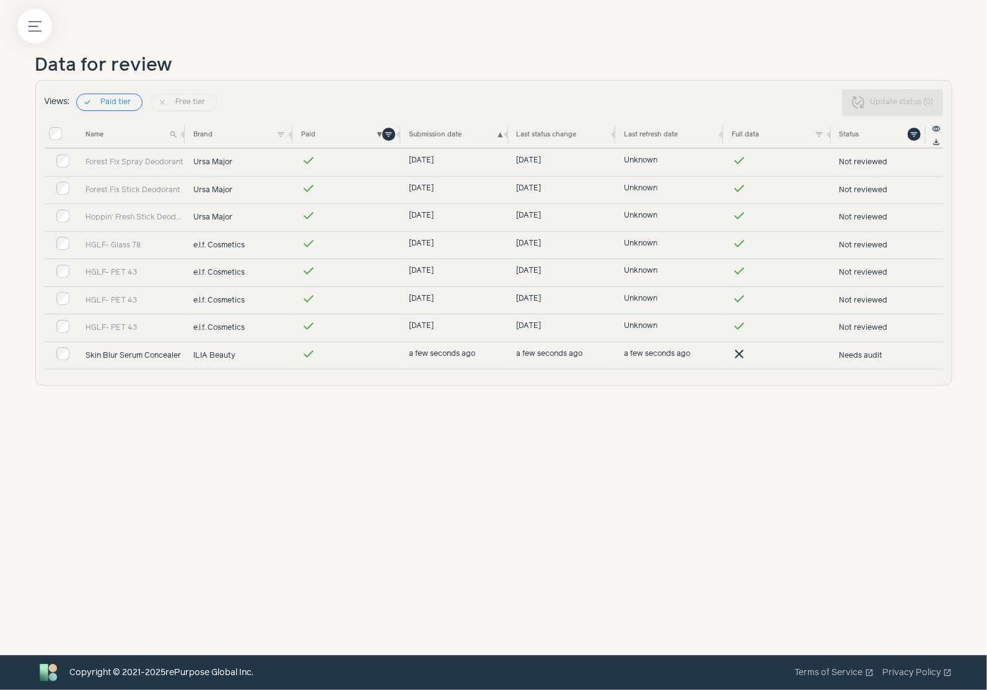
click at [118, 353] on link "Skin Blur Serum Concealer" at bounding box center [135, 355] width 99 height 11
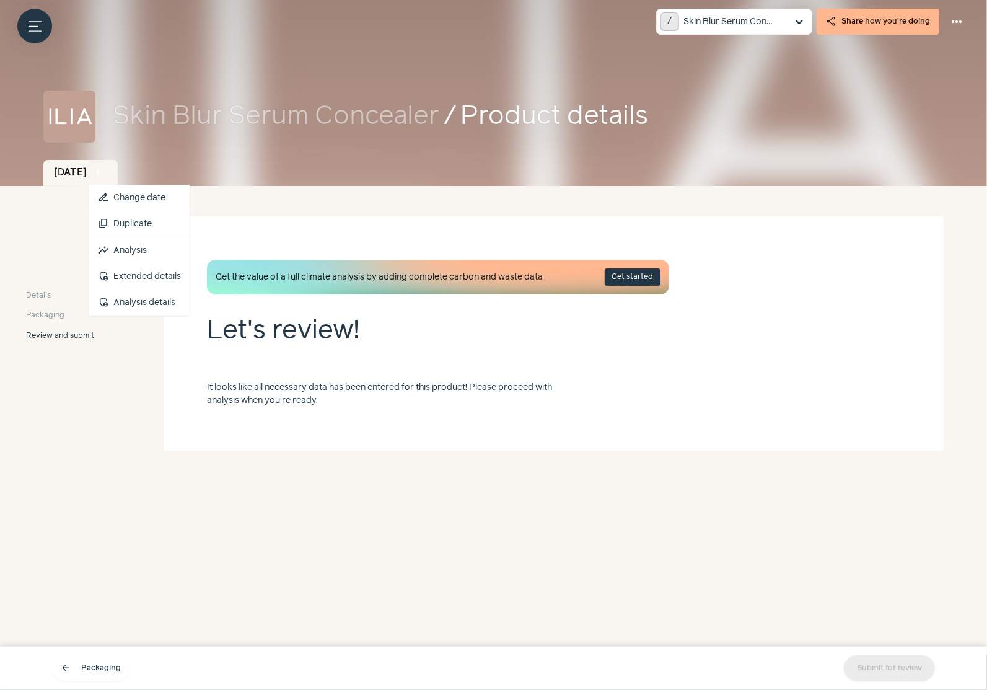
click at [103, 176] on span "more_vert" at bounding box center [97, 172] width 11 height 11
click at [147, 242] on link "insights Analysis" at bounding box center [139, 250] width 100 height 26
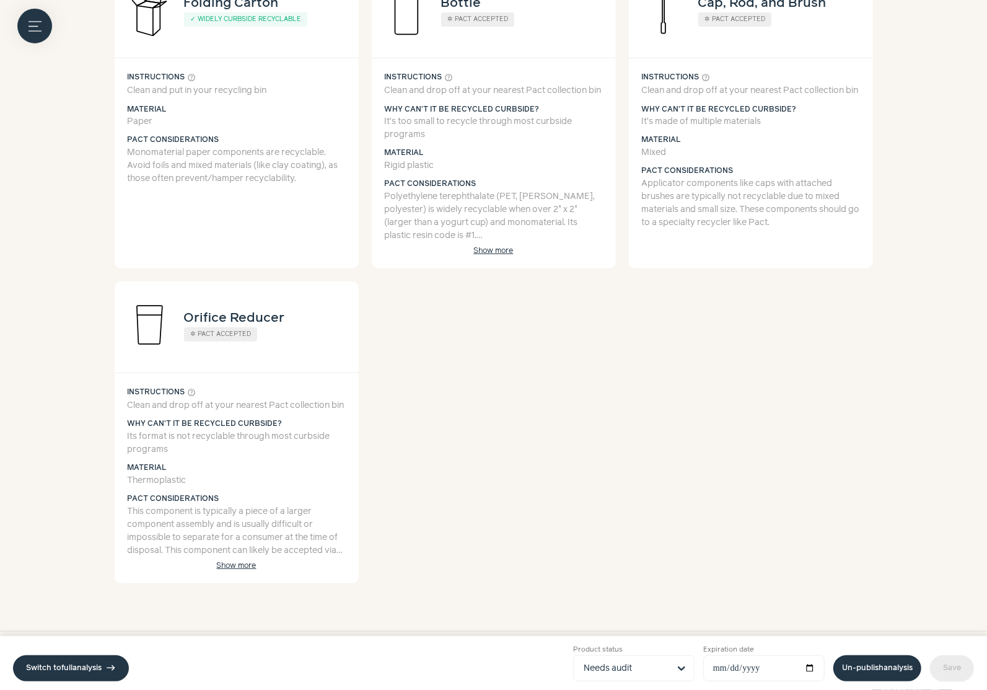
scroll to position [414, 0]
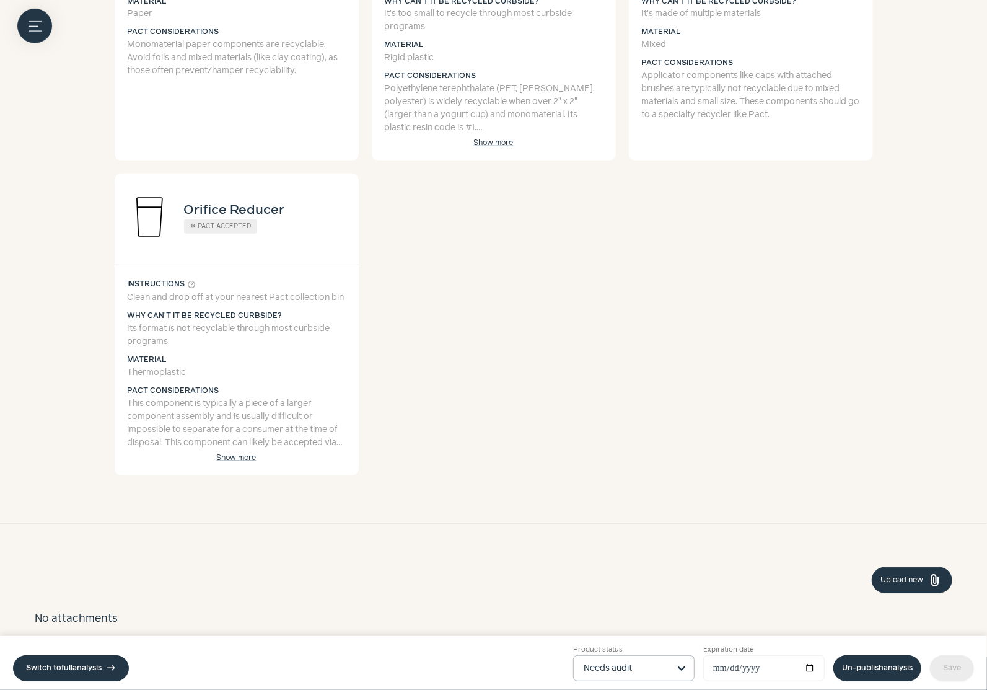
click at [623, 663] on input "Product status Needs audit" at bounding box center [627, 668] width 86 height 25
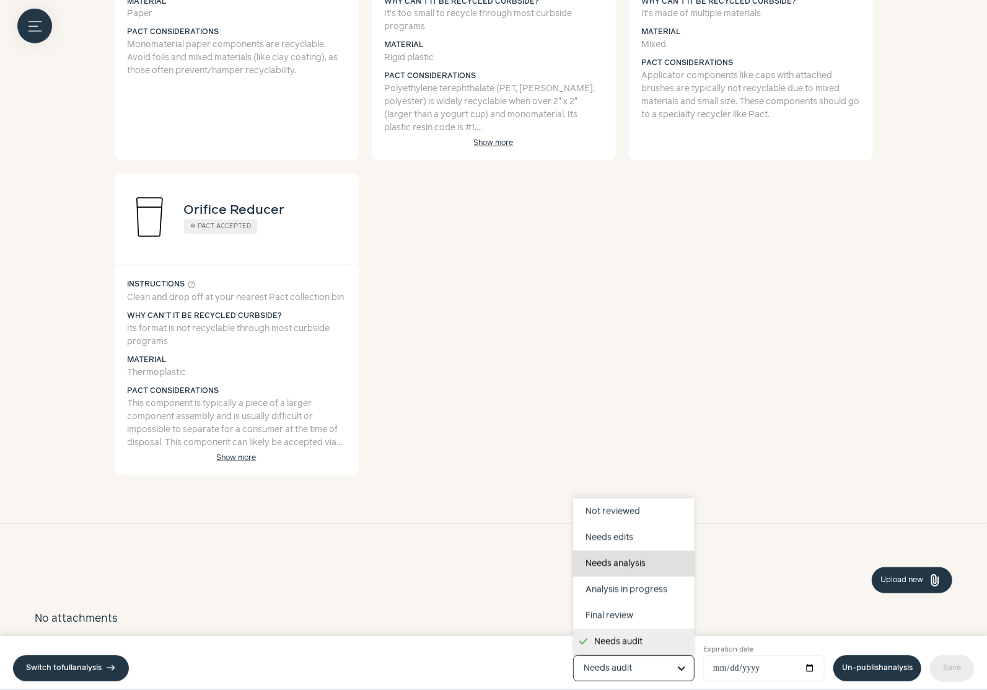
scroll to position [78, 0]
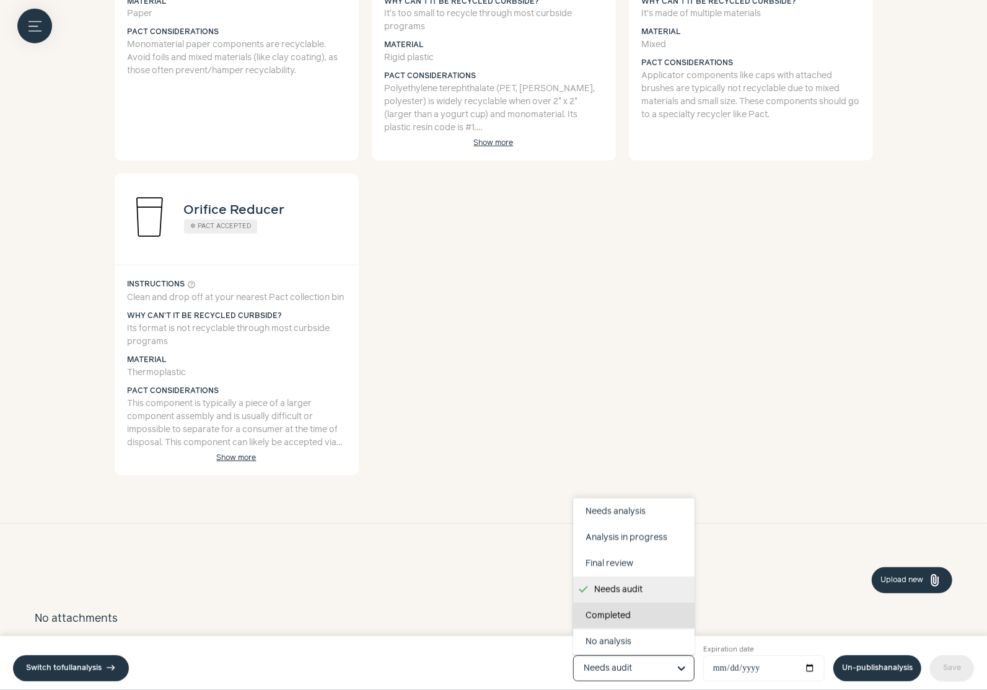
click at [615, 615] on div "Completed" at bounding box center [633, 615] width 121 height 26
click at [615, 656] on input "Product status Draft Not reviewed Needs edits Needs analysis Analysis in progre…" at bounding box center [627, 668] width 86 height 25
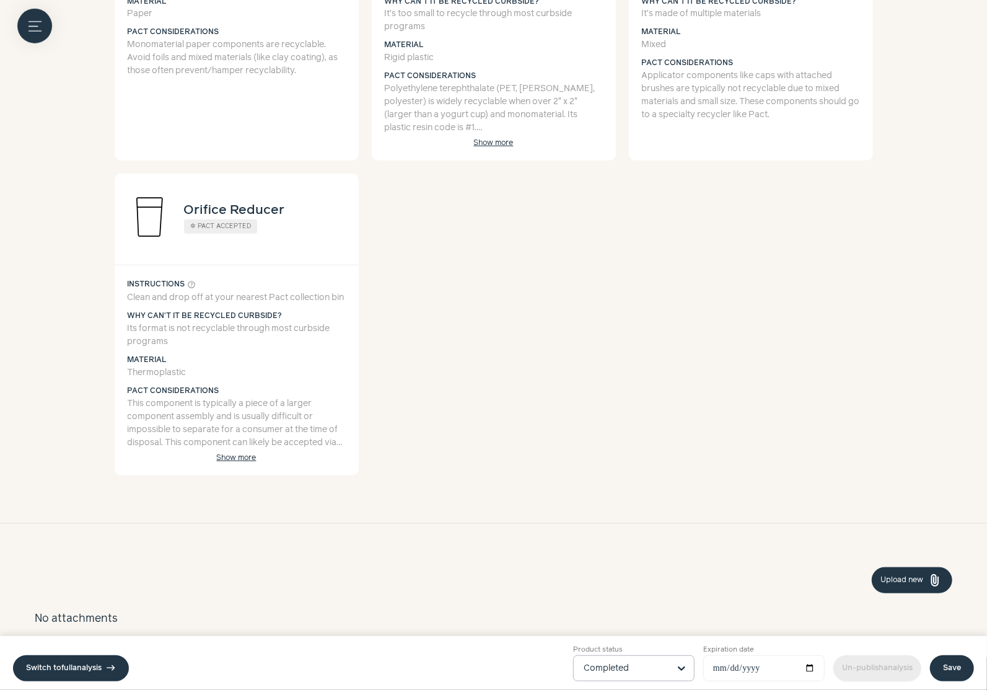
click at [959, 675] on link "Save" at bounding box center [952, 668] width 44 height 26
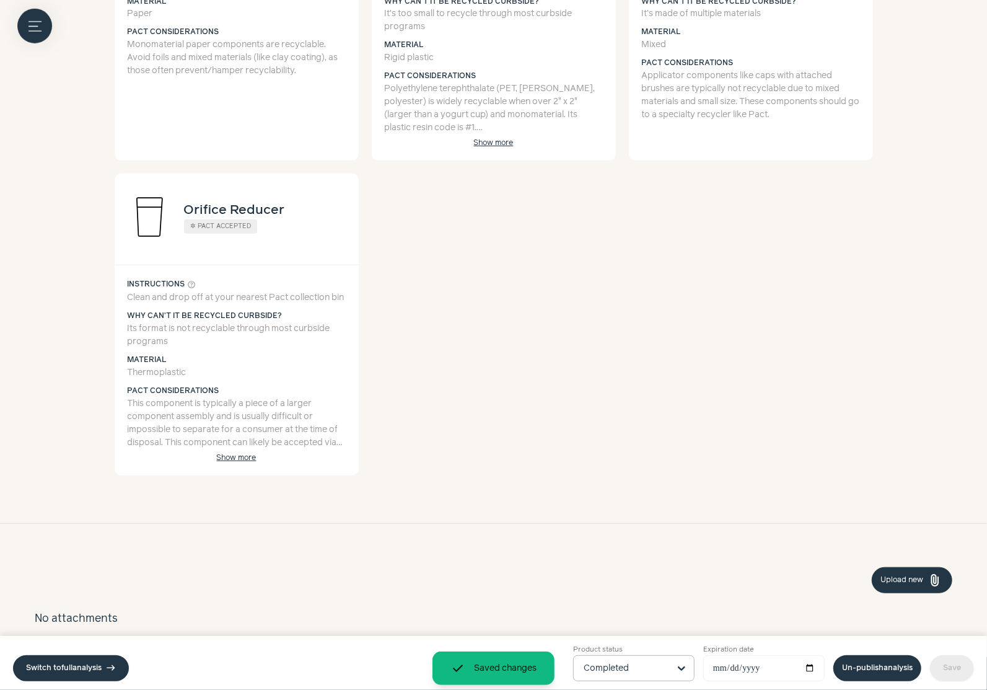
click at [882, 663] on link "Un-publish analysis" at bounding box center [877, 668] width 88 height 26
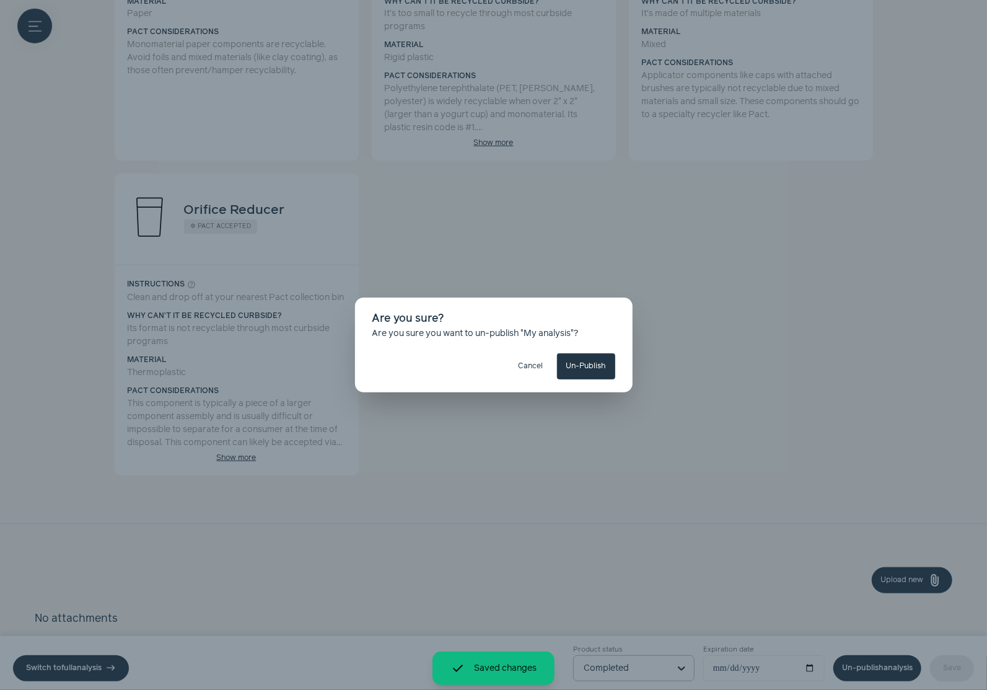
click at [613, 314] on span "close" at bounding box center [613, 317] width 10 height 10
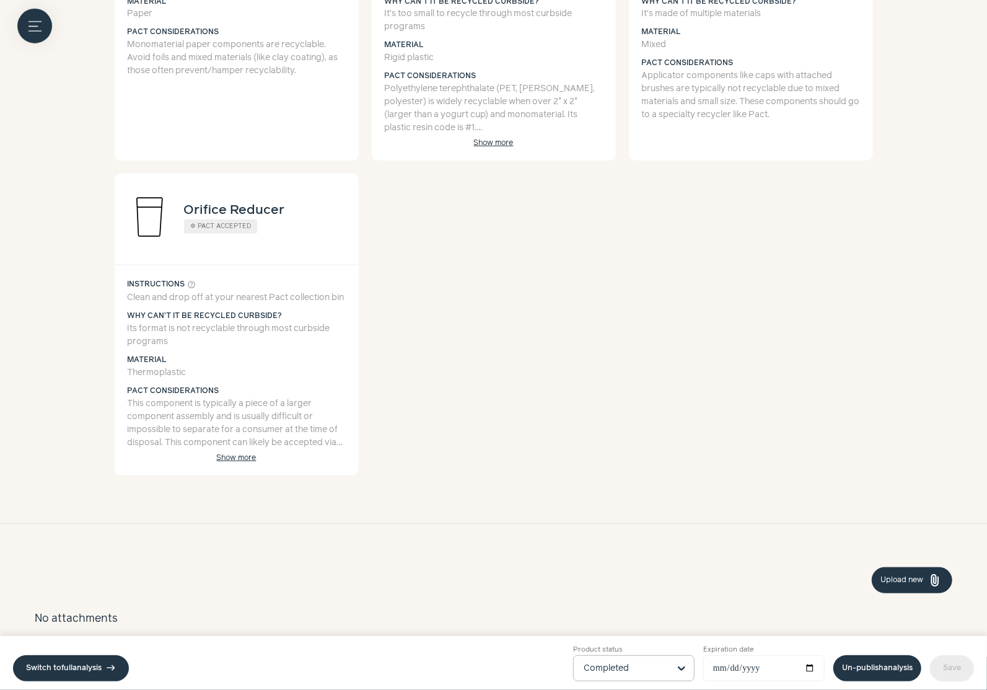
click at [561, 307] on section "Components help_outline add Folding Carton ✓ Widely curbside recyclable Instruc…" at bounding box center [494, 147] width 758 height 716
